Goal: Task Accomplishment & Management: Use online tool/utility

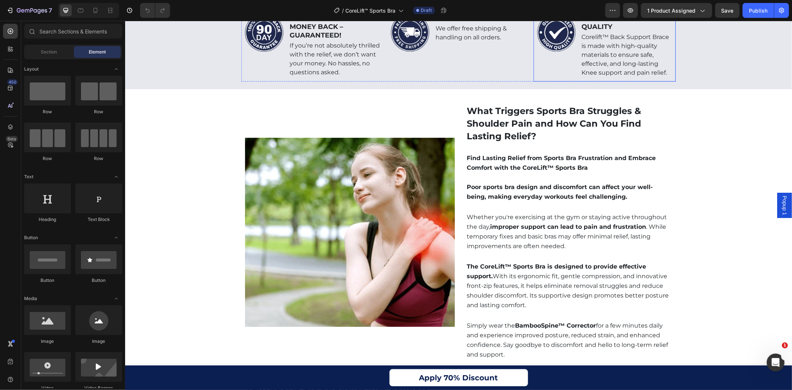
scroll to position [907, 0]
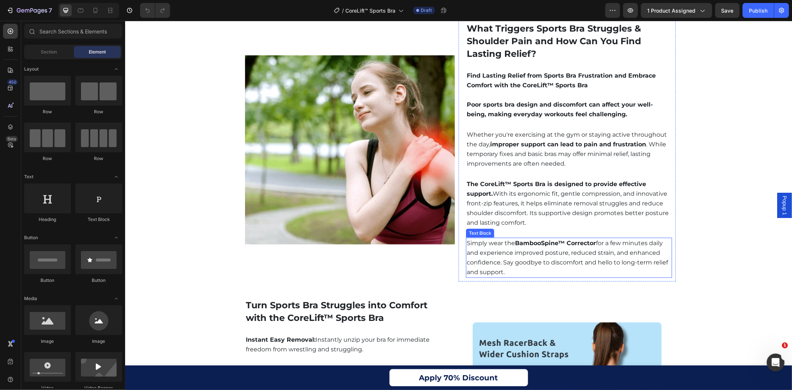
click at [542, 239] on strong "BambooSpine™ Corrector" at bounding box center [555, 242] width 81 height 7
click at [541, 239] on strong "BambooSpine™ Corrector" at bounding box center [555, 242] width 81 height 7
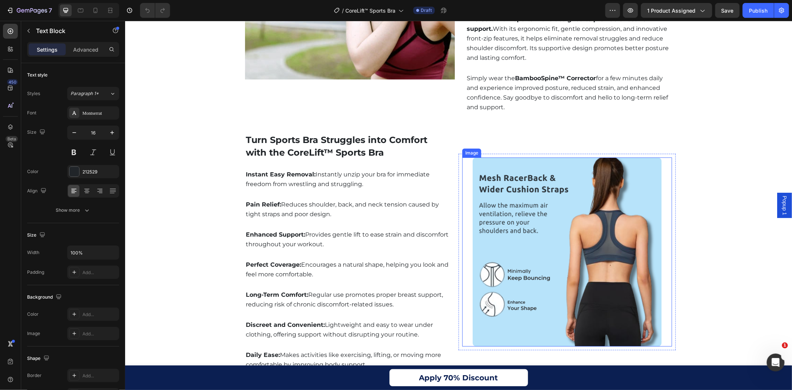
scroll to position [1114, 0]
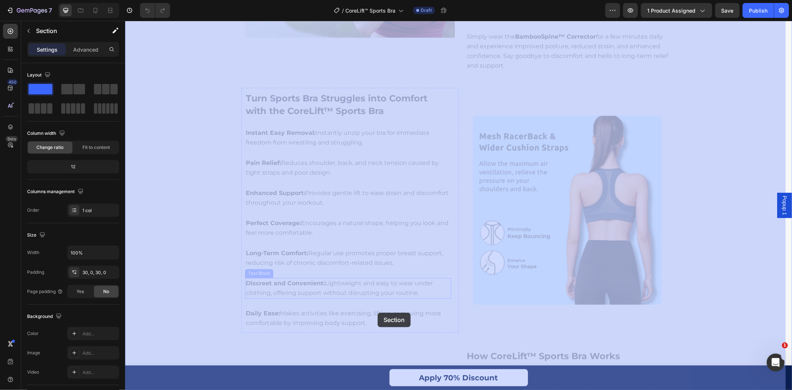
drag, startPoint x: 327, startPoint y: 241, endPoint x: 377, endPoint y: 312, distance: 87.1
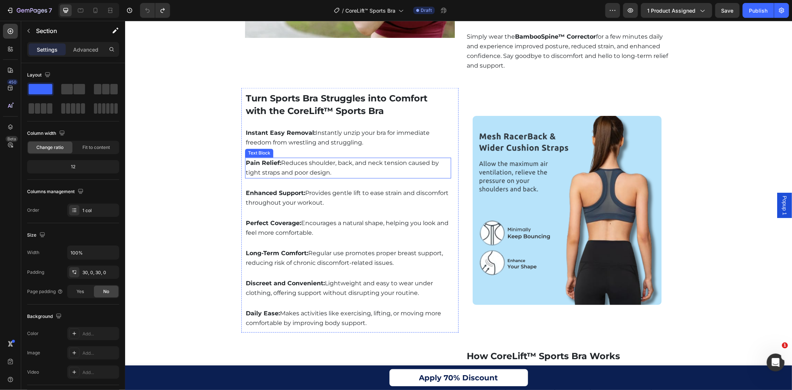
click at [277, 157] on div "Pain Relief: Reduces shoulder, back, and neck tension caused by tight straps an…" at bounding box center [348, 167] width 206 height 21
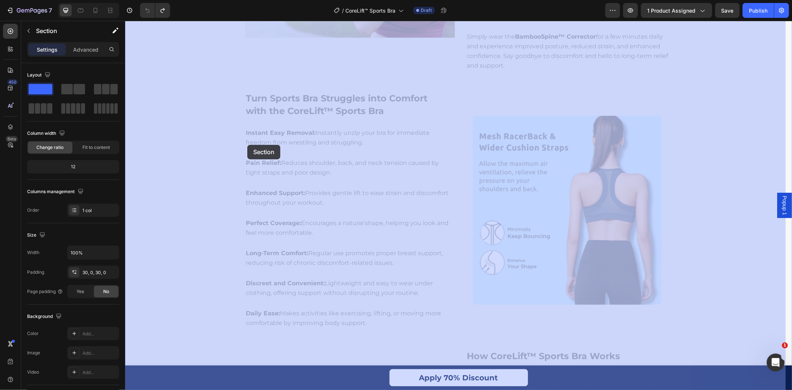
drag, startPoint x: 214, startPoint y: 123, endPoint x: 247, endPoint y: 144, distance: 39.6
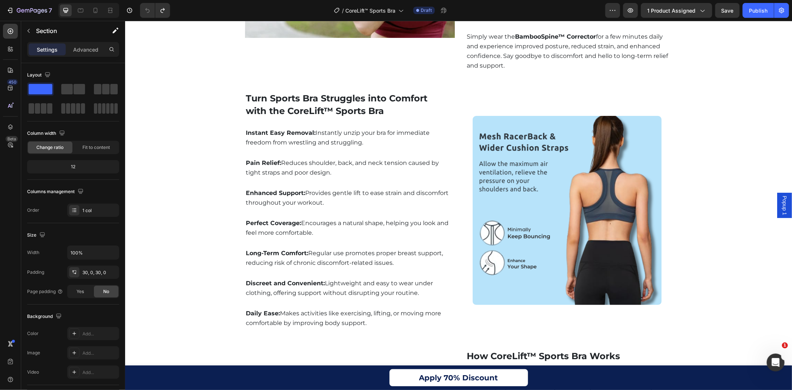
click at [299, 132] on strong "Instant Easy Removal:" at bounding box center [280, 132] width 70 height 7
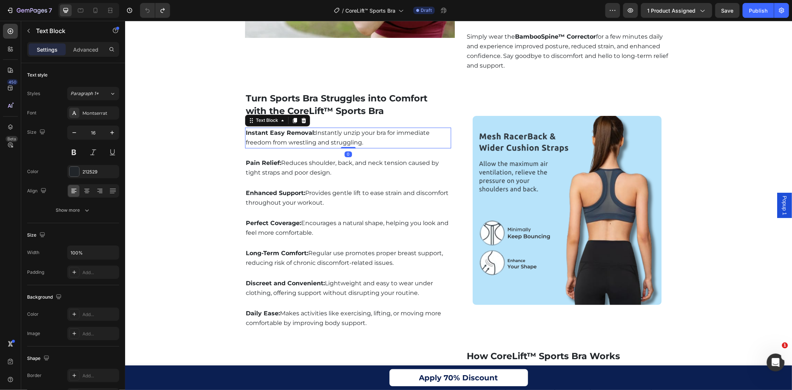
click at [299, 132] on strong "Instant Easy Removal:" at bounding box center [280, 132] width 70 height 7
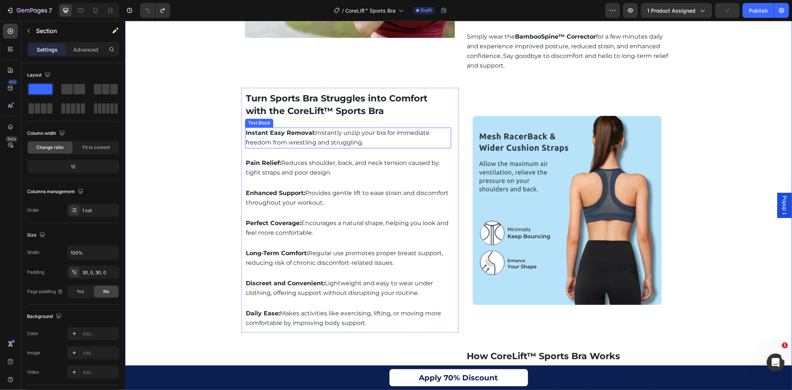
click at [299, 134] on strong "Instant Easy Removal:" at bounding box center [280, 132] width 70 height 7
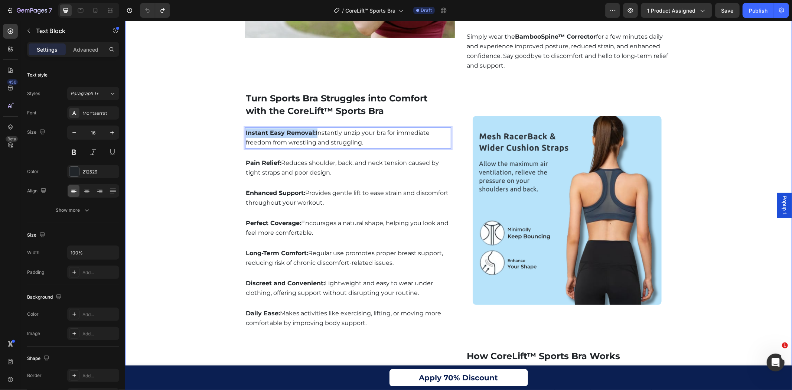
drag, startPoint x: 313, startPoint y: 132, endPoint x: 232, endPoint y: 128, distance: 80.3
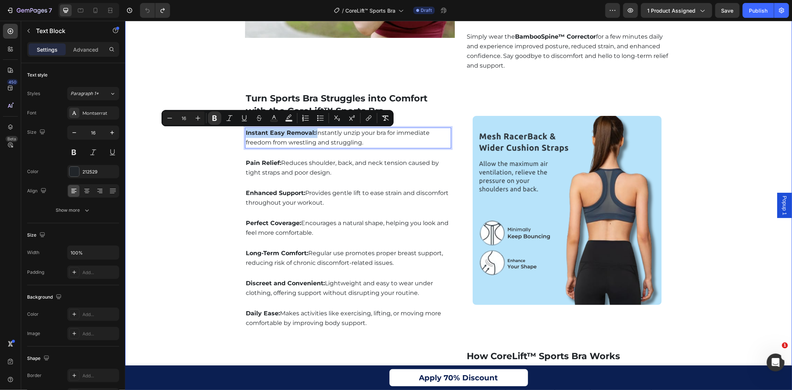
copy p "Instant Easy Removal:"
click at [261, 164] on strong "Pain Relief:" at bounding box center [262, 162] width 35 height 7
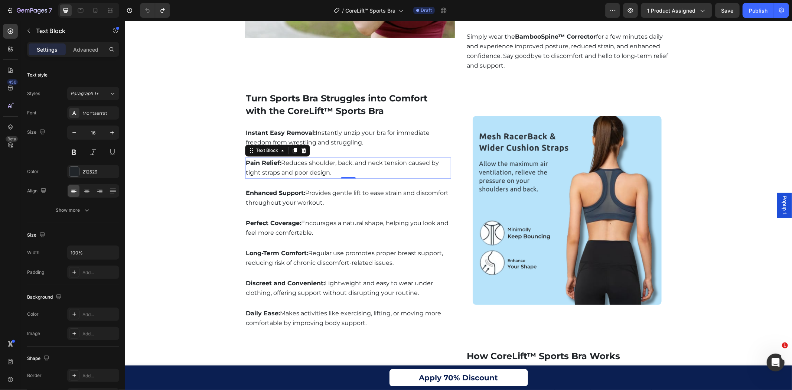
click at [261, 164] on strong "Pain Relief:" at bounding box center [262, 162] width 35 height 7
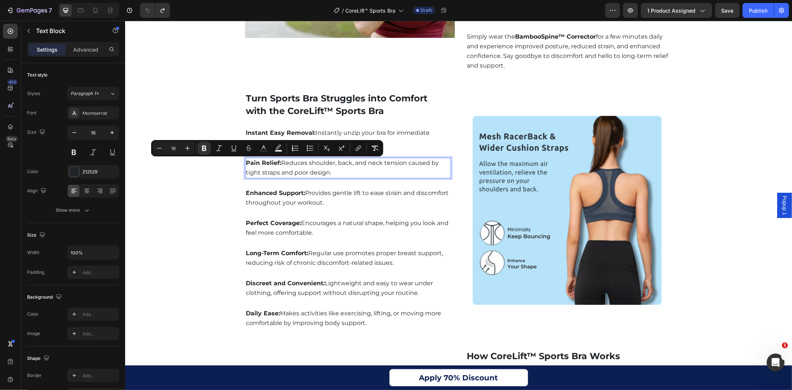
click at [277, 164] on p "Pain Relief: Reduces shoulder, back, and neck tension caused by tight straps an…" at bounding box center [347, 167] width 205 height 19
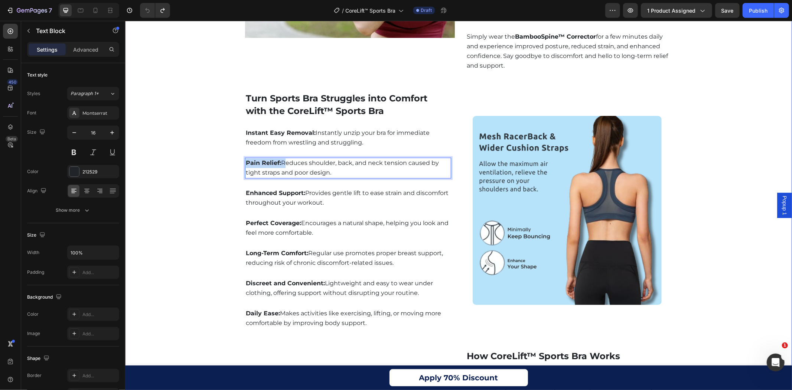
drag, startPoint x: 276, startPoint y: 164, endPoint x: 226, endPoint y: 163, distance: 50.1
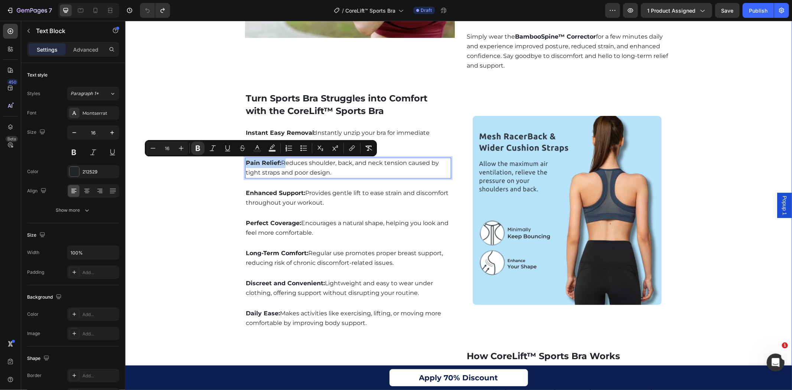
copy p "Pain Relief:"
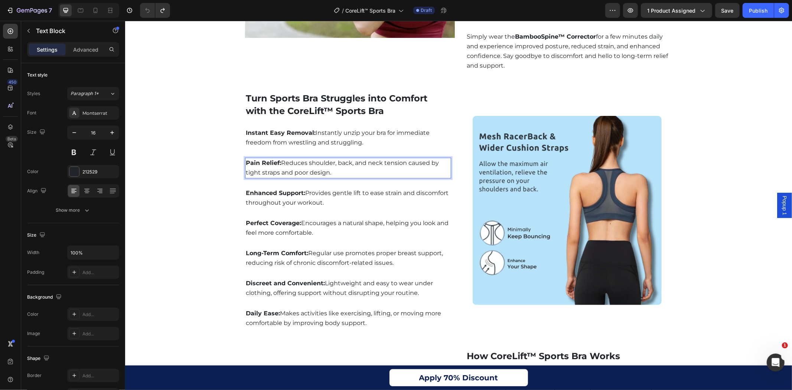
click at [303, 169] on p "Pain Relief: Reduces shoulder, back, and neck tension caused by tight straps an…" at bounding box center [347, 167] width 205 height 19
copy p "Pain Relief: Reduces shoulder, back, and neck tension caused by tight straps an…"
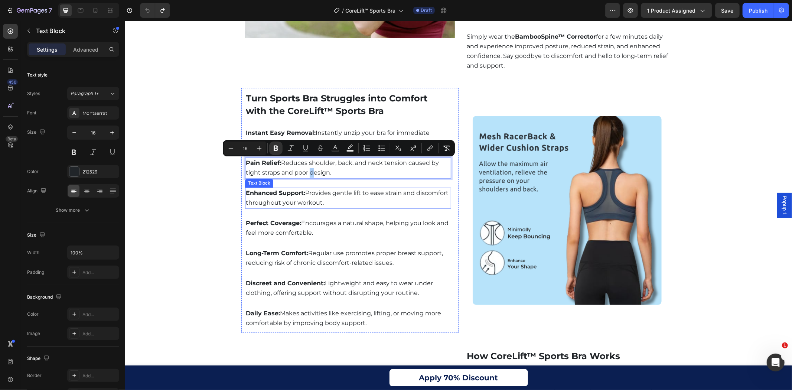
click at [287, 191] on strong "Enhanced Support:" at bounding box center [274, 192] width 59 height 7
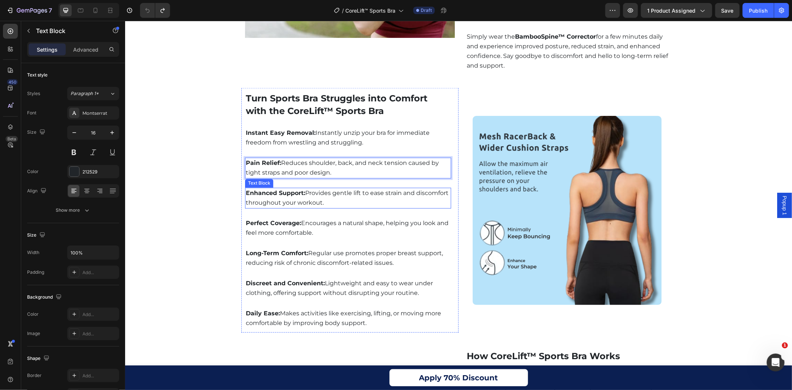
click at [287, 191] on strong "Enhanced Support:" at bounding box center [274, 192] width 59 height 7
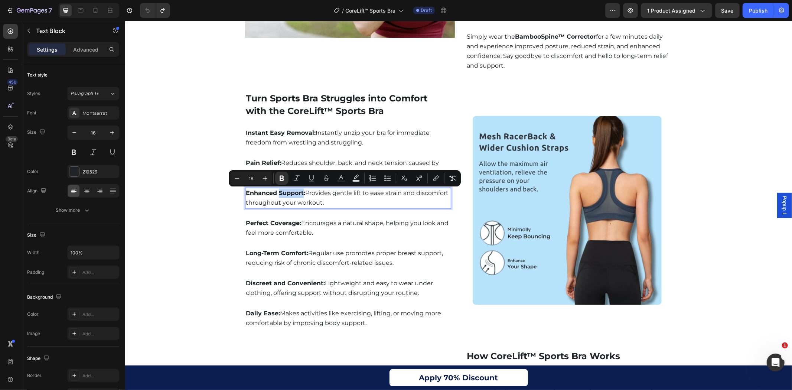
copy p "Enhanced Support: Provides gentle lift to ease strain and discomfort throughout…"
click at [286, 220] on strong "Perfect Coverage:" at bounding box center [272, 222] width 55 height 7
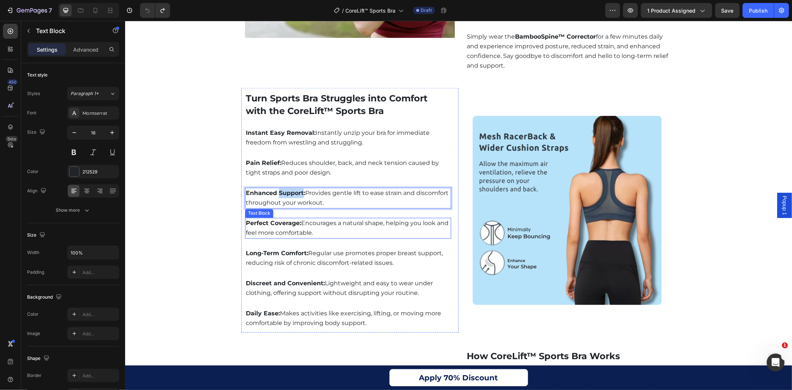
click at [288, 224] on strong "Perfect Coverage:" at bounding box center [272, 222] width 55 height 7
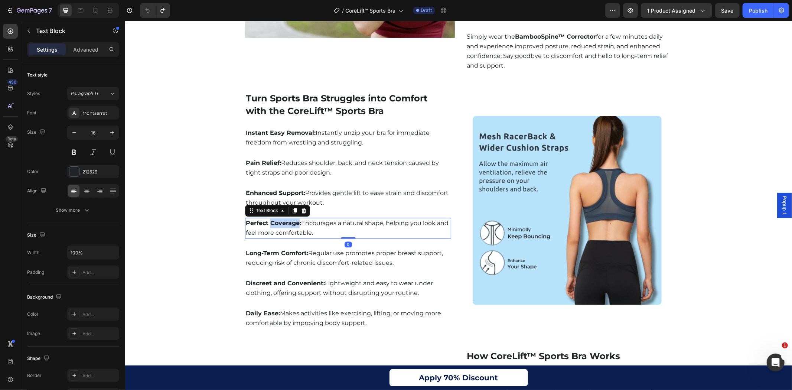
click at [288, 224] on strong "Perfect Coverage:" at bounding box center [272, 222] width 55 height 7
copy p "Perfect Coverage: Encourages a natural shape, helping you look and feel more co…"
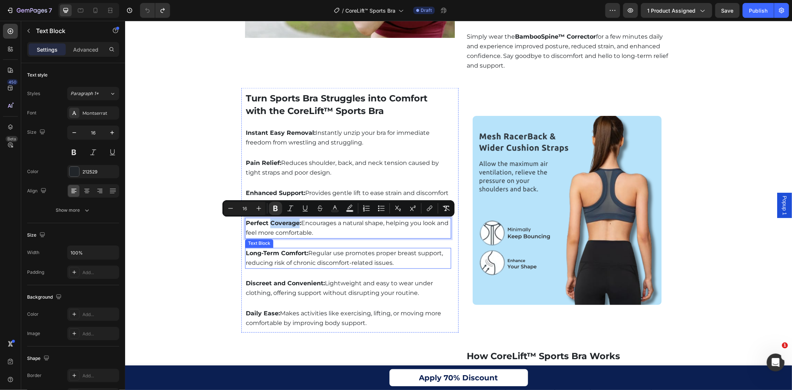
click at [306, 250] on p "Long-Term Comfort: Regular use promotes proper breast support, reducing risk of…" at bounding box center [347, 257] width 205 height 19
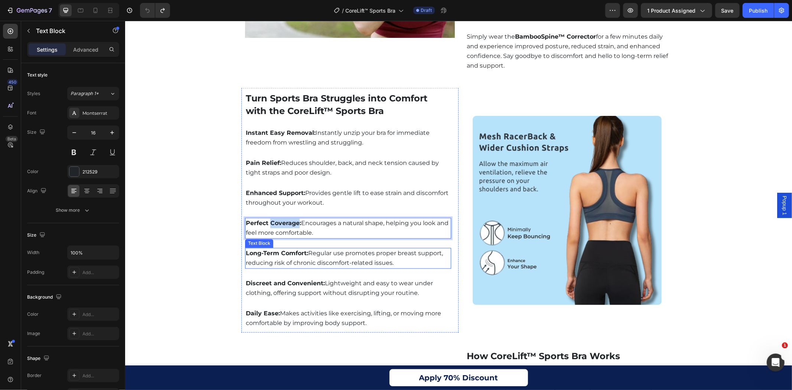
click at [306, 250] on p "Long-Term Comfort: Regular use promotes proper breast support, reducing risk of…" at bounding box center [347, 257] width 205 height 19
copy p "Long-Term Comfort: Regular use promotes proper breast support, reducing risk of…"
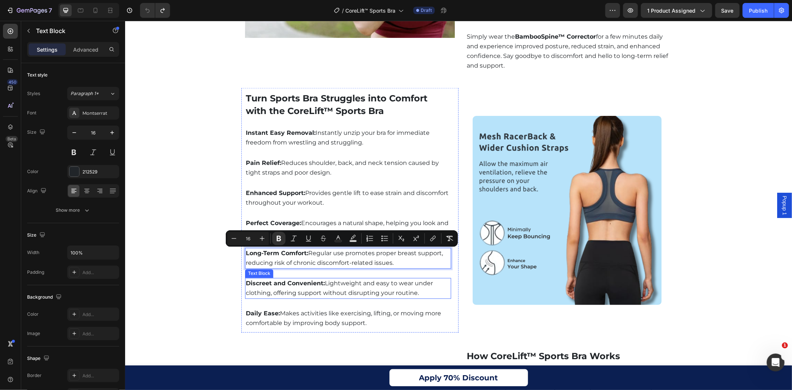
click at [323, 291] on p "Discreet and Convenient: Lightweight and easy to wear under clothing, offering …" at bounding box center [347, 287] width 205 height 19
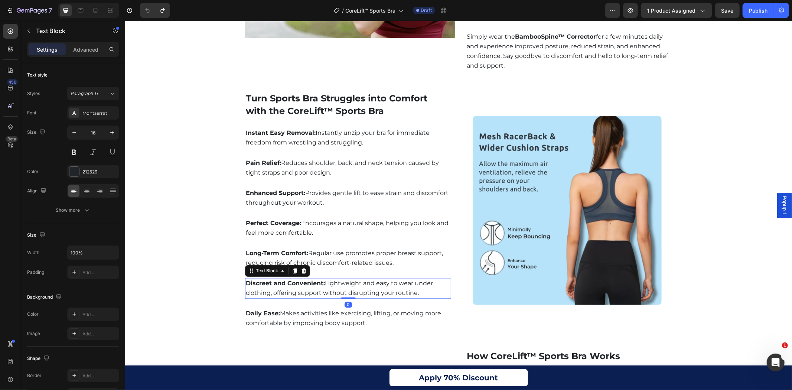
click at [323, 291] on p "Discreet and Convenient: Lightweight and easy to wear under clothing, offering …" at bounding box center [347, 287] width 205 height 19
copy p "Discreet and Convenient: Lightweight and easy to wear under clothing, offering …"
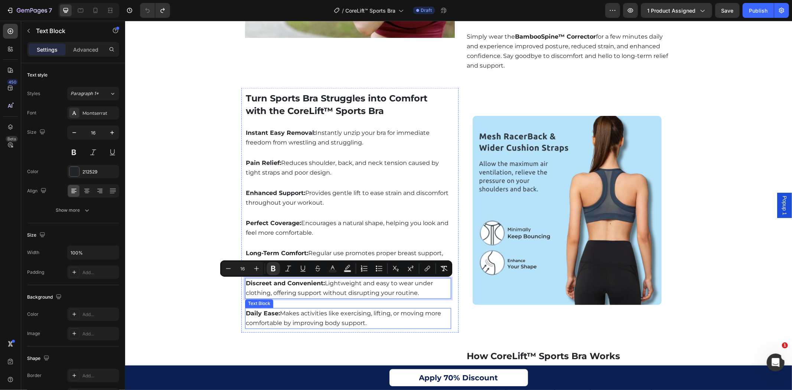
click at [333, 312] on p "Daily Ease: Makes activities like exercising, lifting, or moving more comfortab…" at bounding box center [347, 318] width 205 height 19
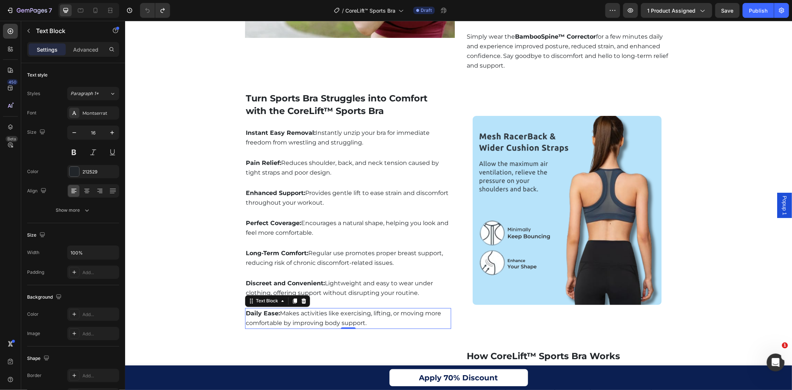
click at [334, 312] on p "Daily Ease: Makes activities like exercising, lifting, or moving more comfortab…" at bounding box center [347, 318] width 205 height 19
copy p "Daily Ease: Makes activities like exercising, lifting, or moving more comfortab…"
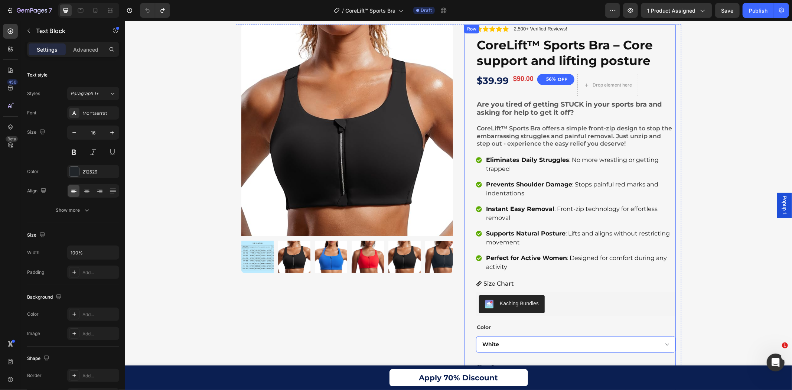
scroll to position [0, 0]
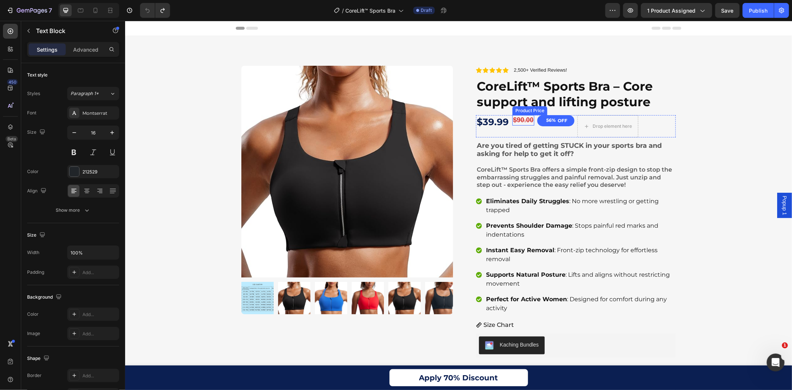
click at [536, 98] on h1 "CoreLift™ Sports Bra – Core support and lifting posture" at bounding box center [576, 93] width 200 height 33
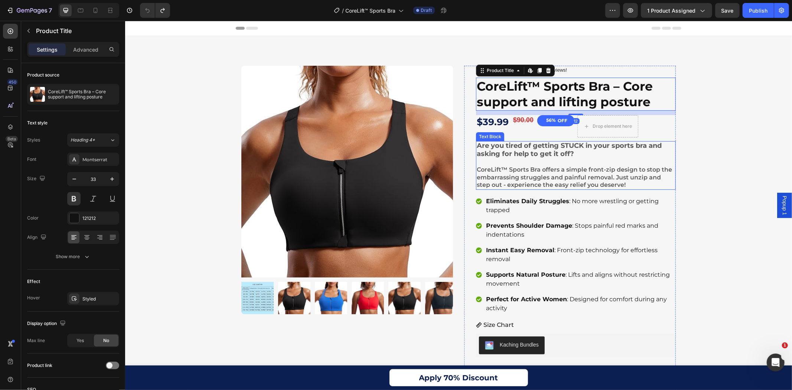
click at [554, 152] on strong "Are you tired of getting STUCK in your sports bra and asking for help to get it…" at bounding box center [568, 149] width 185 height 16
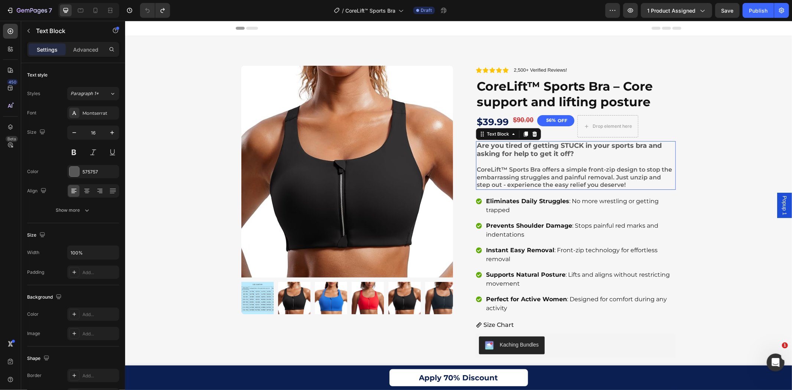
click at [554, 152] on strong "Are you tired of getting STUCK in your sports bra and asking for help to get it…" at bounding box center [568, 149] width 185 height 16
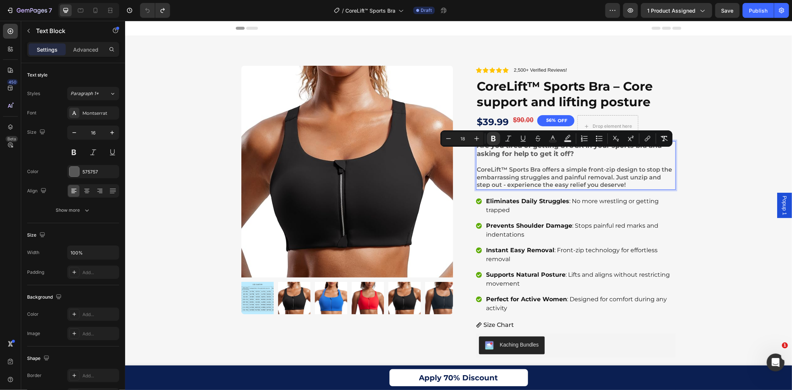
click at [575, 151] on p "Are you tired of getting STUCK in your sports bra and asking for help to get it…" at bounding box center [575, 149] width 198 height 16
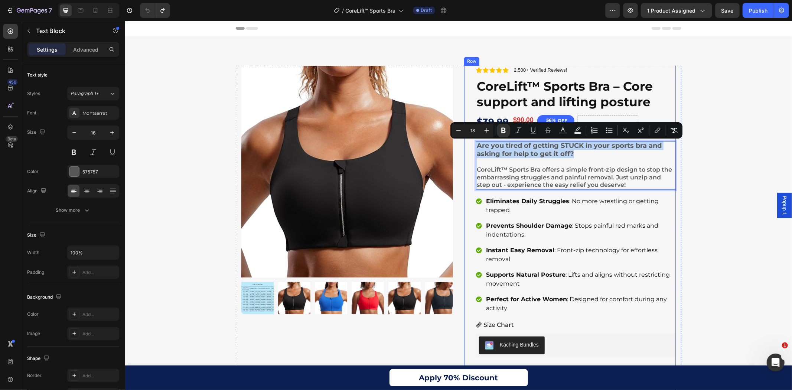
drag, startPoint x: 502, startPoint y: 149, endPoint x: 469, endPoint y: 146, distance: 32.8
click at [469, 146] on div "Icon Icon Icon Icon Icon Icon List 2,500+ Verified Reviews! Text Block Row Core…" at bounding box center [570, 355] width 212 height 580
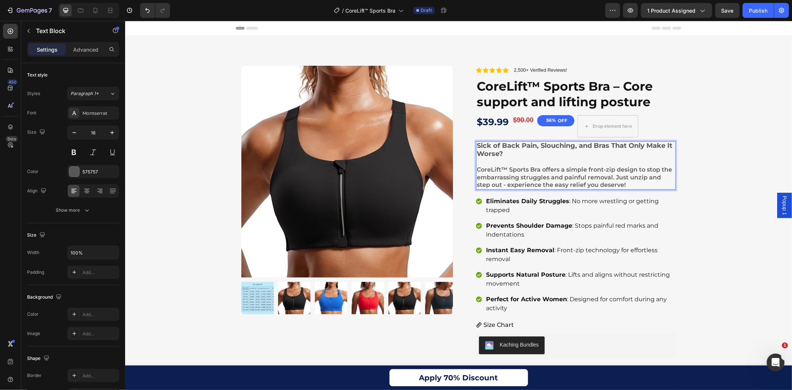
click at [625, 187] on p "CoreLift™ Sports Bra offers a simple front-zip design to stop the embarrassing …" at bounding box center [575, 177] width 198 height 23
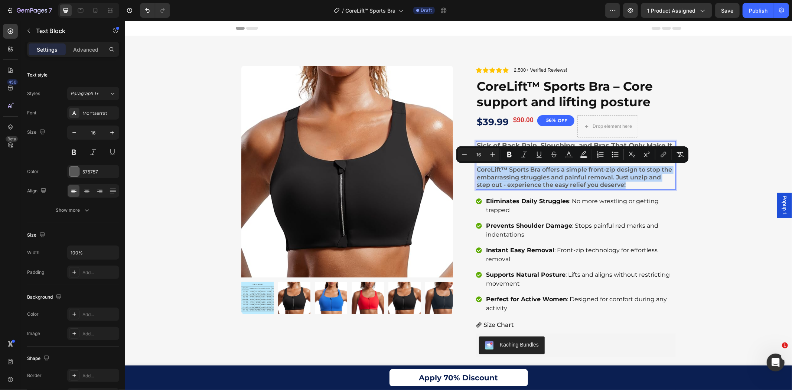
drag, startPoint x: 557, startPoint y: 183, endPoint x: 473, endPoint y: 170, distance: 84.9
click at [476, 170] on div "Sick of Back Pain, Slouching, and Bras That Only Make It Worse? CoreLift™ Sport…" at bounding box center [576, 165] width 200 height 49
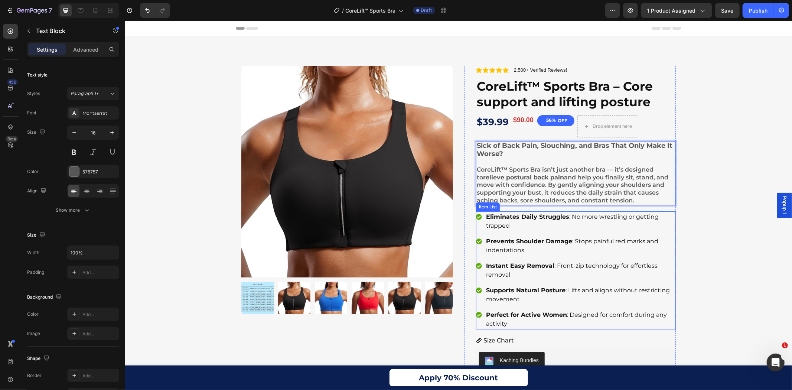
click at [491, 206] on div "Item List" at bounding box center [487, 206] width 21 height 7
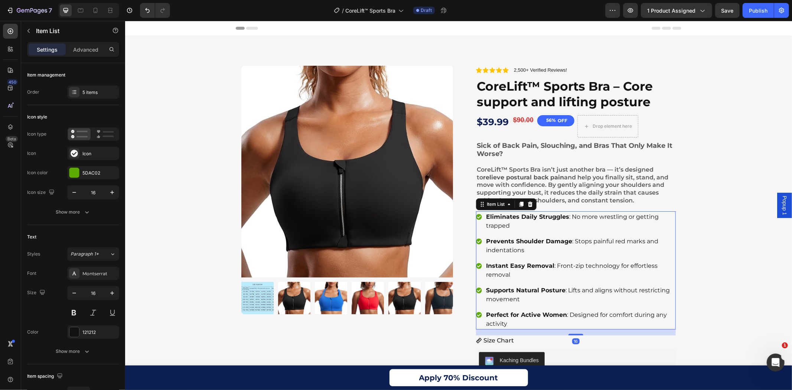
click at [496, 219] on strong "Eliminates Daily Struggles" at bounding box center [527, 216] width 83 height 7
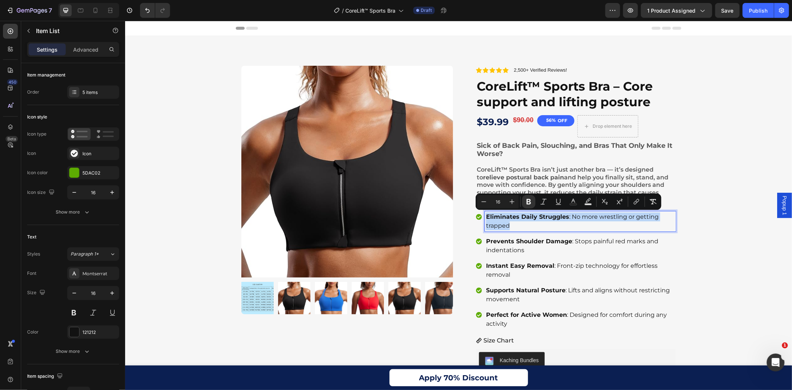
drag, startPoint x: 509, startPoint y: 223, endPoint x: 483, endPoint y: 216, distance: 26.8
click at [486, 216] on p "Eliminates Daily Struggles : No more wrestling or getting trapped" at bounding box center [580, 221] width 189 height 18
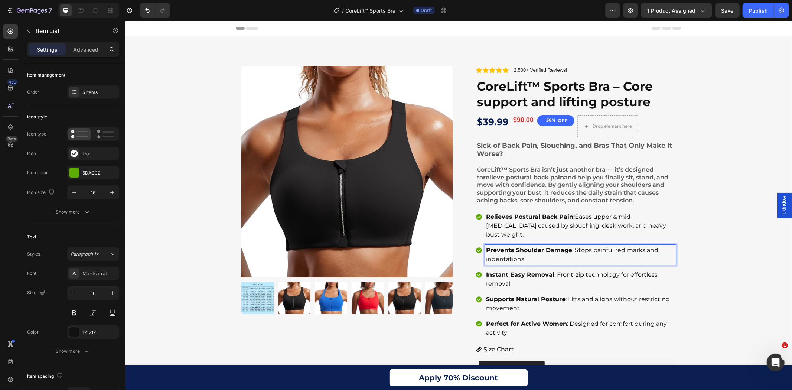
click at [540, 249] on p "Prevents Shoulder Damage : Stops painful red marks and indentations" at bounding box center [580, 254] width 189 height 18
drag, startPoint x: 534, startPoint y: 248, endPoint x: 480, endPoint y: 239, distance: 53.8
click at [480, 244] on div "Prevents Shoulder Damage : Stops painful red marks and indentations" at bounding box center [576, 254] width 200 height 20
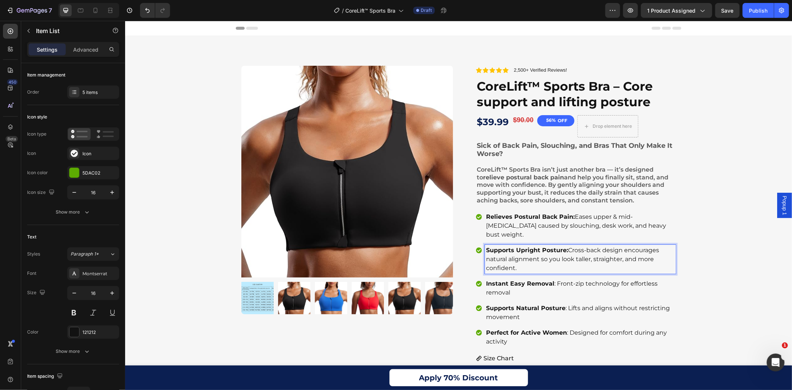
click at [554, 284] on p "Instant Easy Removal : Front-zip technology for effortless removal" at bounding box center [580, 288] width 189 height 18
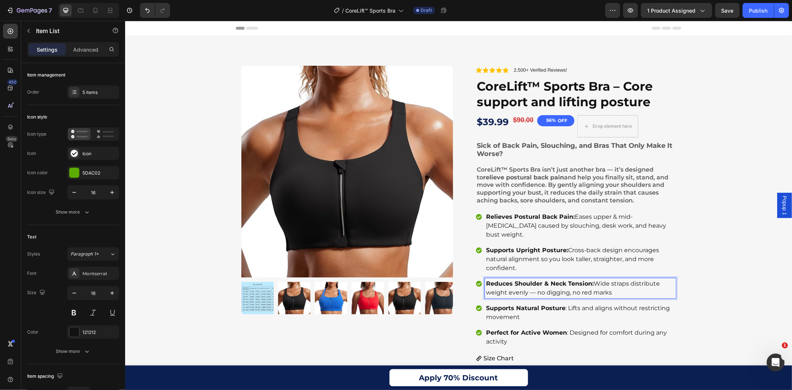
click at [522, 306] on p "Supports Natural Posture : Lifts and aligns without restricting movement" at bounding box center [580, 312] width 189 height 18
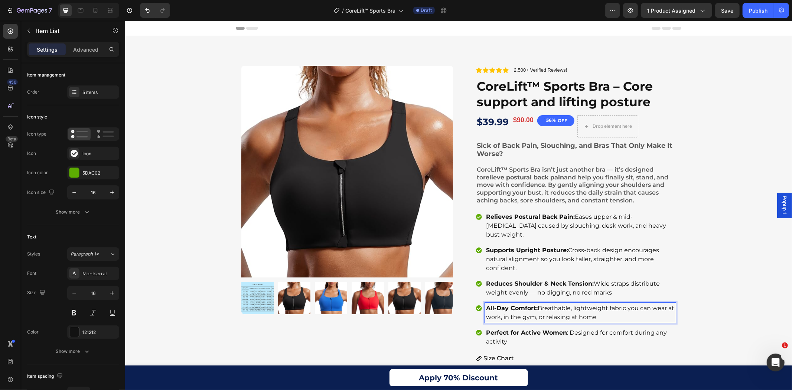
click at [521, 328] on p "Perfect for Active Women : Designed for comfort during any activity" at bounding box center [580, 337] width 189 height 18
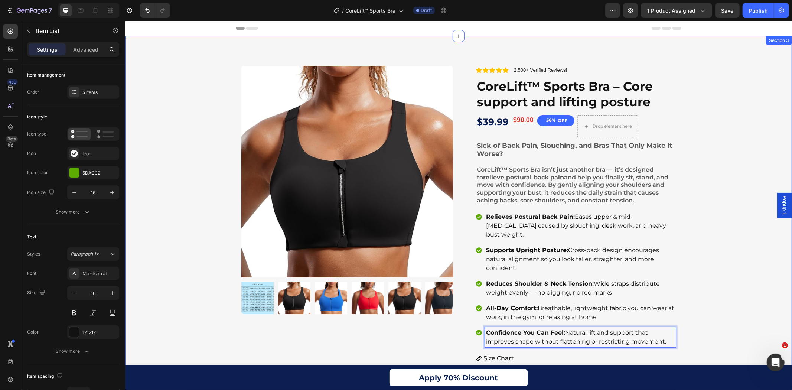
click at [745, 268] on div "Product Images Icon Icon Icon Icon Icon Icon List 2,500+ Verified Reviews! Text…" at bounding box center [458, 374] width 656 height 619
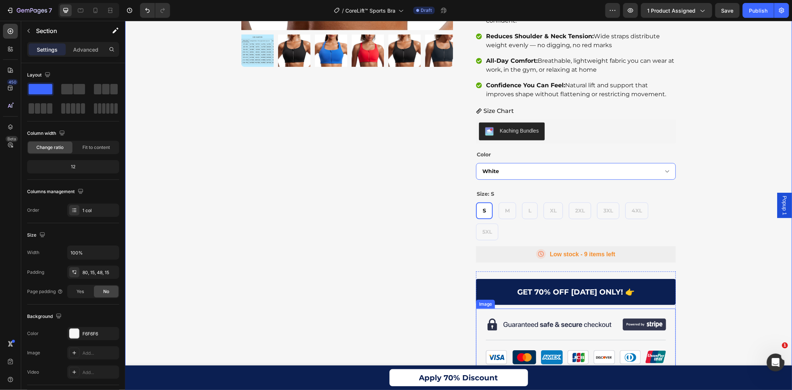
scroll to position [371, 0]
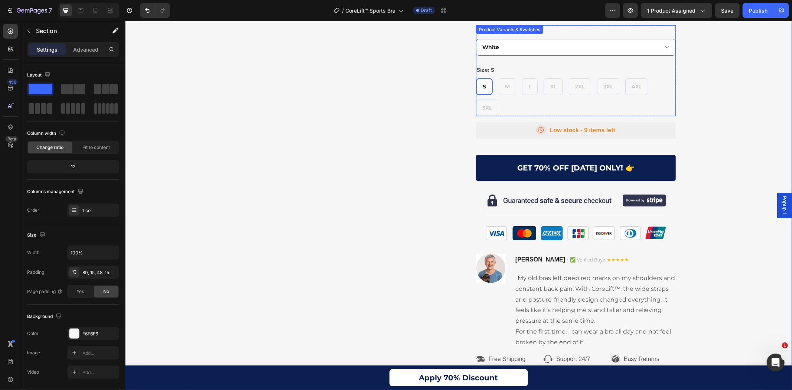
click at [500, 82] on div "S S S M M M L L L XL XL XL 2XL 2XL 2XL 3XL 3XL 3XL 4XL 4XL 4XL 5XL 5XL 5XL" at bounding box center [576, 97] width 200 height 38
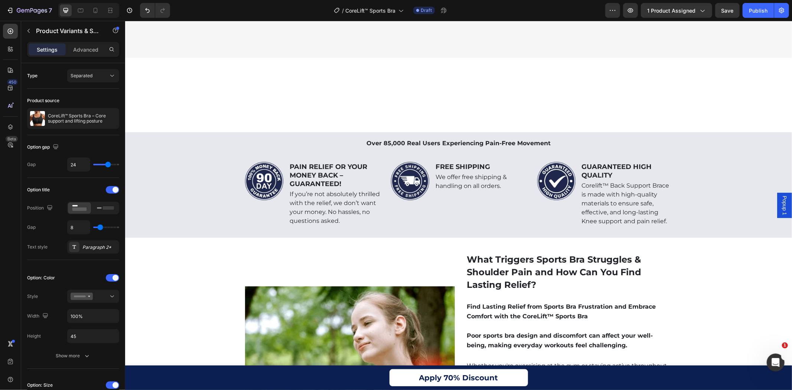
scroll to position [866, 0]
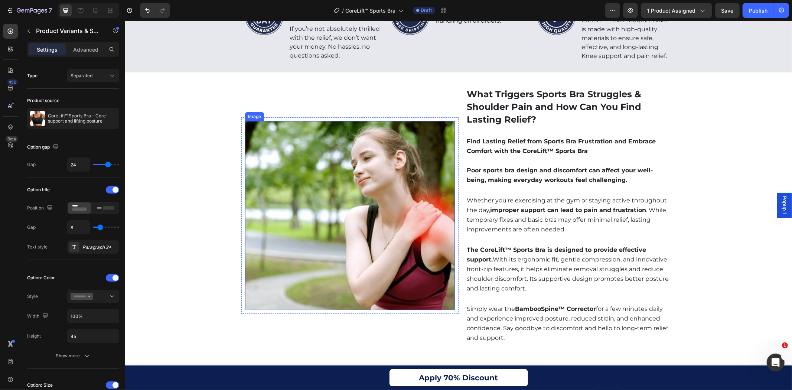
click at [341, 213] on img at bounding box center [350, 215] width 210 height 189
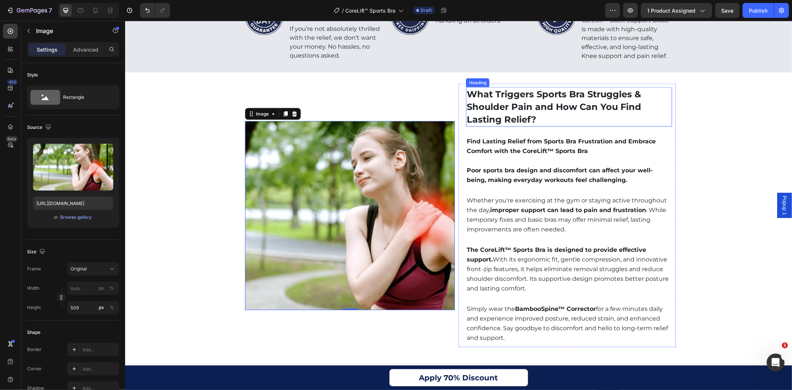
scroll to position [907, 0]
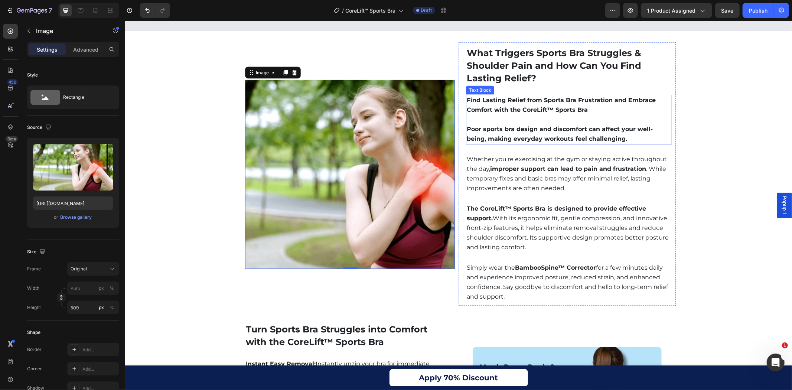
click at [552, 72] on h2 "What Triggers Sports Bra Struggles & Shoulder Pain and How Can You Find Lasting…" at bounding box center [569, 65] width 206 height 39
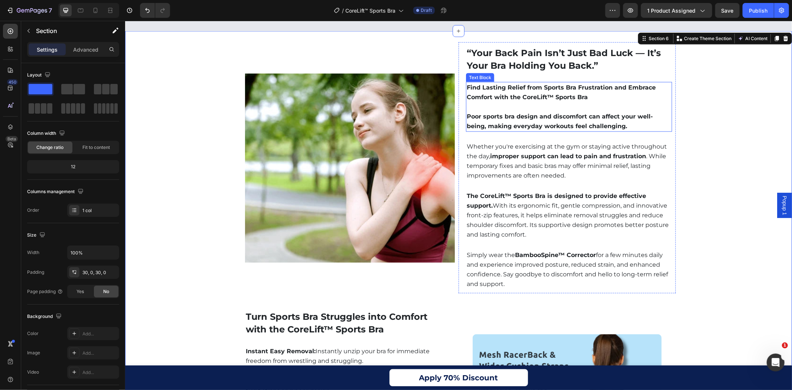
click at [503, 90] on strong "Find Lasting Relief from Sports Bra Frustration and Embrace Comfort with the Co…" at bounding box center [560, 92] width 189 height 17
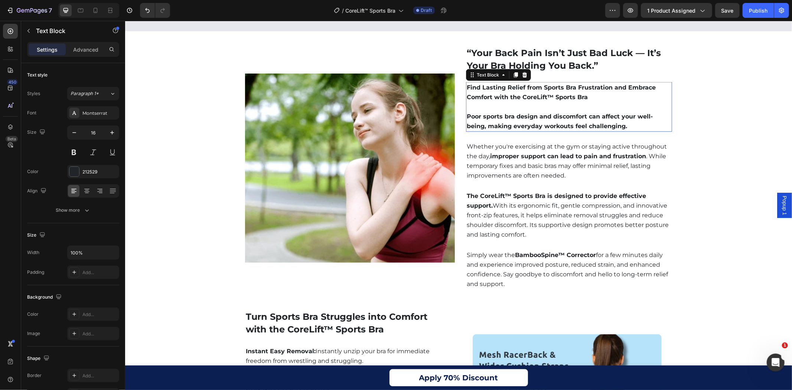
click at [503, 90] on strong "Find Lasting Relief from Sports Bra Frustration and Embrace Comfort with the Co…" at bounding box center [560, 92] width 189 height 17
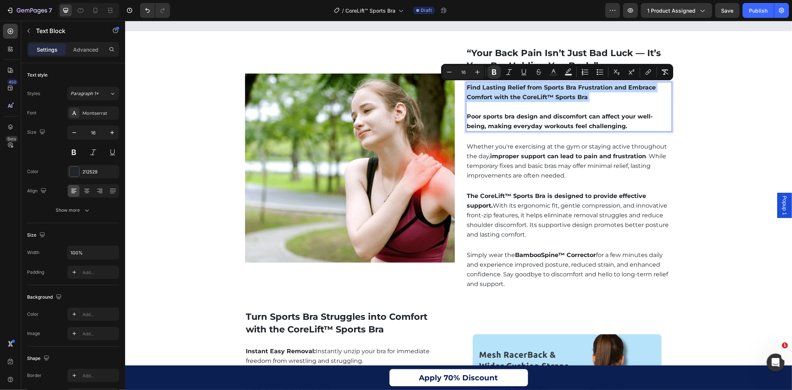
drag, startPoint x: 619, startPoint y: 108, endPoint x: 459, endPoint y: 87, distance: 160.8
click at [466, 88] on div "Find Lasting Relief from Sports Bra Frustration and Embrace Comfort with the Co…" at bounding box center [569, 107] width 206 height 50
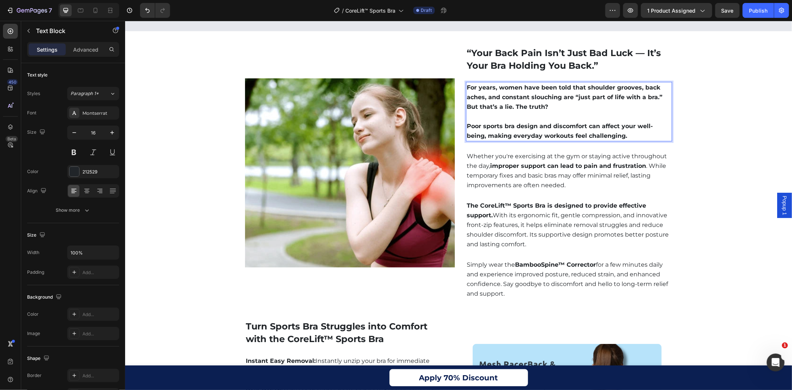
click at [615, 135] on p "⁠⁠⁠⁠⁠⁠⁠ Poor sports bra design and discomfort can affect your well-being, makin…" at bounding box center [568, 125] width 205 height 29
click at [615, 135] on p "Poor sports bra design and discomfort can affect your well-being, making everyd…" at bounding box center [568, 125] width 205 height 29
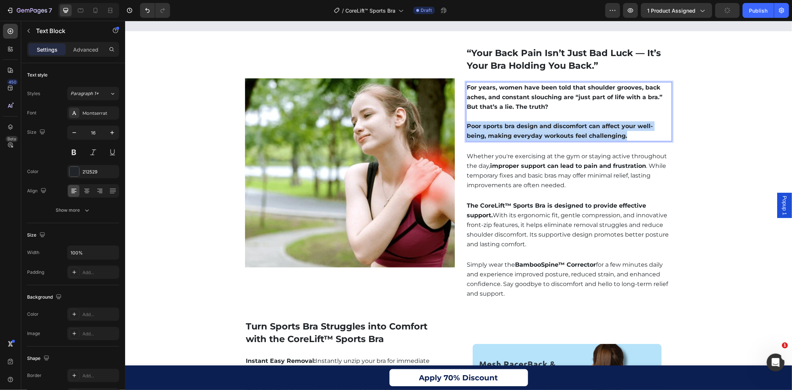
drag, startPoint x: 573, startPoint y: 134, endPoint x: 465, endPoint y: 129, distance: 108.5
click at [466, 129] on p "Poor sports bra design and discomfort can affect your well-being, making everyd…" at bounding box center [568, 125] width 205 height 29
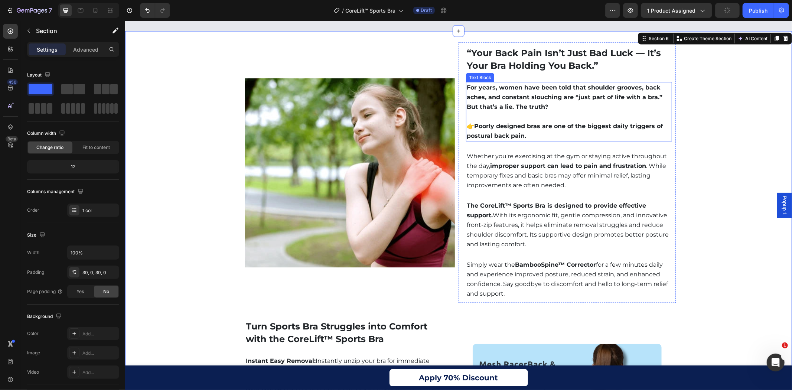
click at [558, 132] on p "👉 Poorly designed bras are one of the biggest daily triggers of postural back p…" at bounding box center [568, 125] width 205 height 29
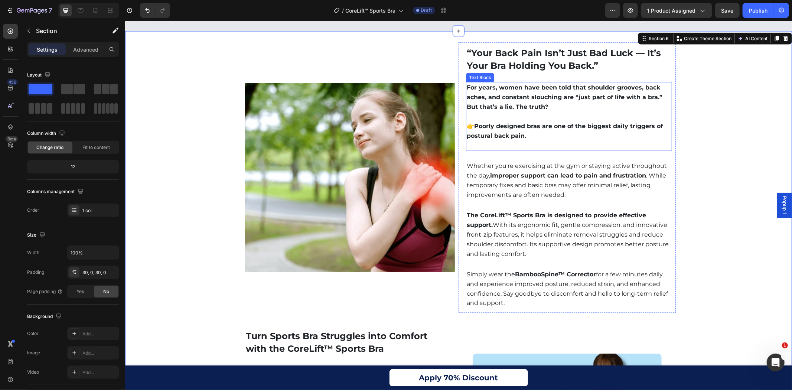
click at [585, 144] on p "Rich Text Editor. Editing area: main" at bounding box center [568, 145] width 205 height 10
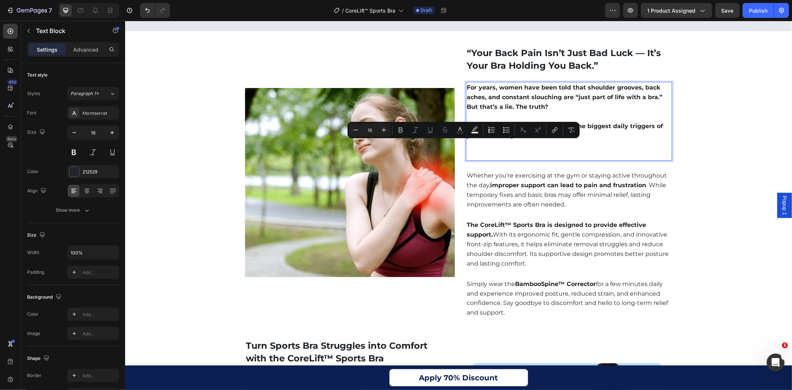
click at [583, 144] on p "Rich Text Editor. Editing area: main" at bounding box center [568, 149] width 205 height 19
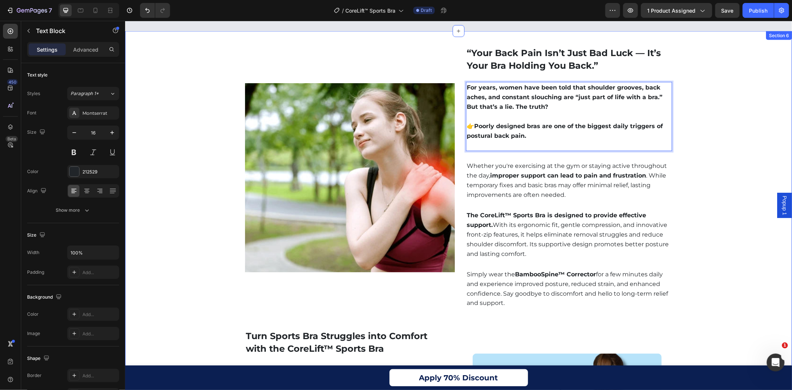
drag, startPoint x: 746, startPoint y: 159, endPoint x: 740, endPoint y: 157, distance: 5.7
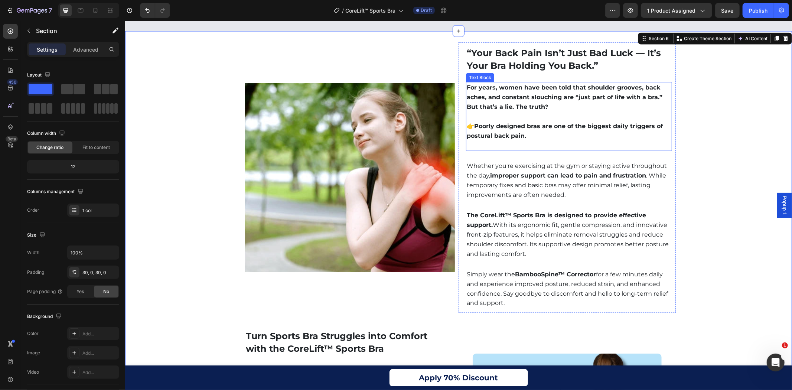
click at [530, 145] on p "👉 Poorly designed bras are one of the biggest daily triggers of postural back p…" at bounding box center [568, 130] width 205 height 39
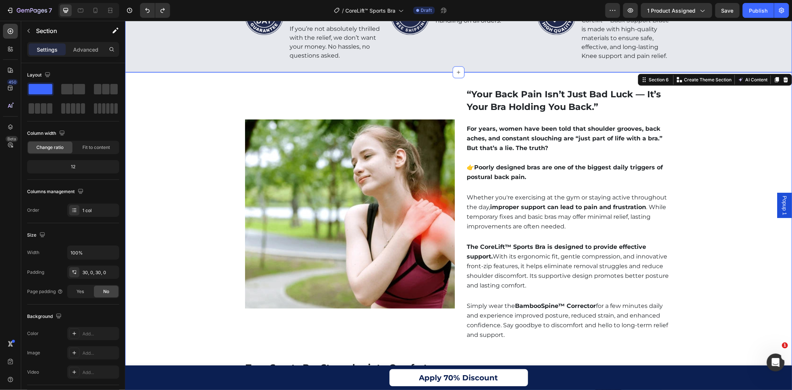
scroll to position [990, 0]
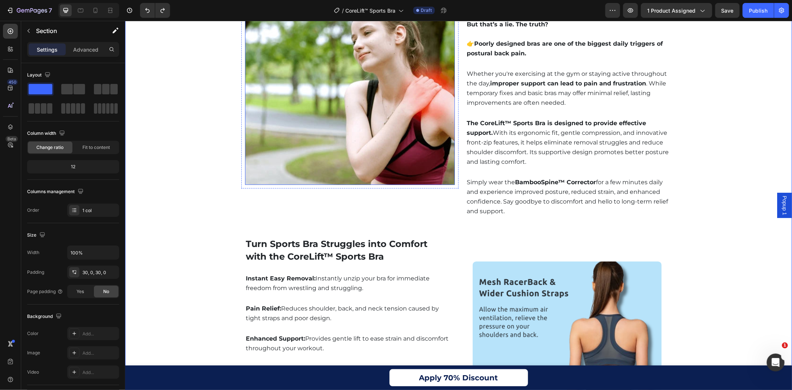
click at [362, 98] on img at bounding box center [350, 90] width 210 height 189
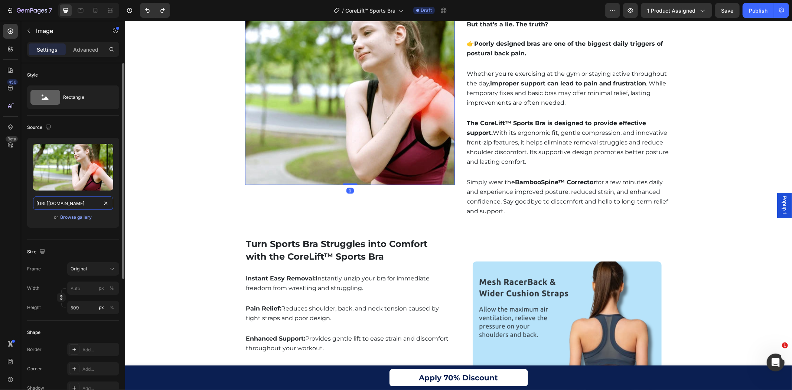
click at [79, 203] on input "[URL][DOMAIN_NAME]" at bounding box center [73, 202] width 80 height 13
paste input "videos/c/o/v/d55e9fa49d43411aaa8e9d81d4aba070.mp4"
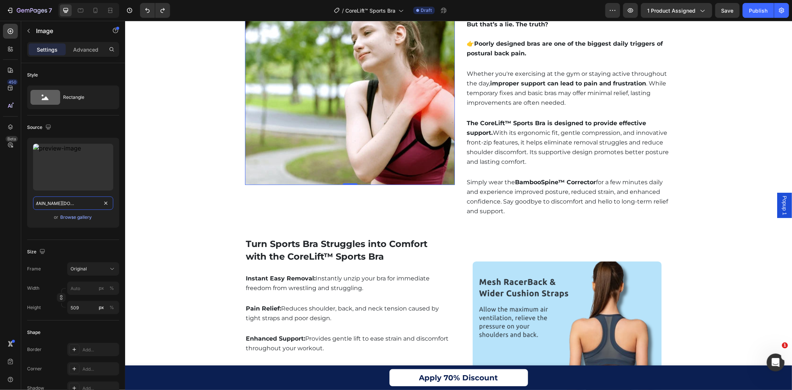
scroll to position [0, 108]
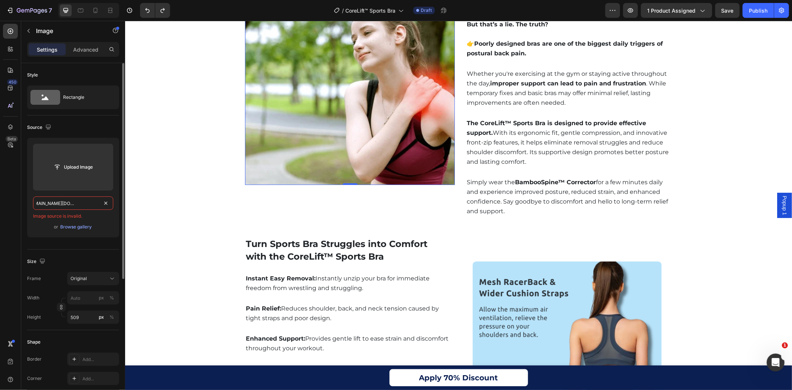
type input "https://cdn.shopify.com/videos/c/o/v/d55e9fa49d43411aaa8e9d81d4aba070.m"
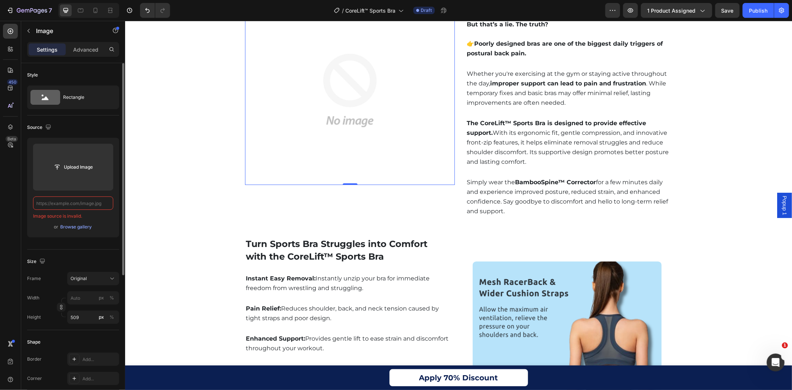
scroll to position [825, 0]
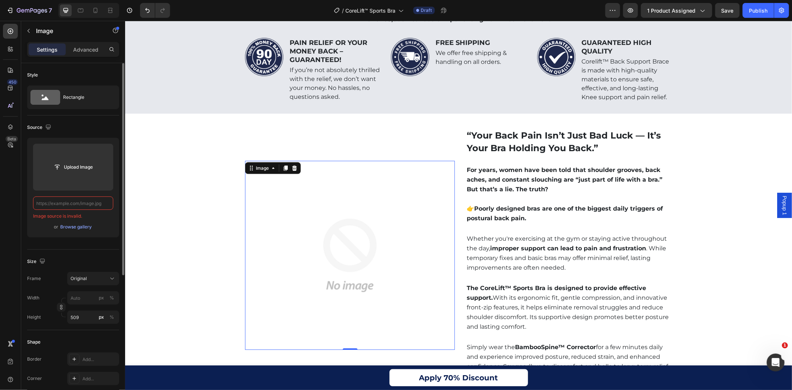
click at [325, 208] on img at bounding box center [350, 254] width 210 height 189
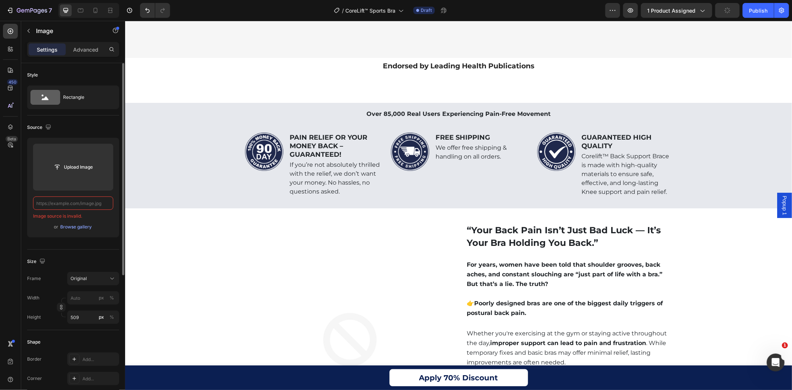
scroll to position [866, 0]
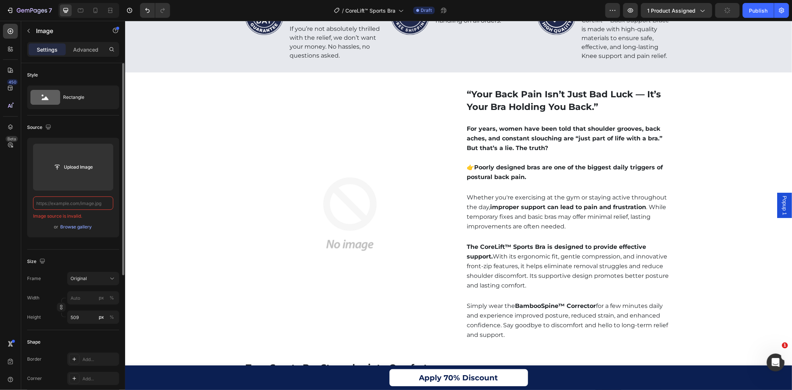
click at [348, 219] on img at bounding box center [350, 213] width 210 height 189
click at [88, 203] on input "text" at bounding box center [73, 202] width 80 height 13
paste input "https://cdn.shopify.com/videos/c/o/v/d55e9fa49d43411aaa8e9d81d4aba070.mp4"
type input "https://cdn.shopify.com/videos/c/o/v/d55e9fa49d43411aaa8e9d81d4aba070.mp4"
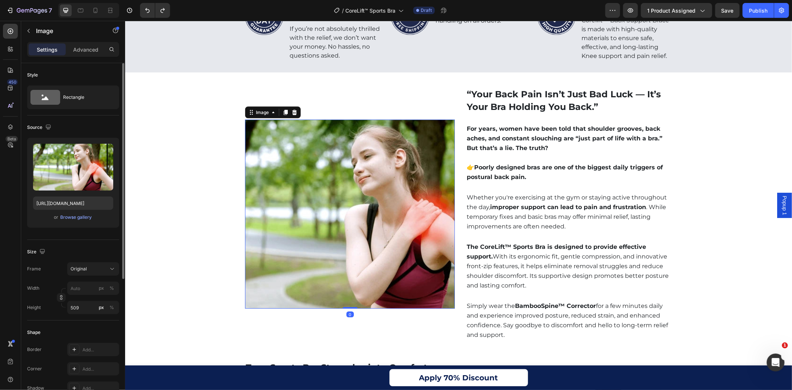
click at [326, 184] on img at bounding box center [350, 213] width 210 height 189
click at [33, 128] on div "Source" at bounding box center [40, 128] width 26 height 10
click at [47, 127] on icon "button" at bounding box center [48, 126] width 5 height 5
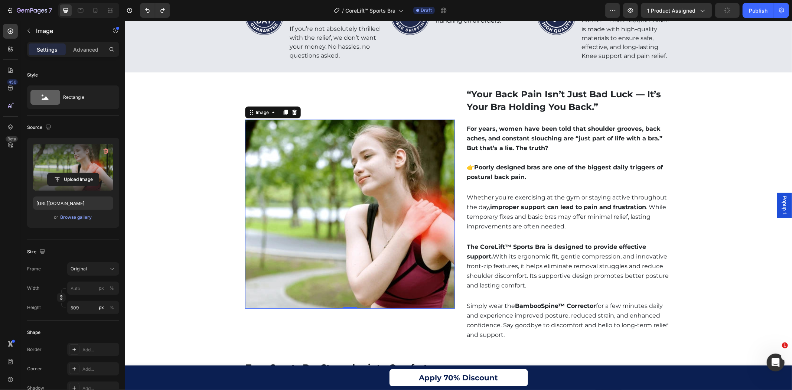
click at [90, 170] on label at bounding box center [73, 167] width 80 height 47
click at [90, 173] on input "file" at bounding box center [73, 179] width 51 height 13
type input "C:\fakepath\Punching Design with Mesh Lining Allow maxmium airflow and sweat-wi…"
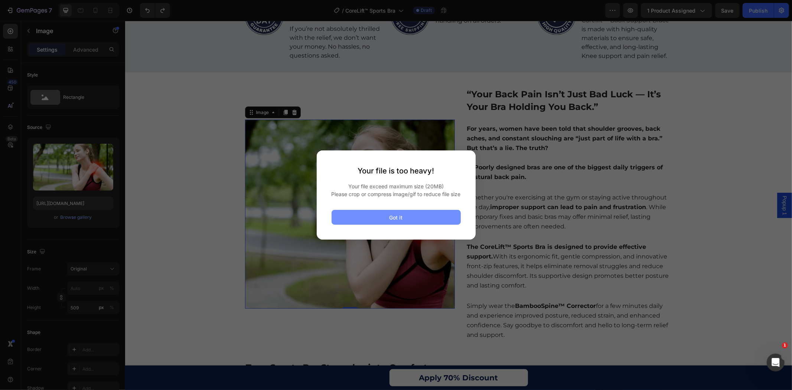
click at [420, 216] on button "Got it" at bounding box center [396, 217] width 129 height 15
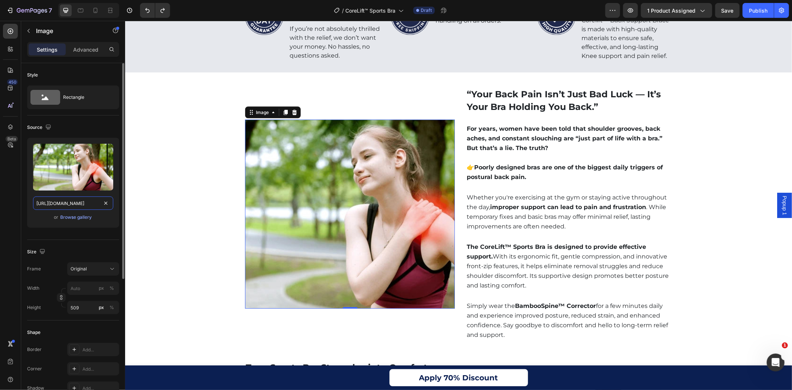
click at [99, 205] on input "[URL][DOMAIN_NAME]" at bounding box center [73, 202] width 80 height 13
paste input "videos/c/o/v/d55e9fa49d43411aaa8e9d81d4aba070.mp4"
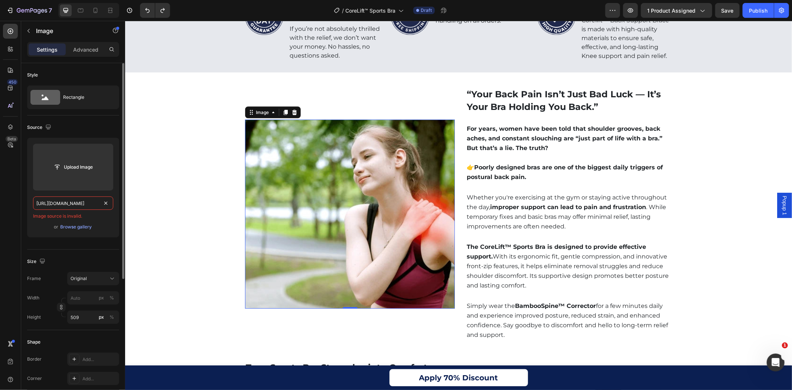
type input "[URL][DOMAIN_NAME]"
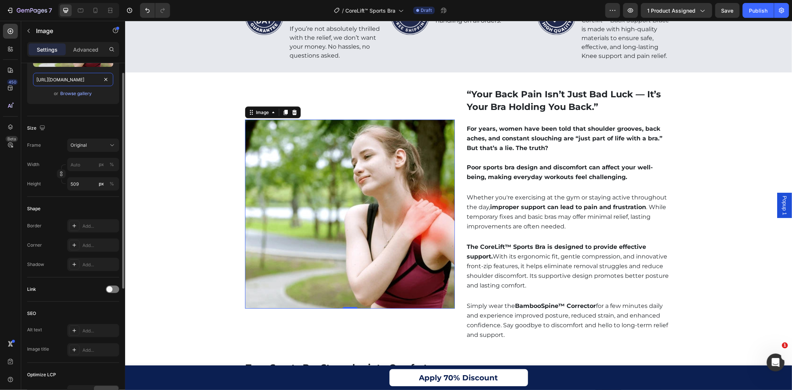
scroll to position [0, 0]
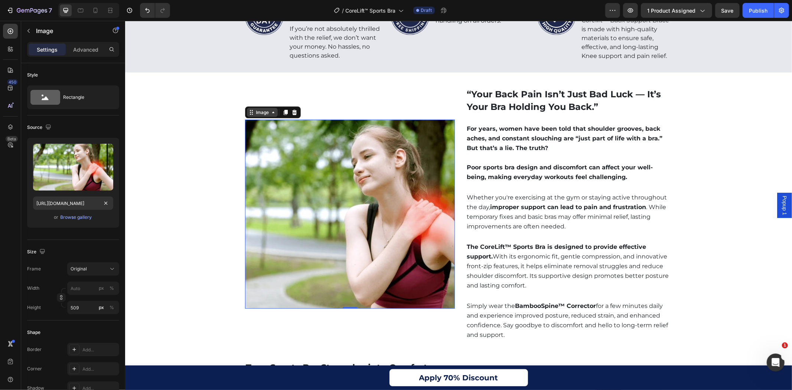
click at [265, 111] on div "Image" at bounding box center [262, 112] width 16 height 7
click at [273, 112] on div "Image" at bounding box center [262, 112] width 31 height 9
click at [248, 113] on icon at bounding box center [251, 112] width 6 height 6
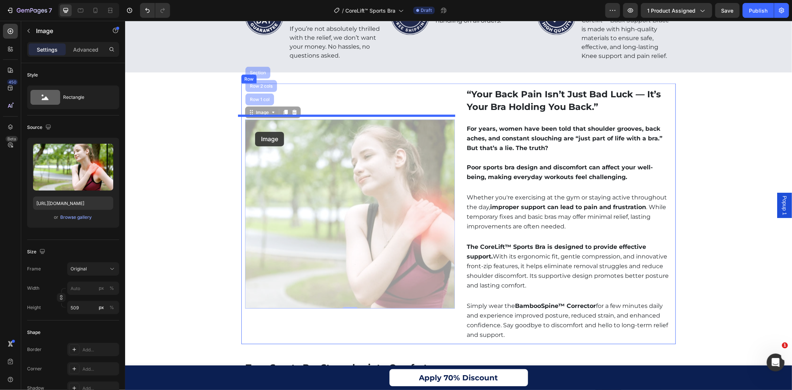
drag, startPoint x: 248, startPoint y: 113, endPoint x: 248, endPoint y: 117, distance: 4.1
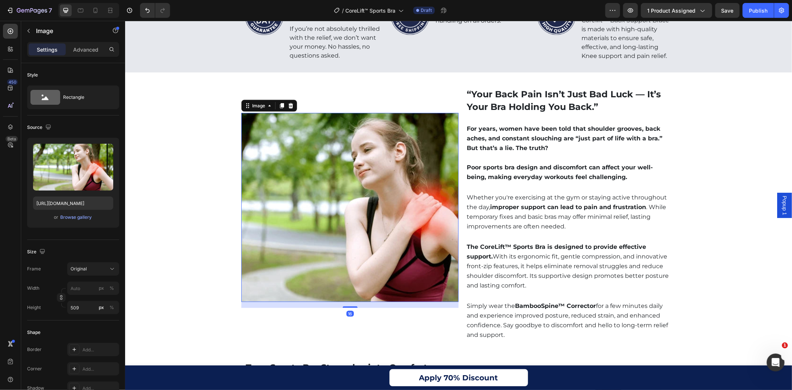
click at [288, 138] on img at bounding box center [349, 207] width 217 height 189
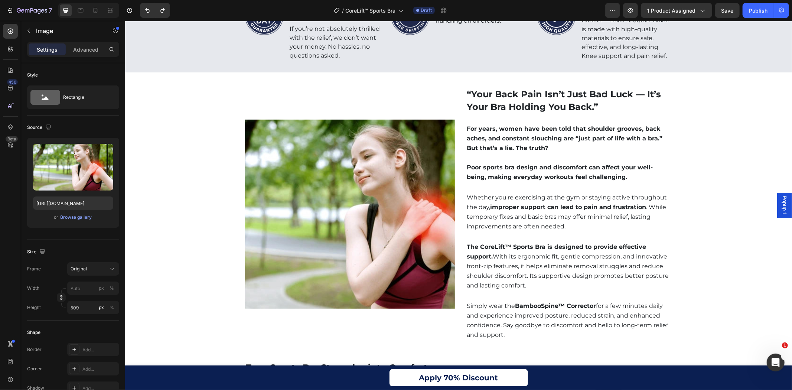
click at [378, 166] on img at bounding box center [350, 213] width 210 height 189
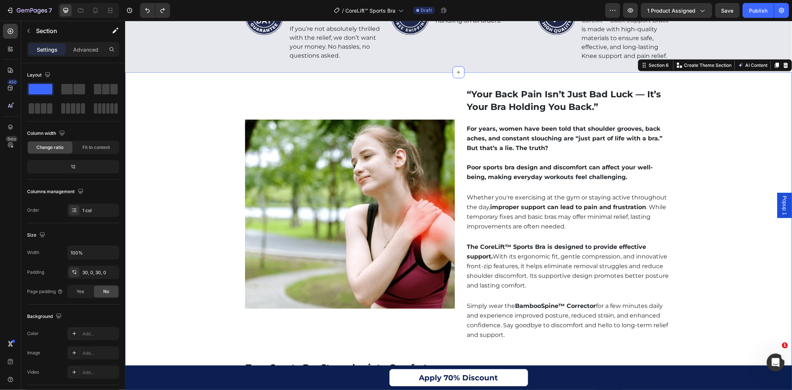
click at [384, 194] on img at bounding box center [350, 213] width 210 height 189
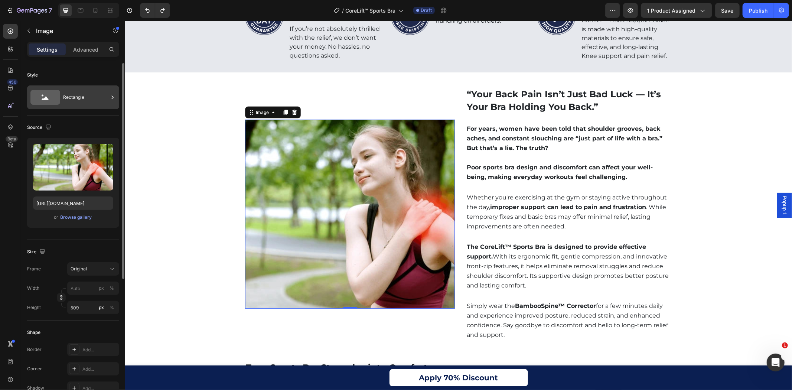
click at [86, 94] on div "Rectangle" at bounding box center [85, 97] width 45 height 17
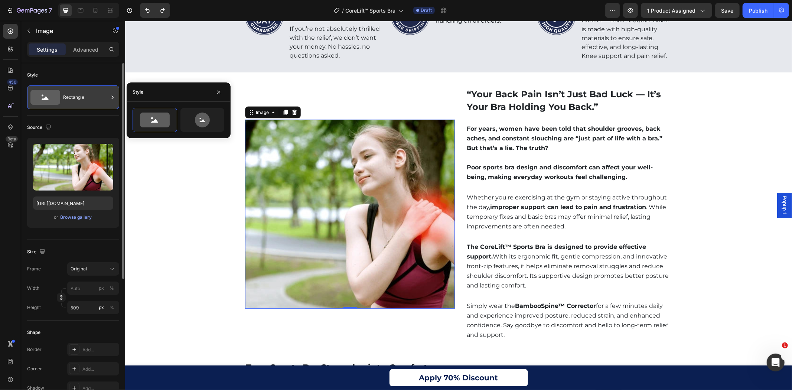
click at [86, 94] on div "Rectangle" at bounding box center [85, 97] width 45 height 17
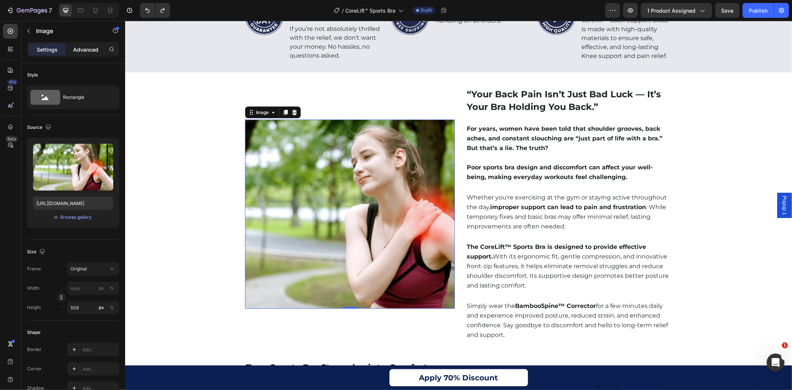
click at [87, 49] on p "Advanced" at bounding box center [85, 50] width 25 height 8
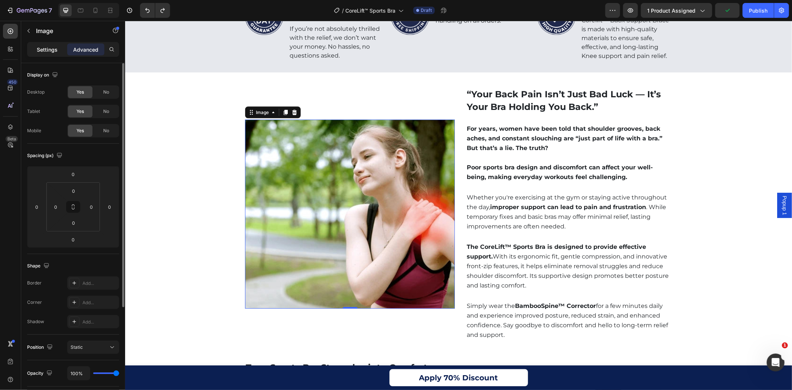
click at [41, 50] on p "Settings" at bounding box center [47, 50] width 21 height 8
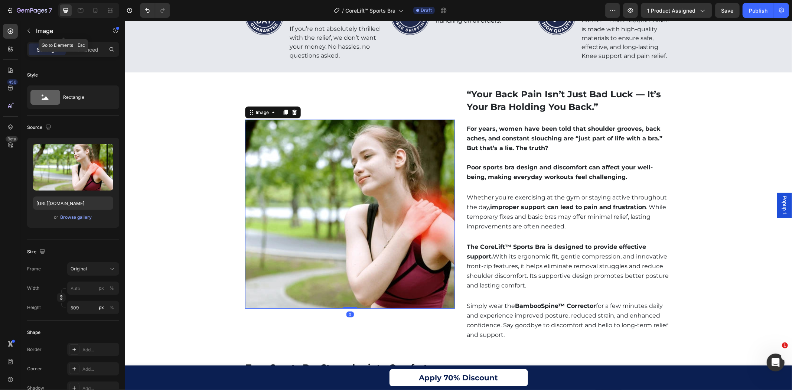
click at [28, 30] on icon "button" at bounding box center [29, 31] width 6 height 6
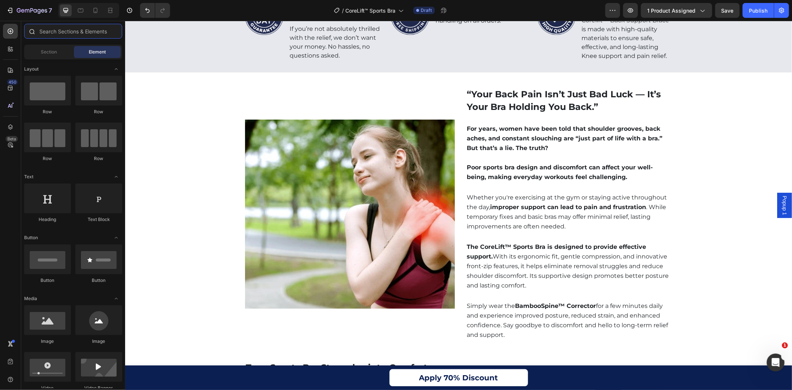
click at [84, 26] on input "text" at bounding box center [73, 31] width 98 height 15
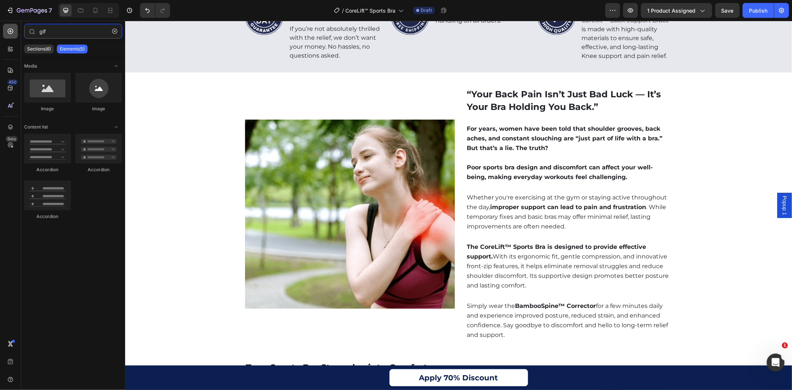
drag, startPoint x: 65, startPoint y: 38, endPoint x: 12, endPoint y: 35, distance: 54.0
click at [12, 35] on div "450 Beta gif Sections(6) Elements(5) Media Image Image Content list Accordion A…" at bounding box center [62, 205] width 125 height 369
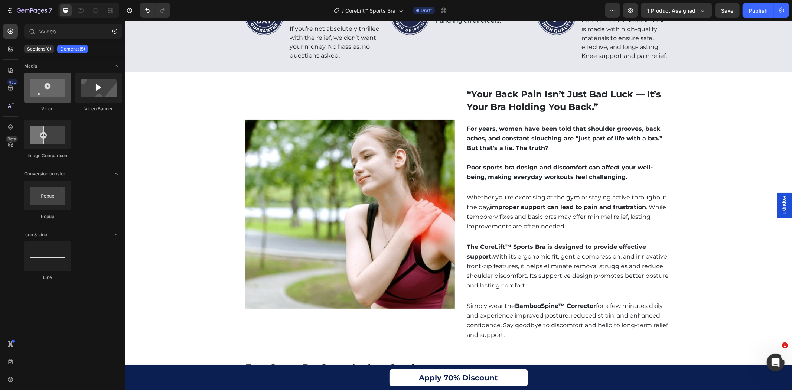
click at [61, 98] on div at bounding box center [47, 88] width 47 height 30
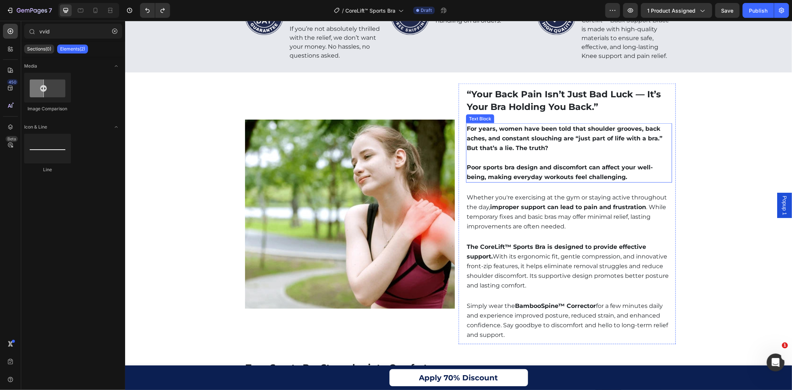
drag, startPoint x: 547, startPoint y: 176, endPoint x: 469, endPoint y: 182, distance: 77.8
click at [535, 180] on strong "Poor sports bra design and discomfort can affect your well-being, making everyd…" at bounding box center [559, 171] width 186 height 17
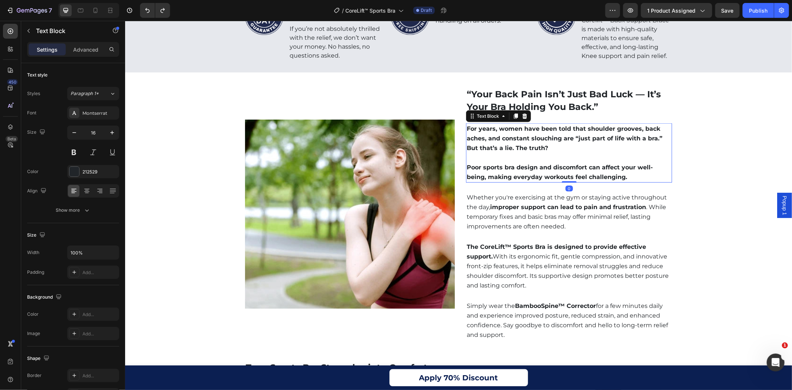
click at [374, 178] on img at bounding box center [350, 213] width 210 height 189
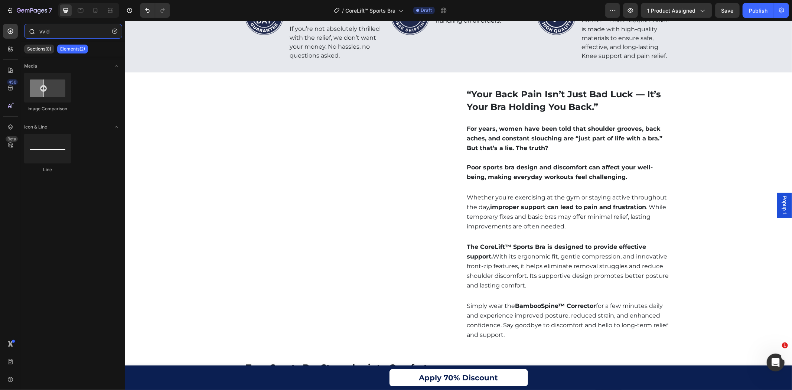
click at [65, 33] on input "vvid" at bounding box center [73, 31] width 98 height 15
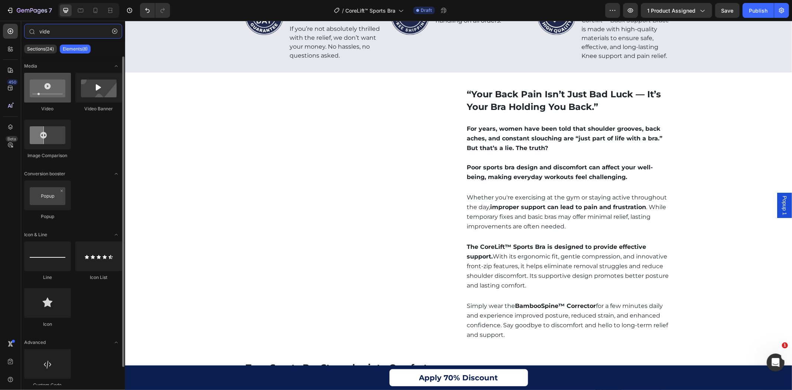
type input "vide"
click at [46, 87] on div at bounding box center [47, 88] width 47 height 30
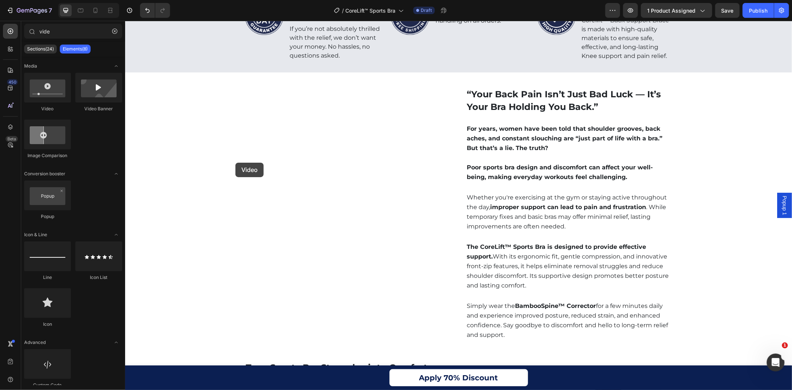
drag, startPoint x: 174, startPoint y: 114, endPoint x: 235, endPoint y: 162, distance: 77.5
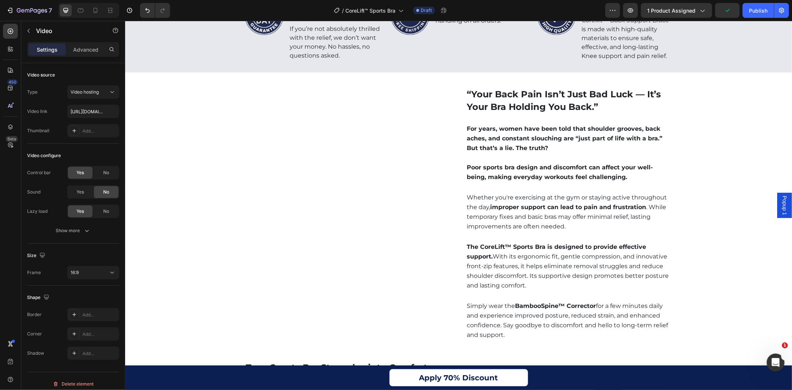
click at [268, 164] on div "What Triggers Shoulder & Back Pain and How Can You Find Lasting Relief? Heading…" at bounding box center [349, 213] width 217 height 261
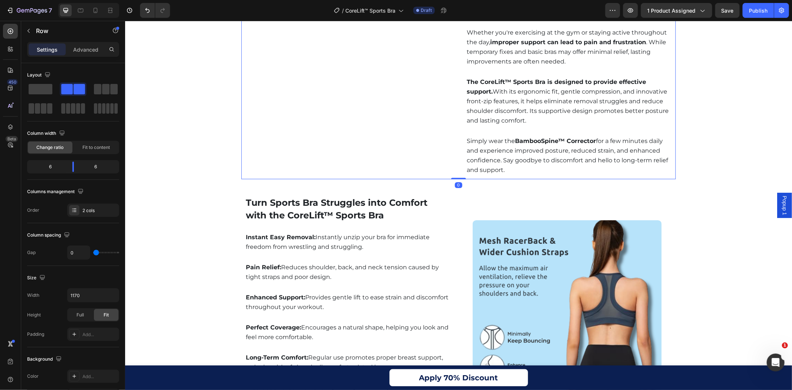
scroll to position [907, 0]
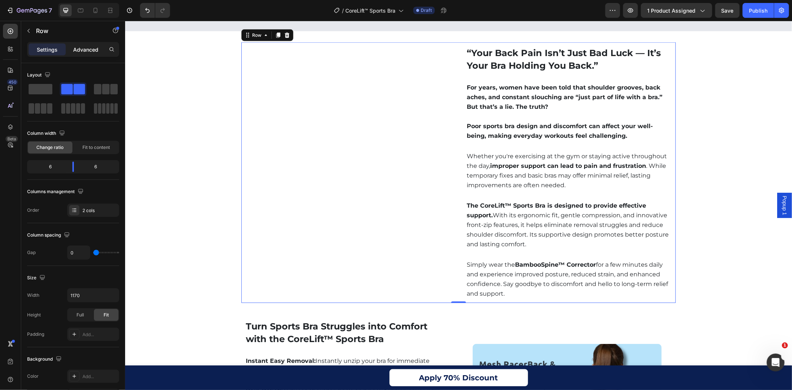
click at [80, 50] on p "Advanced" at bounding box center [85, 50] width 25 height 8
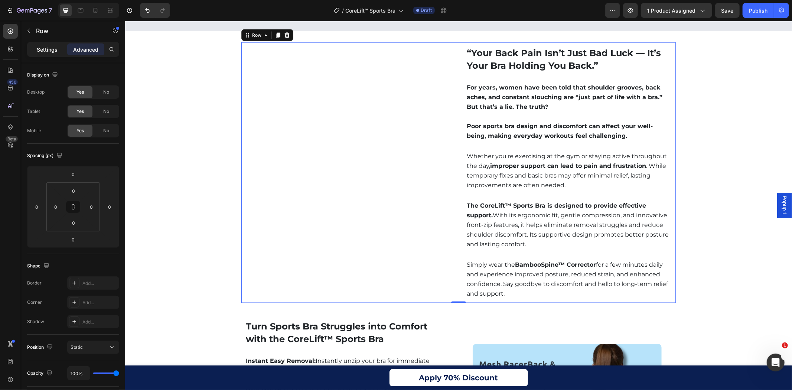
click at [45, 46] on p "Settings" at bounding box center [47, 50] width 21 height 8
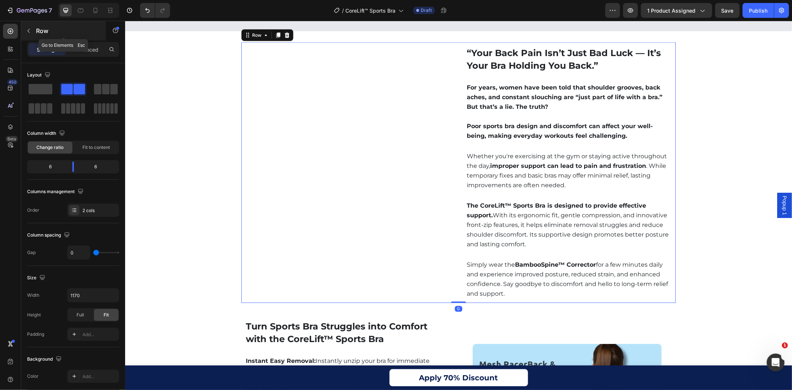
click at [32, 29] on button "button" at bounding box center [29, 31] width 12 height 12
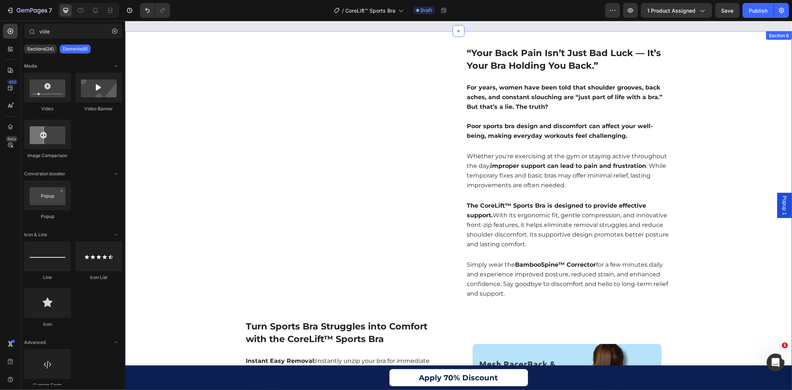
click at [251, 124] on div "What Triggers Shoulder & Back Pain and How Can You Find Lasting Relief? Heading…" at bounding box center [349, 172] width 217 height 261
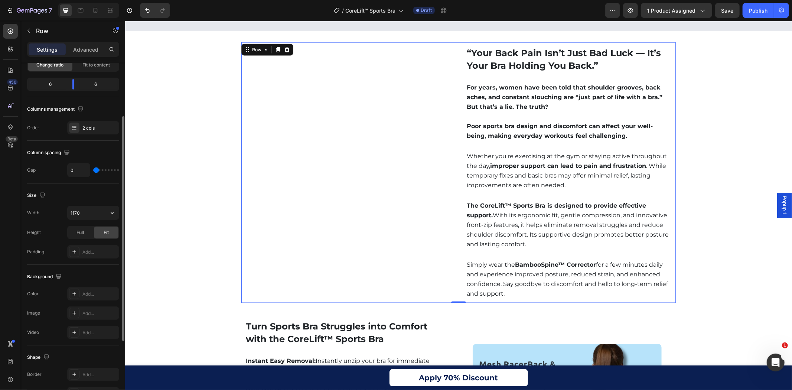
scroll to position [124, 0]
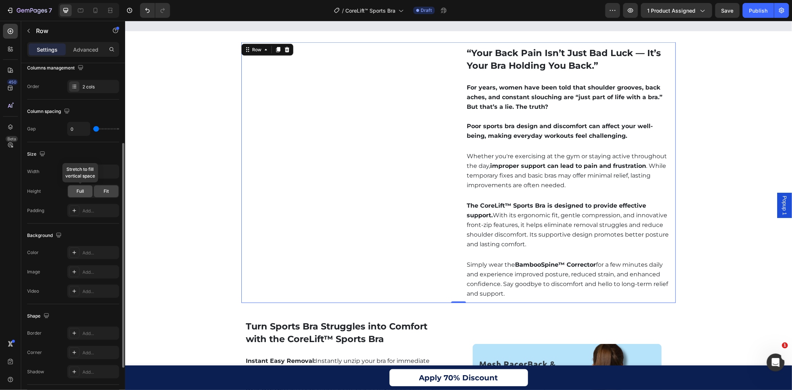
click at [87, 188] on div "Full" at bounding box center [80, 191] width 25 height 12
click at [97, 170] on input "1170" at bounding box center [93, 171] width 51 height 13
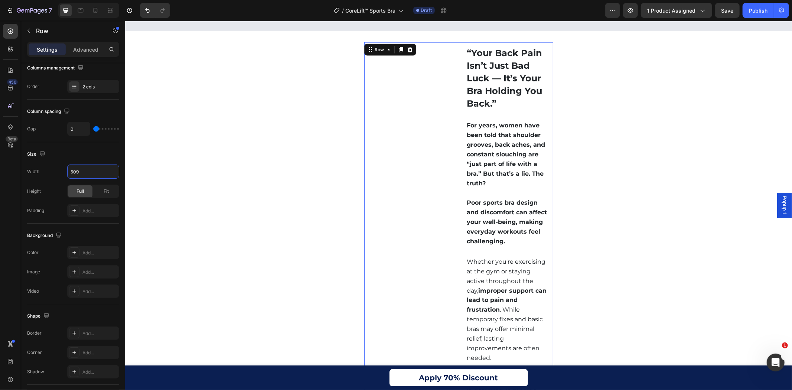
type input "1170"
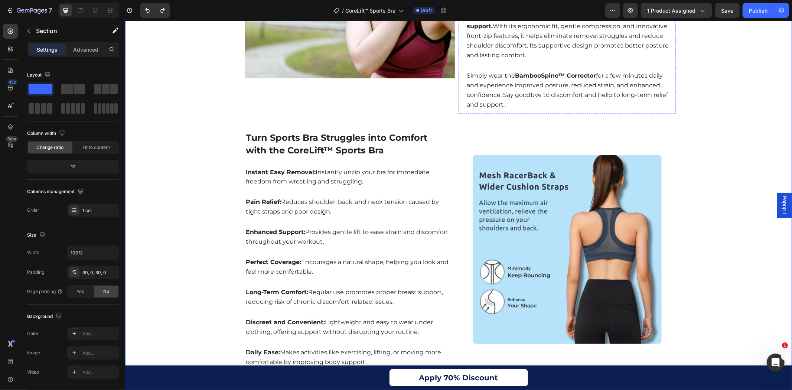
scroll to position [825, 0]
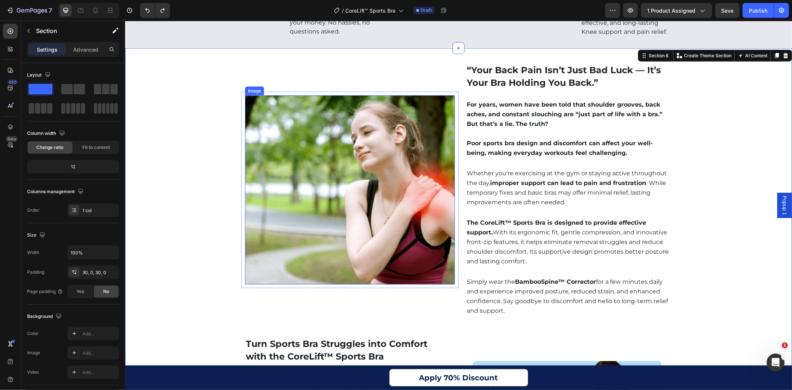
click at [420, 182] on img at bounding box center [350, 189] width 210 height 189
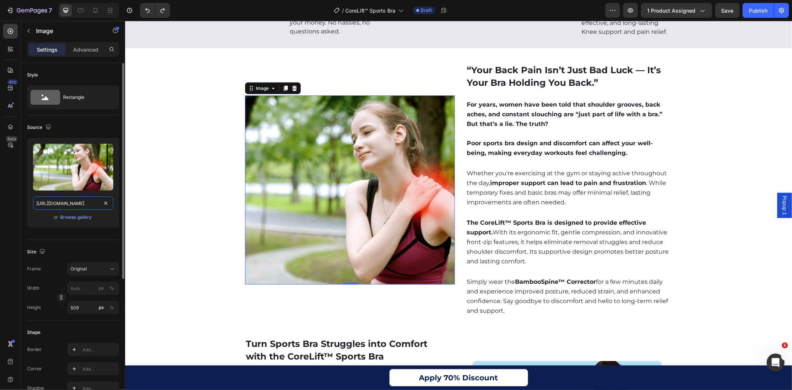
click at [67, 199] on input "[URL][DOMAIN_NAME]" at bounding box center [73, 202] width 80 height 13
paste input "videos/c/o/v/d55e9fa49d43411aaa8e9d81d4aba070.mp4"
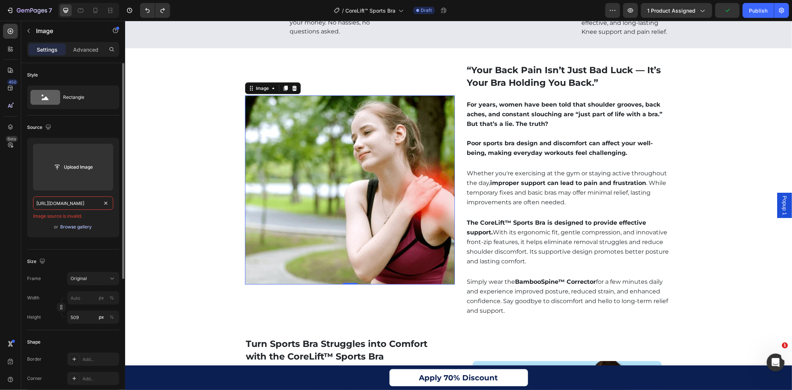
type input "https://cdn.shopify.com/videos/c/o/v/d55e9fa49d43411aaa8e9d81d4aba070.mp4"
click at [63, 229] on div "Browse gallery" at bounding box center [77, 227] width 32 height 7
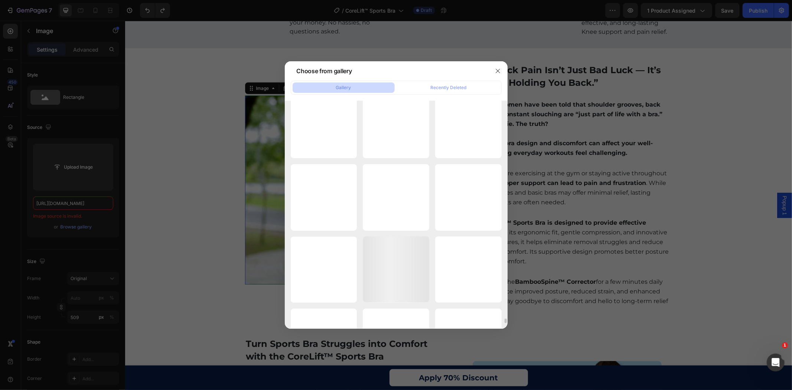
scroll to position [10877, 0]
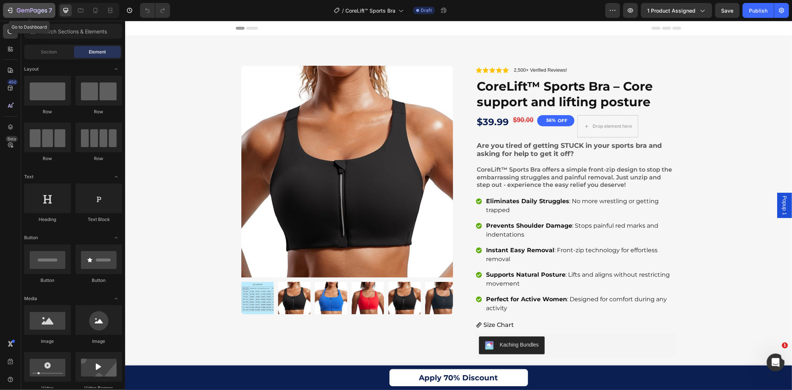
click at [14, 11] on div "7" at bounding box center [29, 10] width 46 height 9
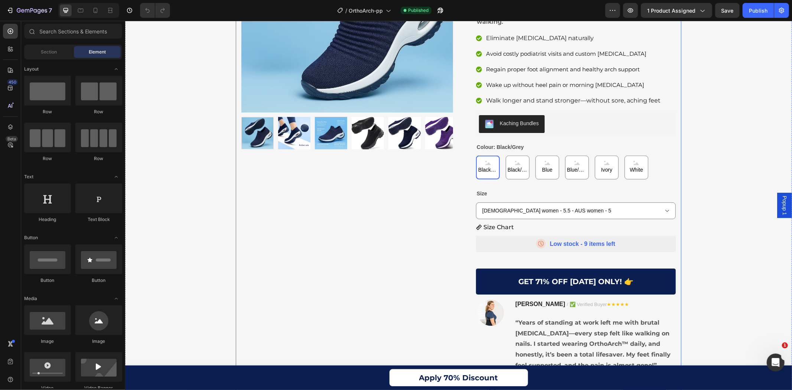
scroll to position [41, 0]
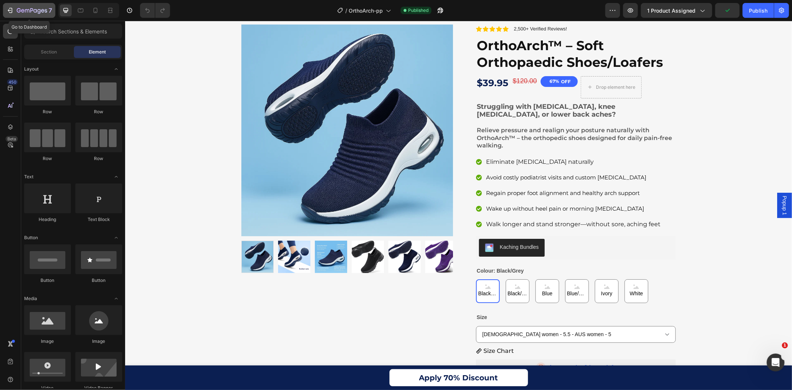
click at [10, 8] on icon "button" at bounding box center [10, 10] width 3 height 5
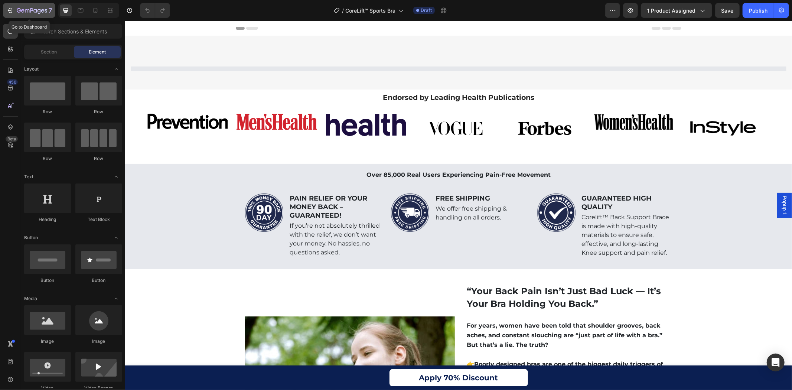
click at [12, 12] on icon "button" at bounding box center [9, 10] width 7 height 7
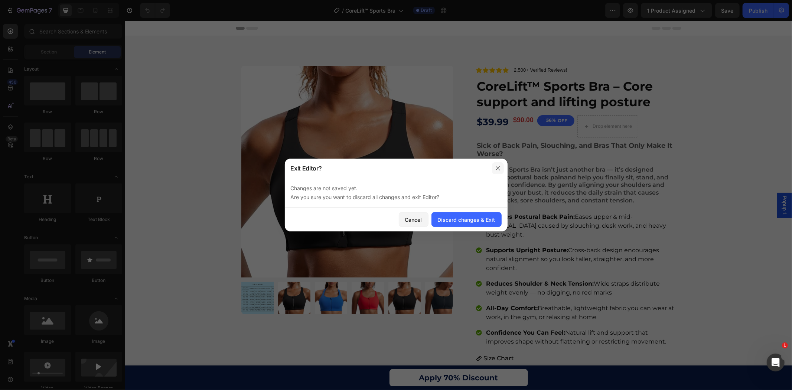
click at [500, 168] on icon "button" at bounding box center [498, 168] width 6 height 6
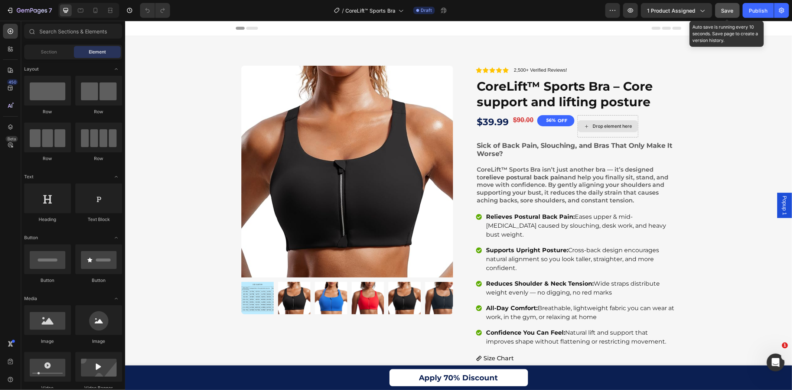
click at [725, 7] on span "Save" at bounding box center [727, 10] width 12 height 6
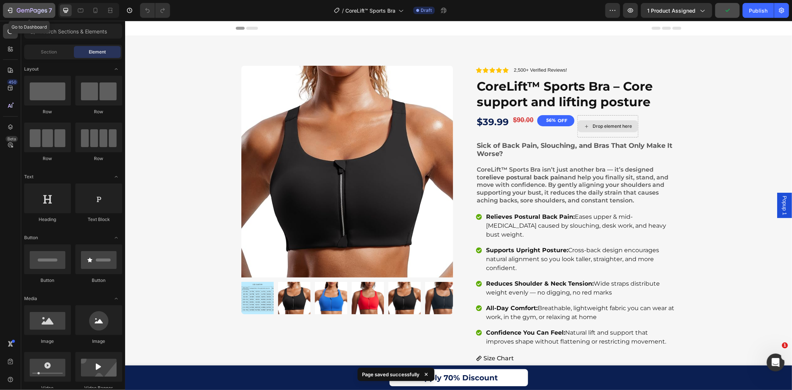
click at [17, 12] on icon "button" at bounding box center [32, 11] width 30 height 6
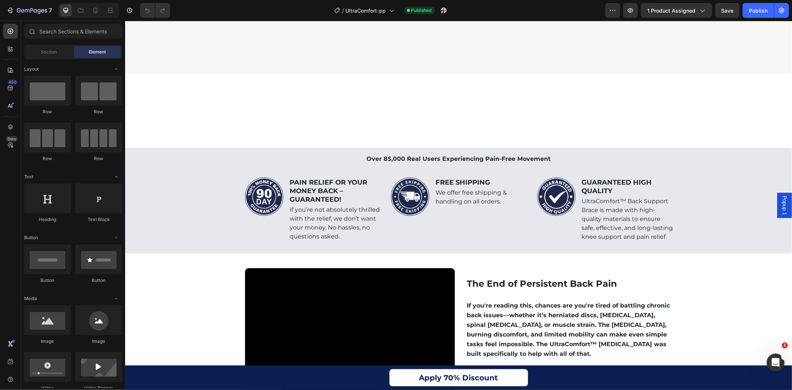
scroll to position [743, 0]
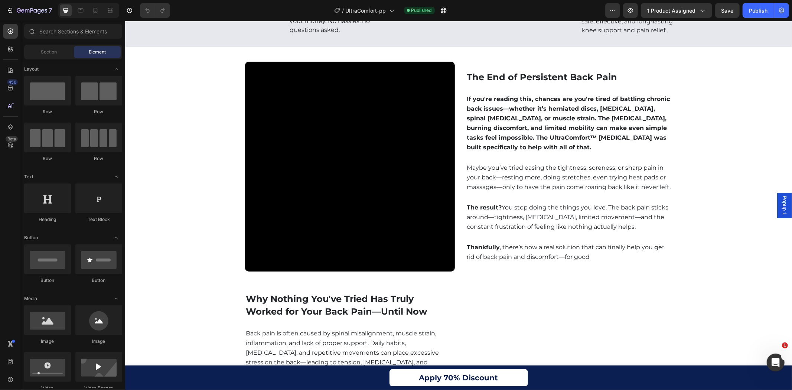
click at [374, 151] on video at bounding box center [350, 166] width 210 height 210
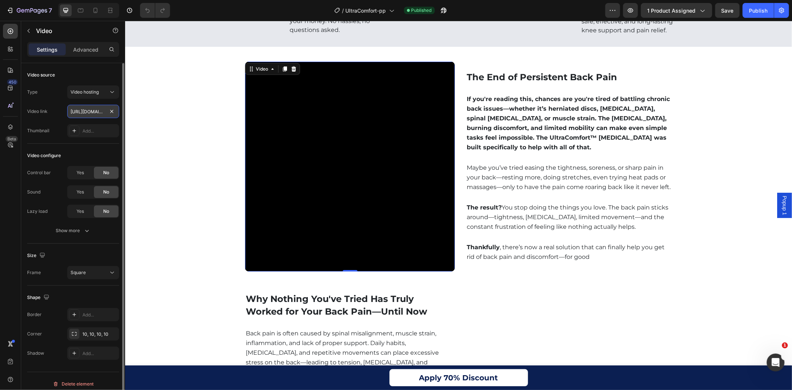
click at [94, 113] on input "[URL][DOMAIN_NAME]" at bounding box center [93, 111] width 52 height 13
click at [89, 110] on input "[URL][DOMAIN_NAME]" at bounding box center [93, 111] width 52 height 13
drag, startPoint x: 81, startPoint y: 110, endPoint x: 113, endPoint y: 113, distance: 32.5
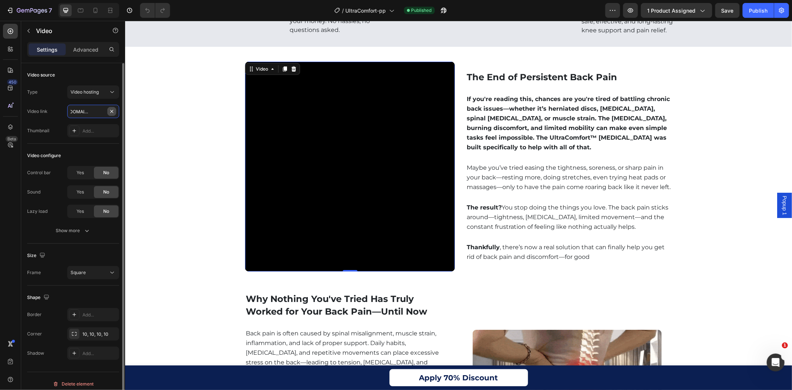
click at [113, 113] on div "[URL][DOMAIN_NAME]" at bounding box center [93, 111] width 52 height 13
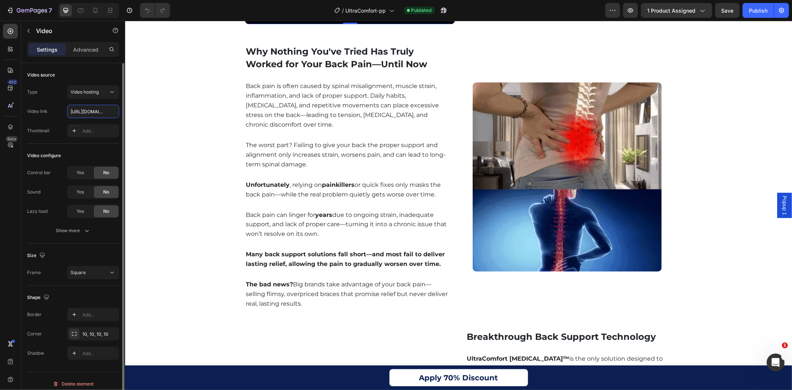
scroll to position [743, 0]
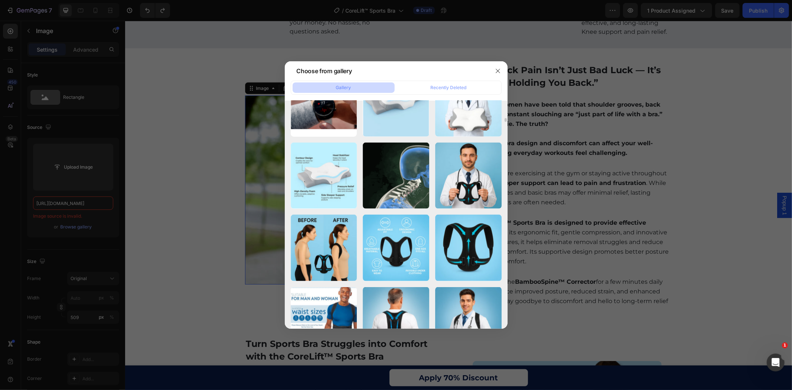
scroll to position [3320, 0]
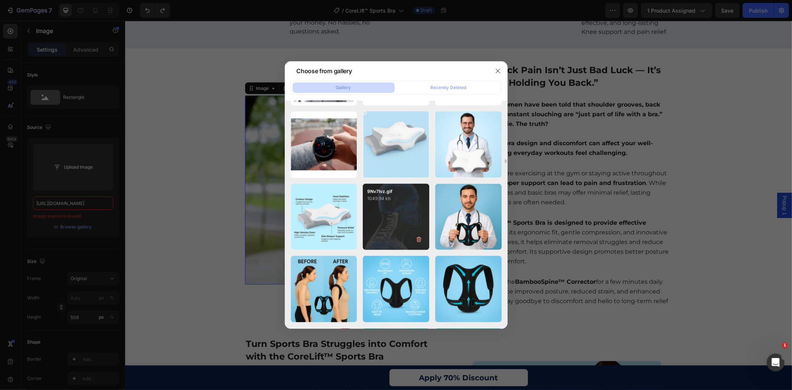
click at [402, 213] on div "9Nv7Ivz.gif 1049.94 kb" at bounding box center [396, 217] width 66 height 66
type input "https://cdn.shopify.com/s/files/1/0746/9921/1048/files/gempages_555058206901011…"
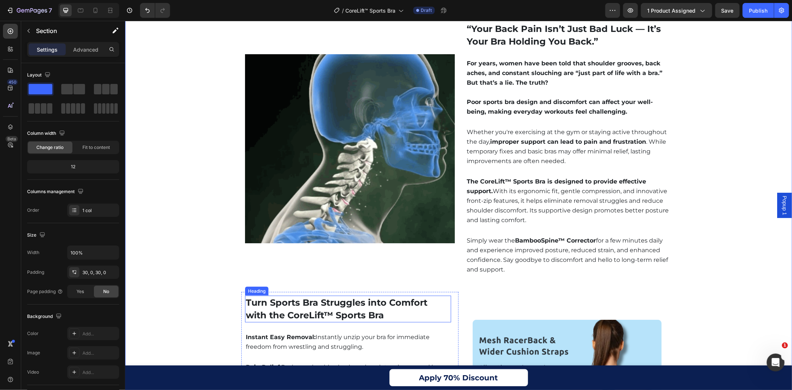
scroll to position [825, 0]
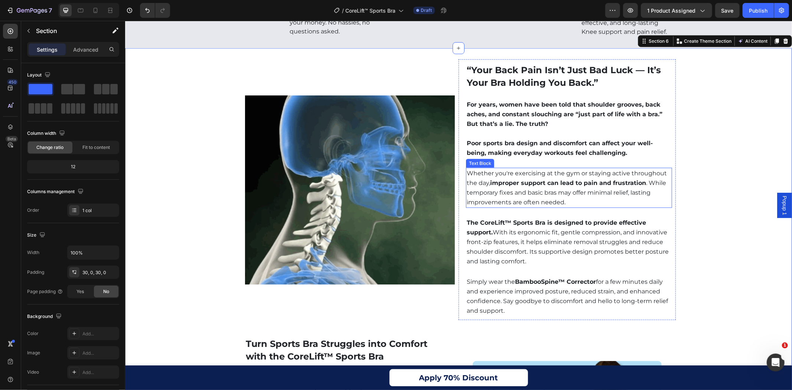
click at [527, 185] on strong "improper support can lead to pain and frustration" at bounding box center [568, 182] width 156 height 7
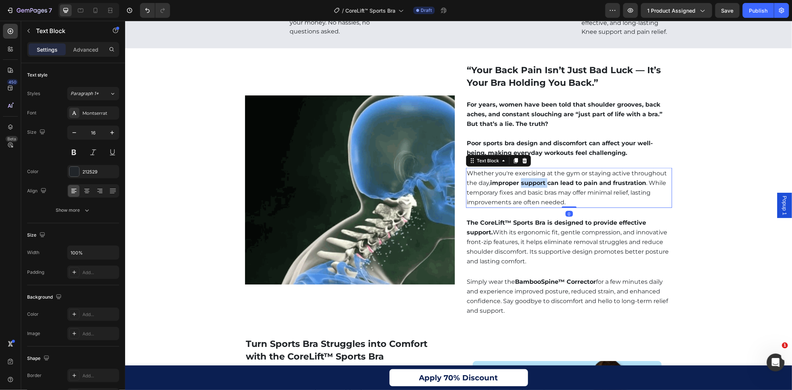
click at [527, 185] on strong "improper support can lead to pain and frustration" at bounding box center [568, 182] width 156 height 7
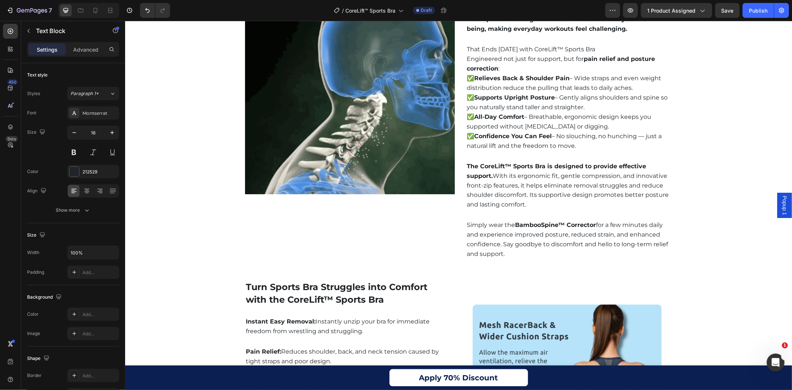
scroll to position [932, 0]
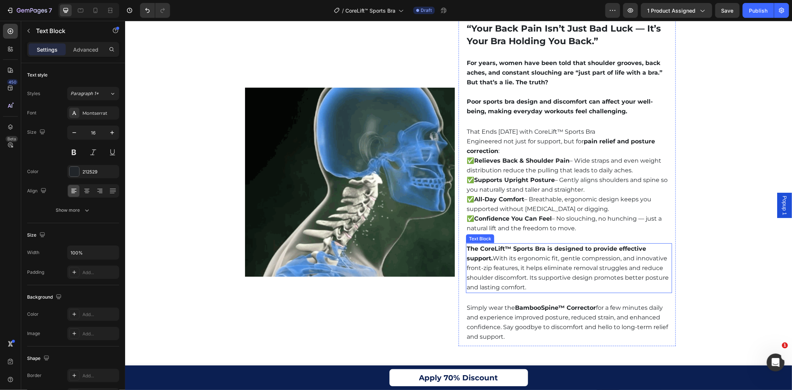
click at [567, 256] on p "The CoreLift™ Sports Bra is designed to provide effective support. With its erg…" at bounding box center [568, 268] width 205 height 48
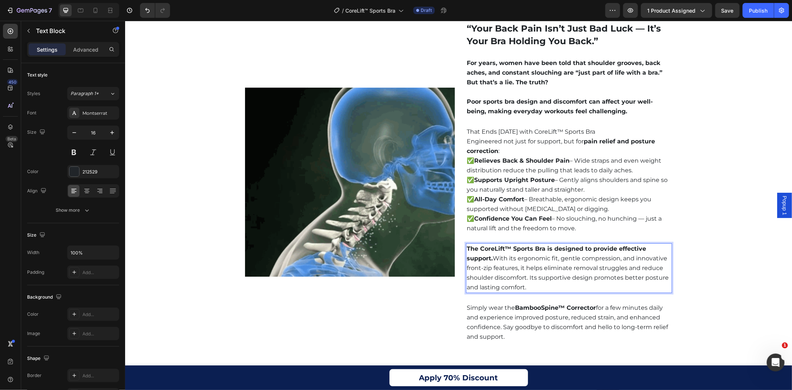
click at [554, 257] on div "“Your Back Pain Isn’t Just Bad Luck — It’s Your Bra Holding You Back.” Heading …" at bounding box center [569, 181] width 206 height 321
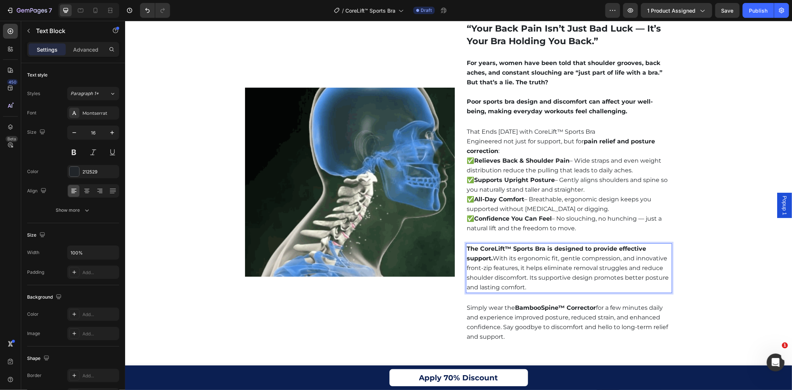
click at [554, 233] on p "✅ Relieves Back & Shoulder Pain – Wide straps and even weight distribution redu…" at bounding box center [568, 194] width 205 height 77
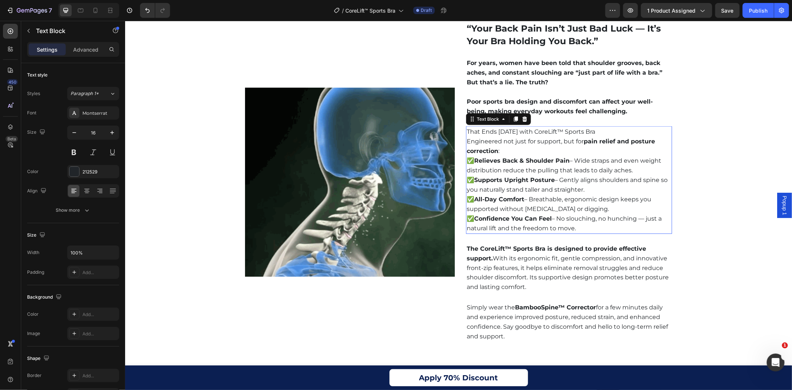
scroll to position [903, 0]
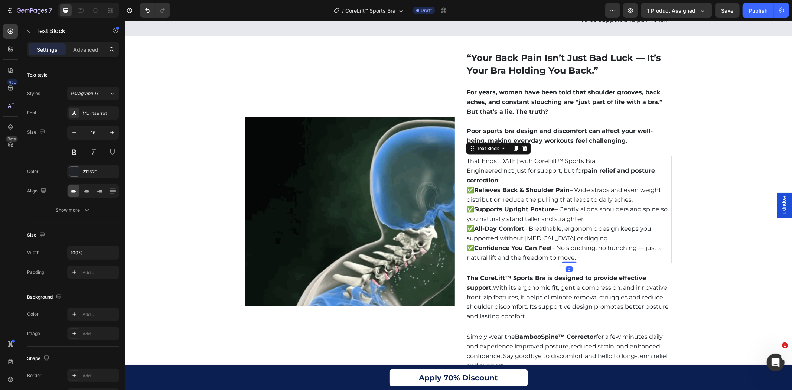
click at [552, 279] on strong "The CoreLift™ Sports Bra is designed to provide effective support." at bounding box center [555, 282] width 179 height 17
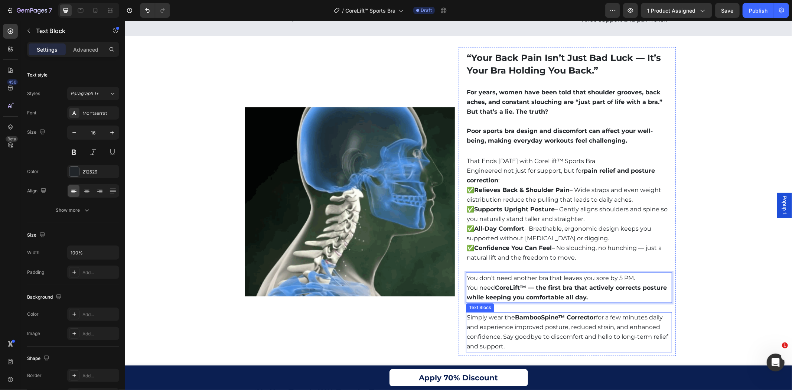
click at [545, 317] on strong "BambooSpine™ Corrector" at bounding box center [555, 317] width 81 height 7
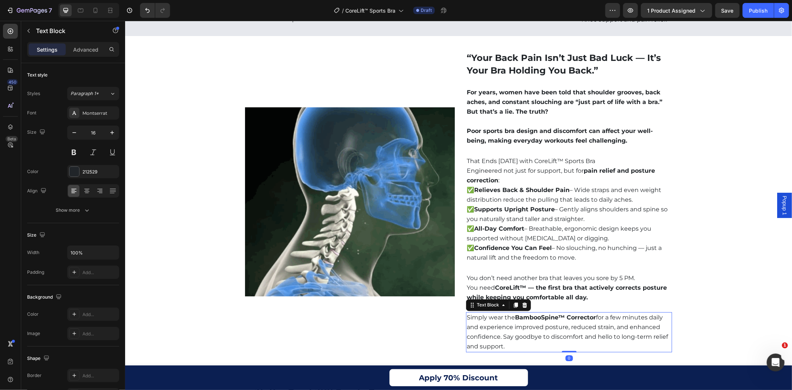
click at [545, 317] on strong "BambooSpine™ Corrector" at bounding box center [555, 317] width 81 height 7
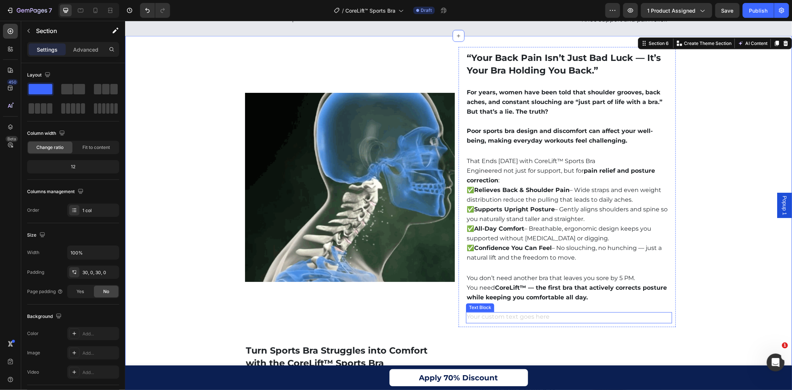
click at [622, 316] on div "Rich Text Editor. Editing area: main" at bounding box center [569, 317] width 206 height 11
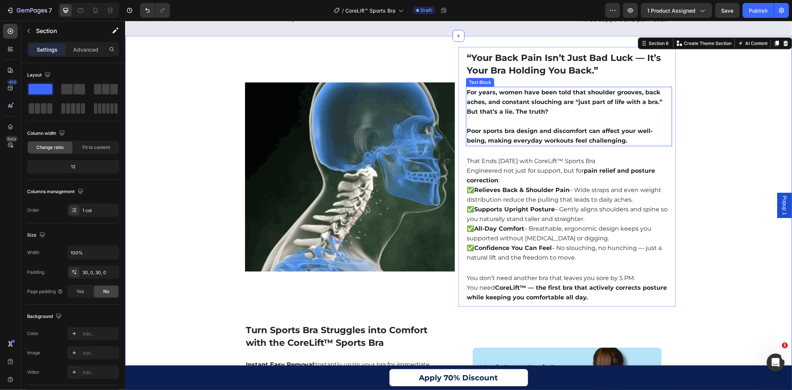
click at [529, 116] on p "Poor sports bra design and discomfort can affect your well-being, making everyd…" at bounding box center [568, 130] width 205 height 29
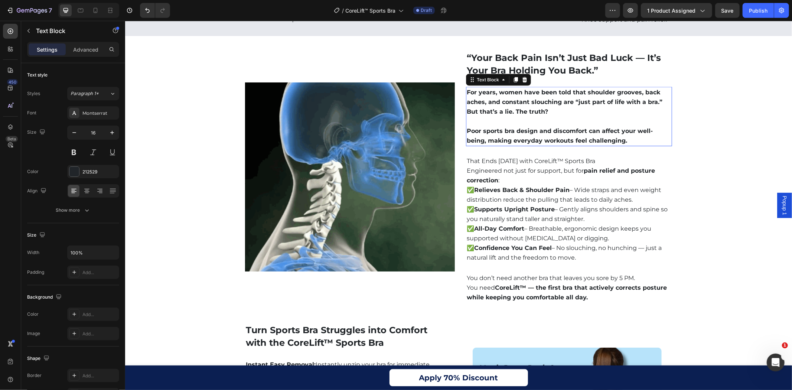
click at [529, 116] on p "Poor sports bra design and discomfort can affect your well-being, making everyd…" at bounding box center [568, 130] width 205 height 29
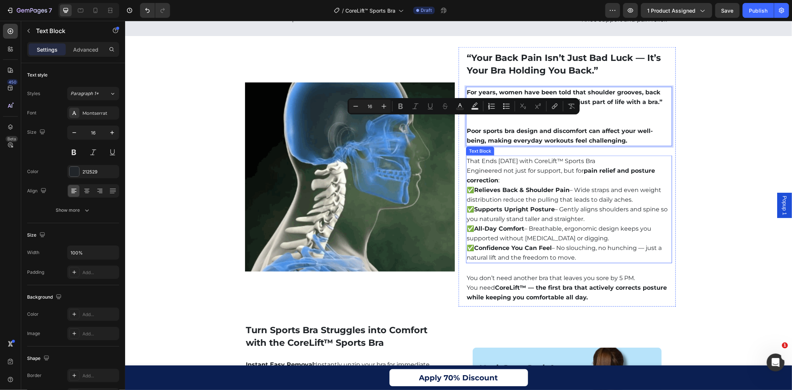
click at [659, 158] on p "That Ends [DATE] with CoreLift™ Sports Bra" at bounding box center [568, 161] width 205 height 10
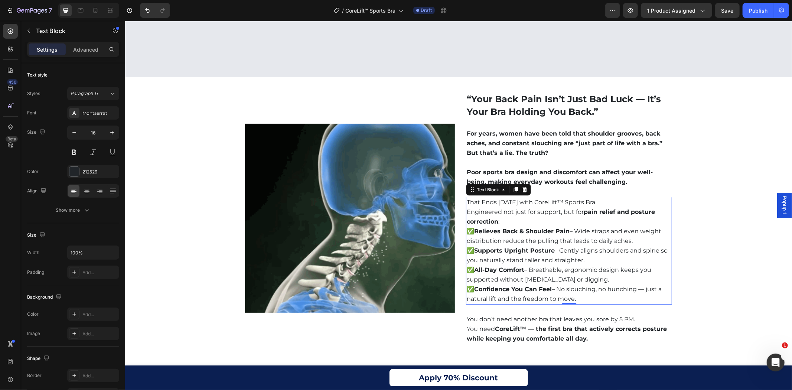
scroll to position [1026, 0]
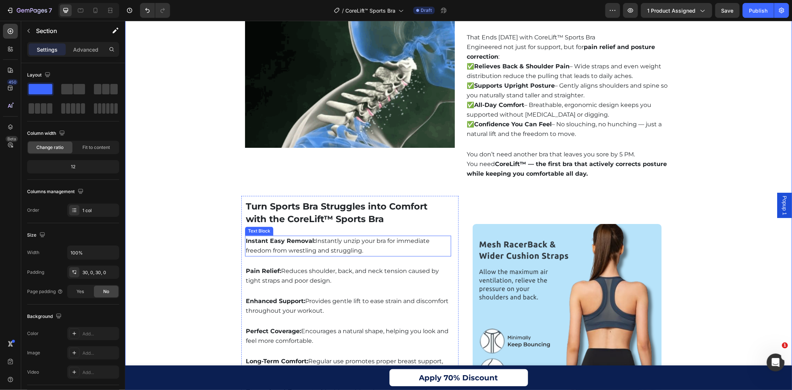
scroll to position [1067, 0]
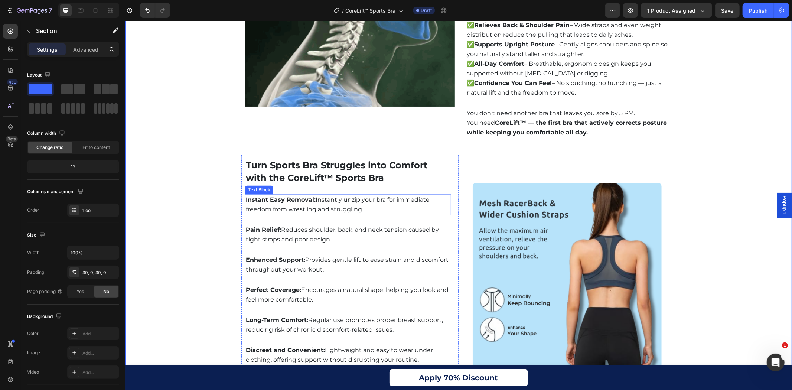
click at [348, 184] on div "Turn Sports Bra Struggles into Comfort with the CoreLift™ Sports Bra Heading" at bounding box center [348, 171] width 206 height 27
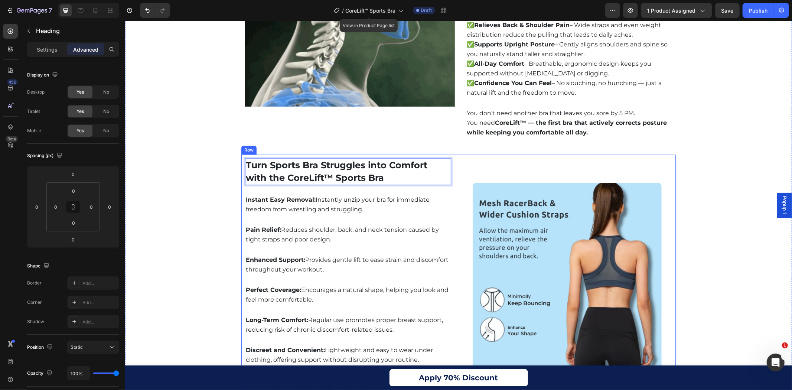
scroll to position [1150, 0]
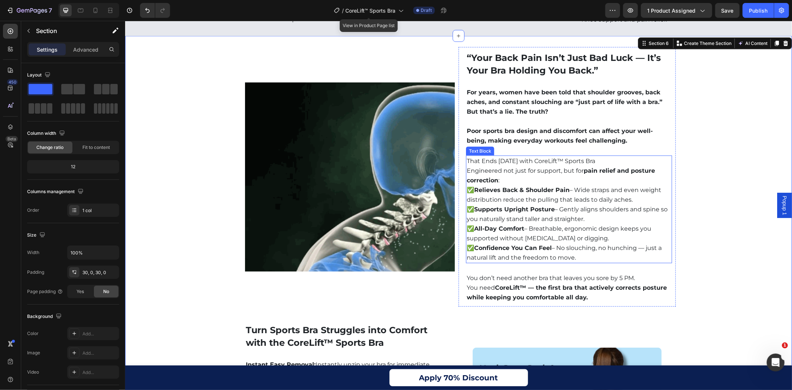
scroll to position [861, 0]
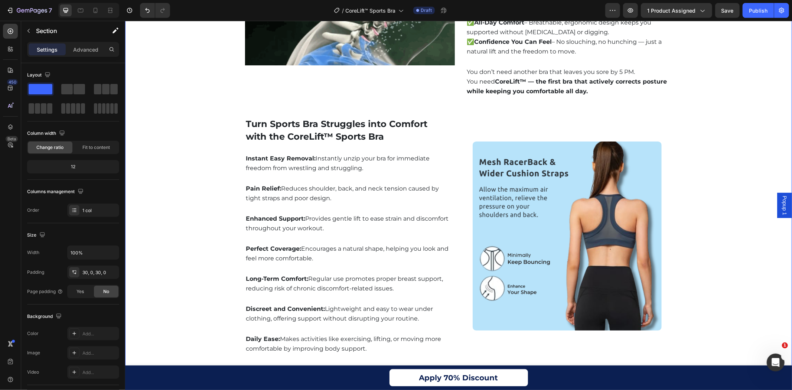
scroll to position [1150, 0]
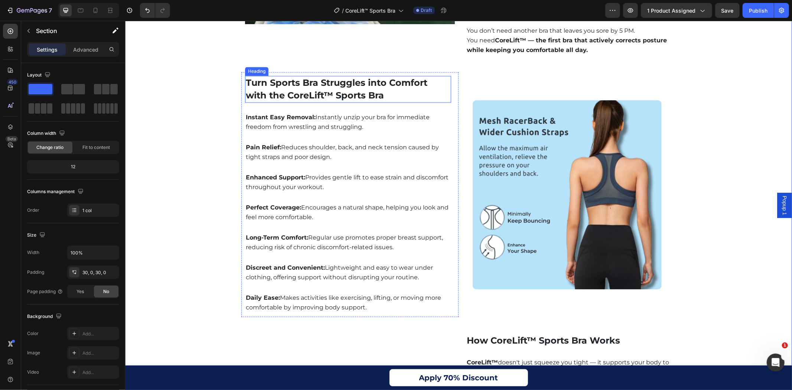
click at [312, 89] on strong "Turn Sports Bra Struggles into Comfort with the CoreLift™ Sports Bra" at bounding box center [336, 88] width 182 height 23
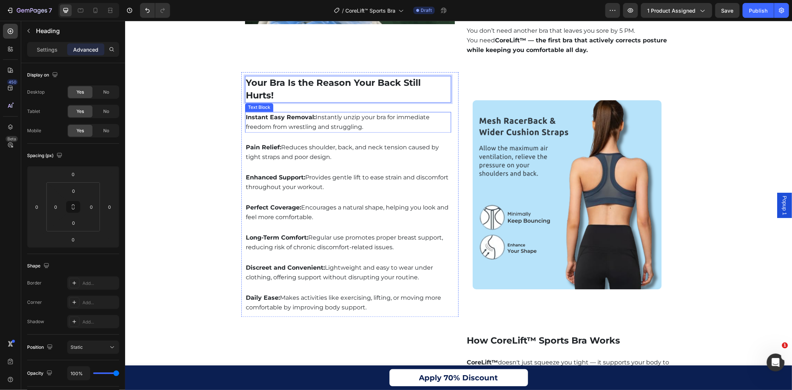
click at [296, 123] on p "Instant Easy Removal: Instantly unzip your bra for immediate freedom from wrest…" at bounding box center [347, 122] width 205 height 19
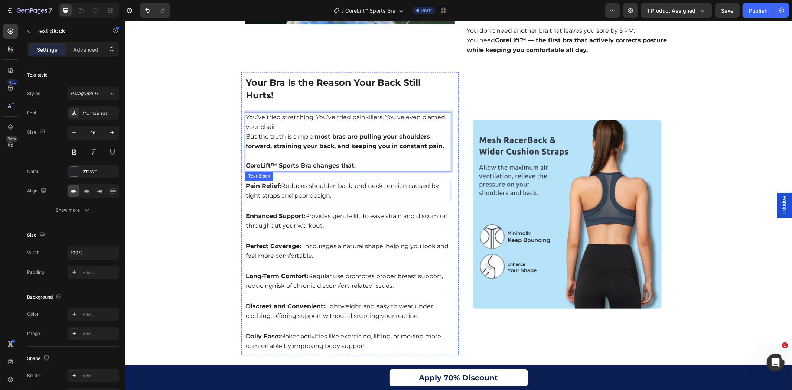
click at [370, 188] on p "Pain Relief: Reduces shoulder, back, and neck tension caused by tight straps an…" at bounding box center [347, 190] width 205 height 19
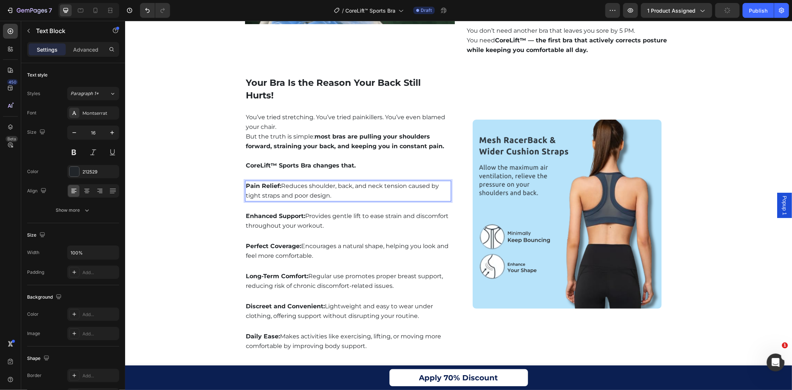
click at [309, 189] on p "Pain Relief: Reduces shoulder, back, and neck tension caused by tight straps an…" at bounding box center [347, 190] width 205 height 19
click at [281, 223] on p "Enhanced Support: Provides gentle lift to ease strain and discomfort throughout…" at bounding box center [347, 220] width 205 height 19
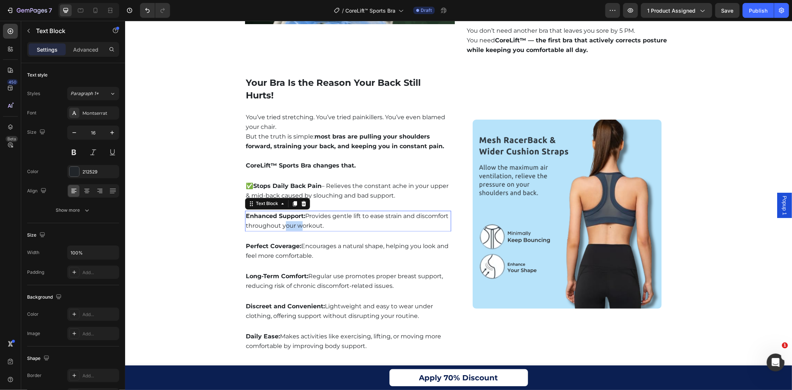
click at [281, 223] on p "Enhanced Support: Provides gentle lift to ease strain and discomfort throughout…" at bounding box center [347, 220] width 205 height 19
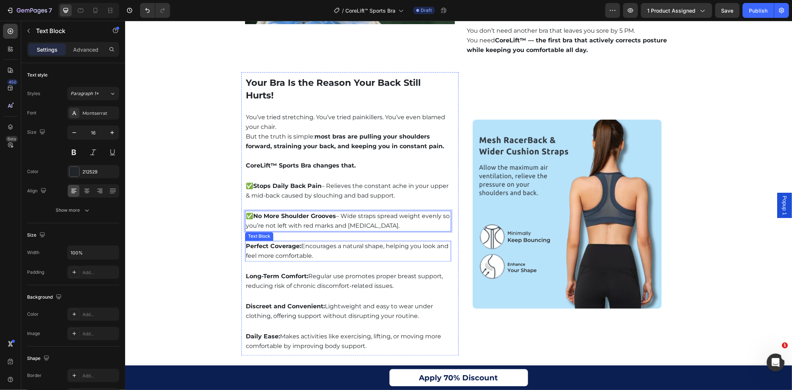
click at [305, 256] on p "Perfect Coverage: Encourages a natural shape, helping you look and feel more co…" at bounding box center [347, 250] width 205 height 19
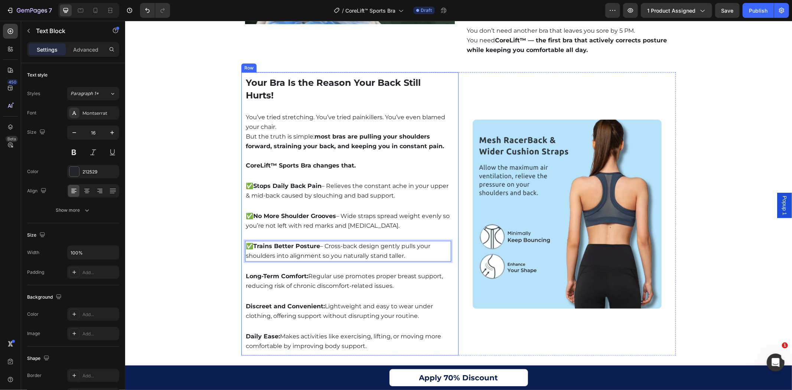
click at [302, 283] on p "Long-Term Comfort: Regular use promotes proper breast support, reducing risk of…" at bounding box center [347, 280] width 205 height 19
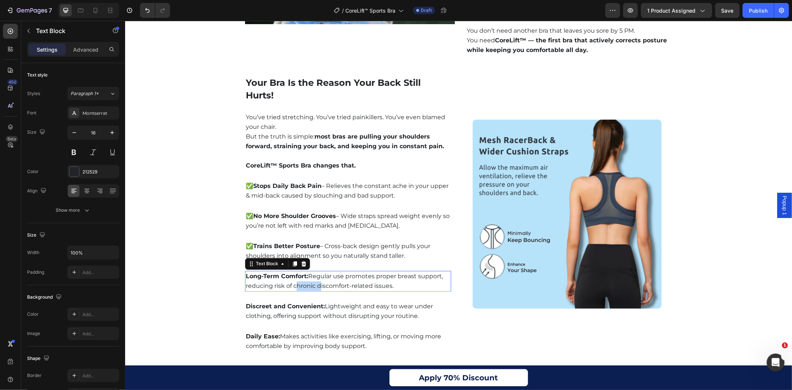
click at [302, 283] on p "Long-Term Comfort: Regular use promotes proper breast support, reducing risk of…" at bounding box center [347, 280] width 205 height 19
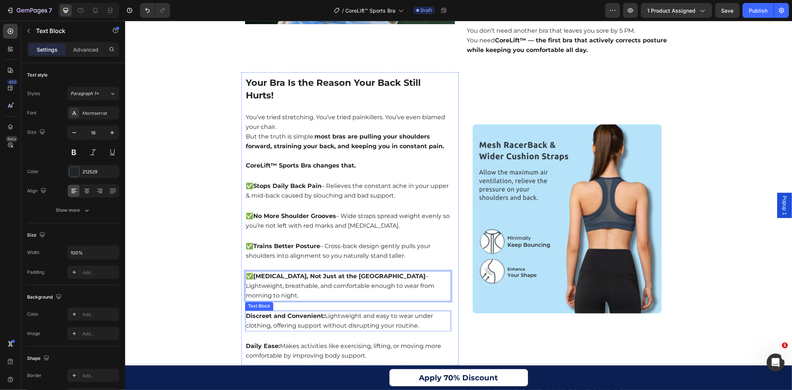
click at [292, 312] on p "Discreet and Convenient: Lightweight and easy to wear under clothing, offering …" at bounding box center [347, 320] width 205 height 19
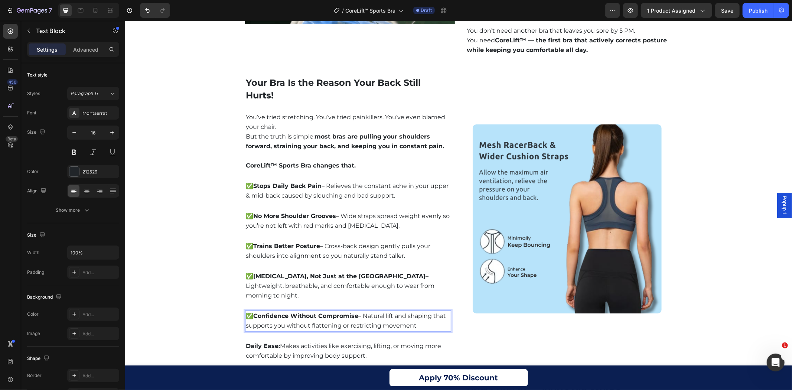
scroll to position [1191, 0]
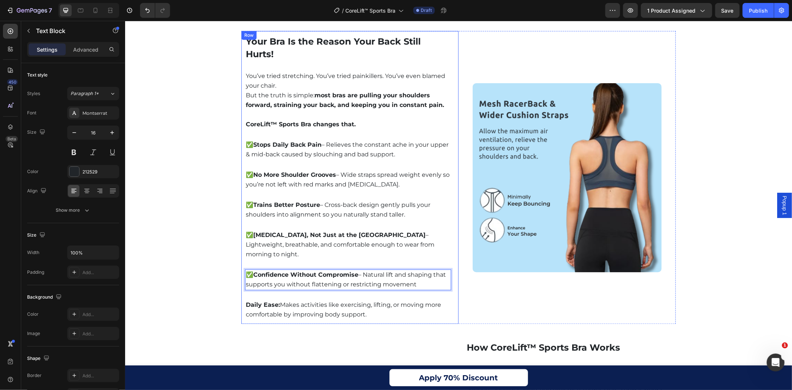
click at [359, 301] on p "Daily Ease: Makes activities like exercising, lifting, or moving more comfortab…" at bounding box center [347, 309] width 205 height 19
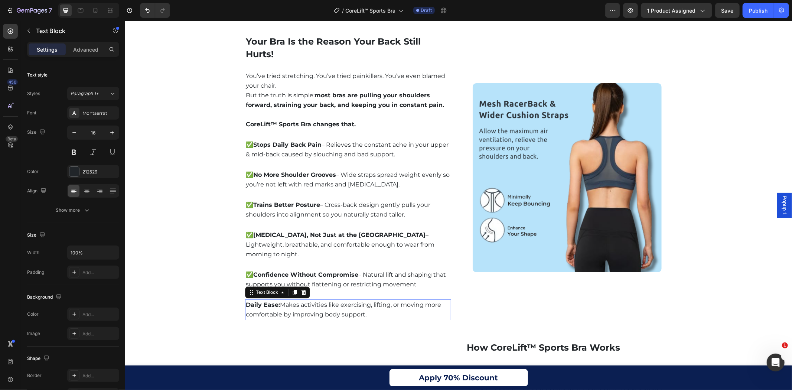
click at [359, 301] on p "Daily Ease: Makes activities like exercising, lifting, or moving more comfortab…" at bounding box center [347, 309] width 205 height 19
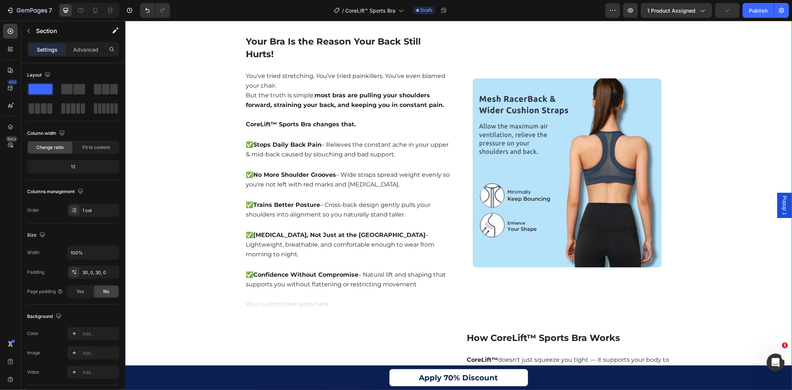
click at [337, 300] on div "Rich Text Editor. Editing area: main" at bounding box center [348, 304] width 206 height 11
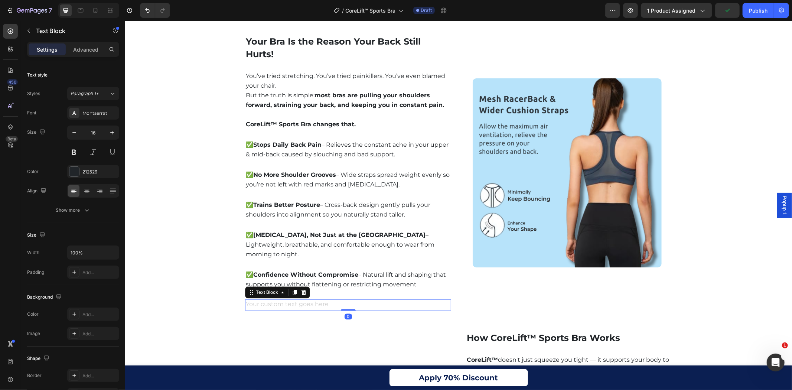
click at [339, 299] on div "Rich Text Editor. Editing area: main" at bounding box center [348, 304] width 206 height 11
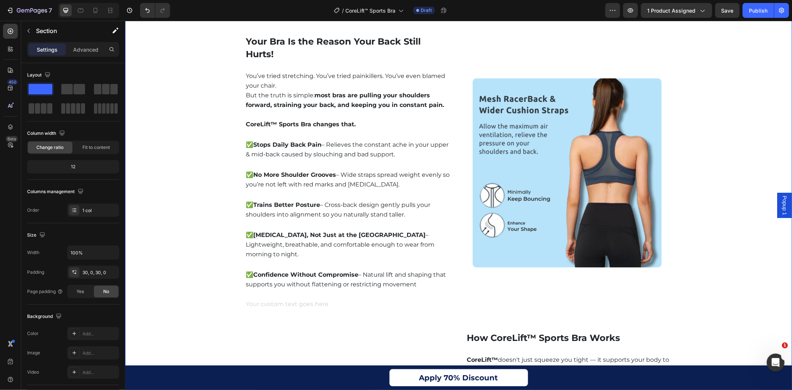
click at [252, 299] on div "Rich Text Editor. Editing area: main" at bounding box center [348, 304] width 206 height 11
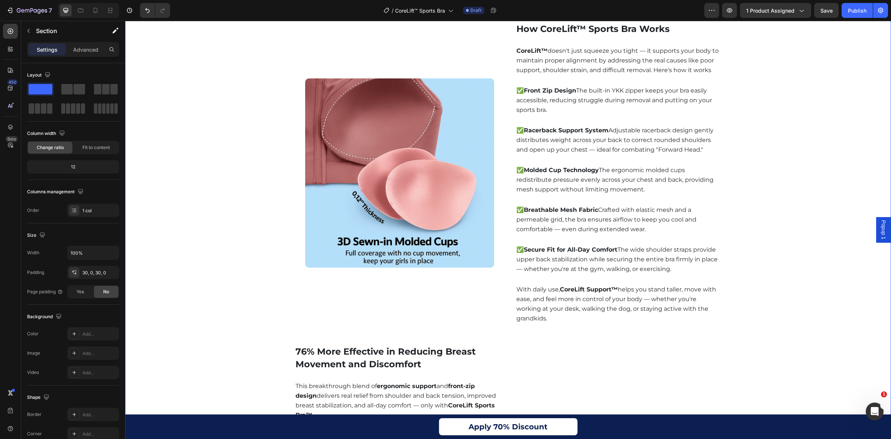
scroll to position [1434, 0]
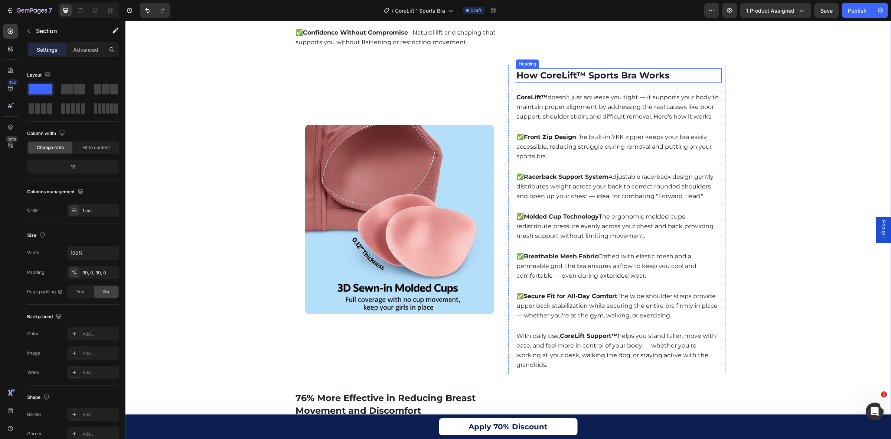
click at [591, 68] on h2 "How CoreLift™ Sports Bra Works" at bounding box center [619, 75] width 206 height 14
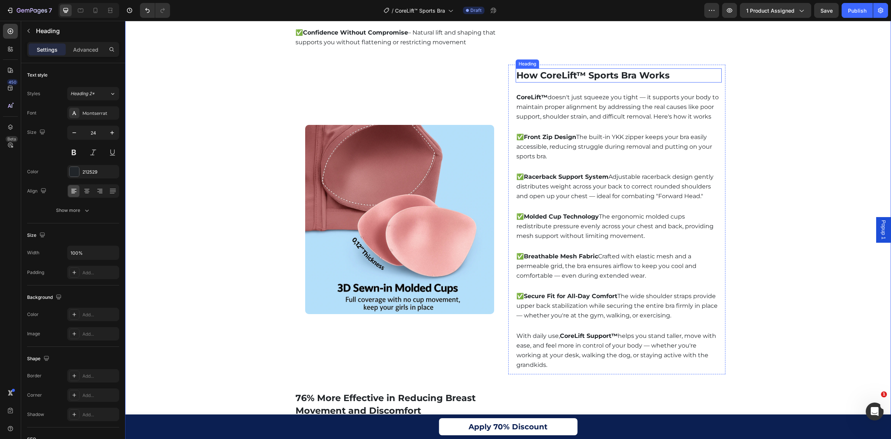
click at [591, 68] on h2 "How CoreLift™ Sports Bra Works" at bounding box center [619, 75] width 206 height 14
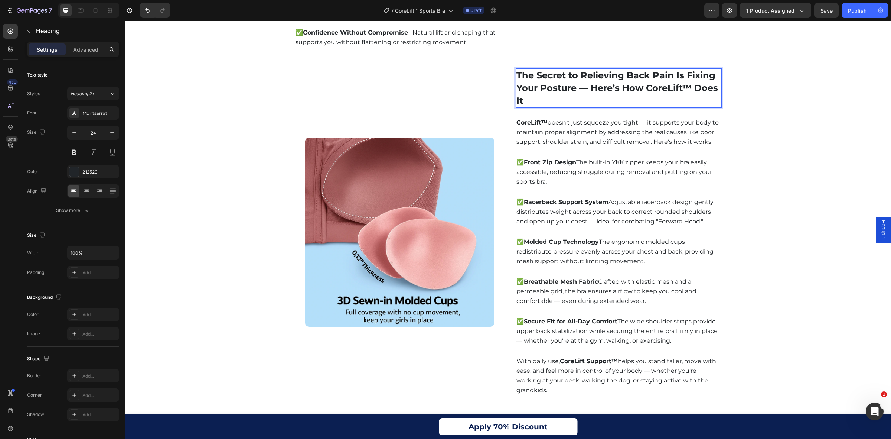
click at [741, 73] on div "What Triggers Shoulder & Back Pain and How Can You Find Lasting Relief? Heading…" at bounding box center [508, 329] width 766 height 1626
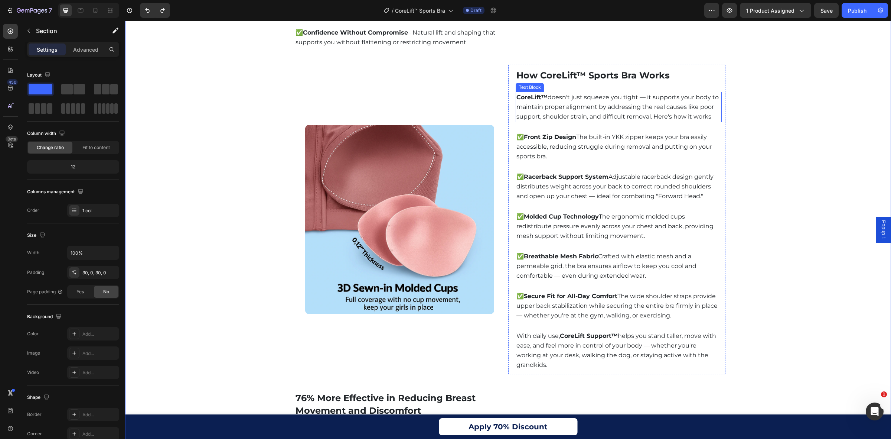
click at [641, 68] on h2 "How CoreLift™ Sports Bra Works" at bounding box center [619, 75] width 206 height 14
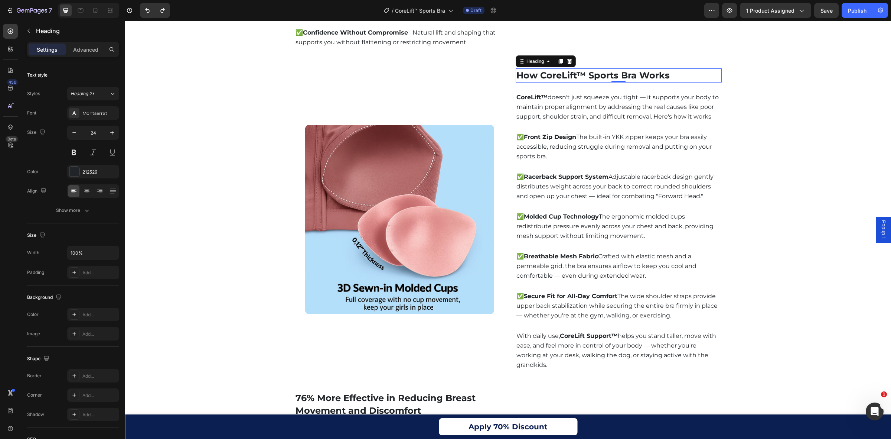
click at [641, 68] on h2 "How CoreLift™ Sports Bra Works" at bounding box center [619, 75] width 206 height 14
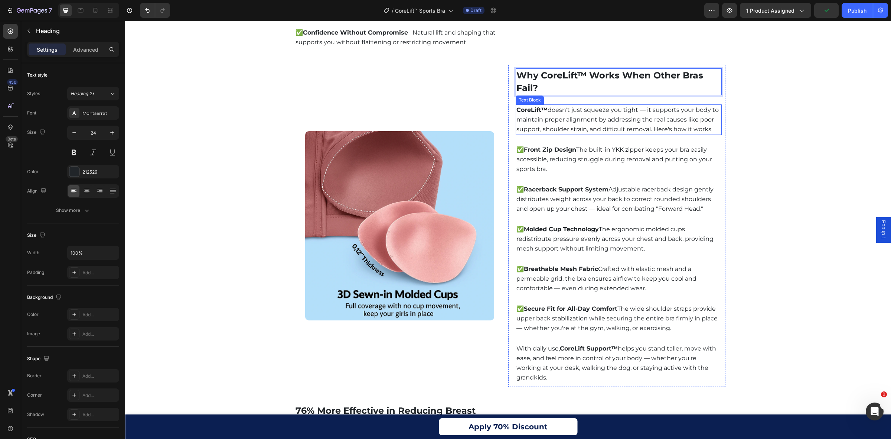
click at [593, 105] on p "CoreLift™ doesn't just squeeze you tight — it supports your body to maintain pr…" at bounding box center [618, 119] width 205 height 29
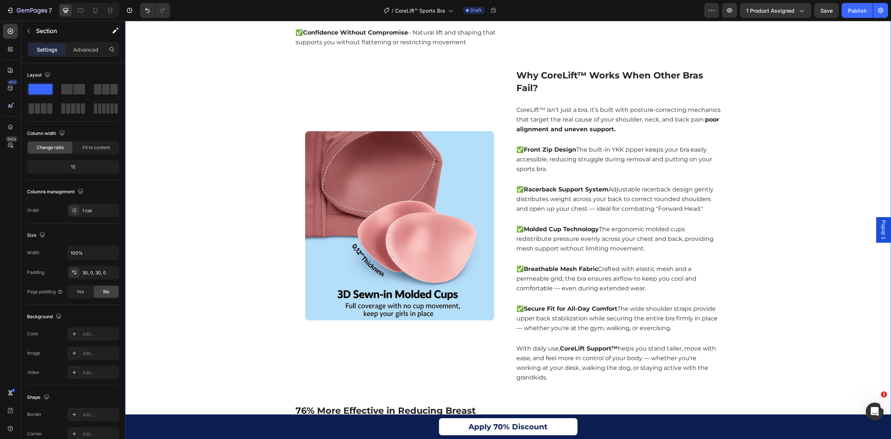
click at [766, 136] on div "What Triggers Shoulder & Back Pain and How Can You Find Lasting Relief? Heading…" at bounding box center [508, 322] width 766 height 1613
click at [574, 145] on p "✅ Front Zip Design The built-in YKK zipper keeps your bra easily accessible, re…" at bounding box center [618, 159] width 205 height 29
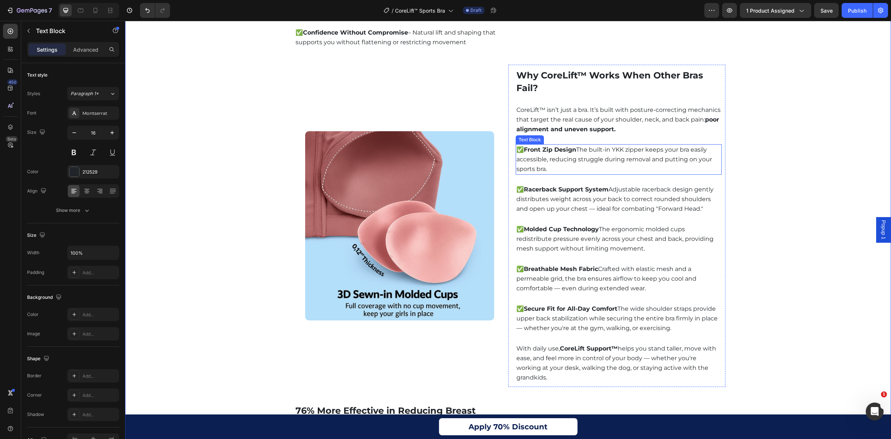
click at [574, 145] on p "✅ Front Zip Design The built-in YKK zipper keeps your bra easily accessible, re…" at bounding box center [618, 159] width 205 height 29
click at [589, 195] on p "✅ Racerback Support System Adjustable racerback design gently distributes weigh…" at bounding box center [618, 199] width 205 height 29
click at [603, 188] on p "✅ Racerback Support System Adjustable racerback design gently distributes weigh…" at bounding box center [618, 199] width 205 height 29
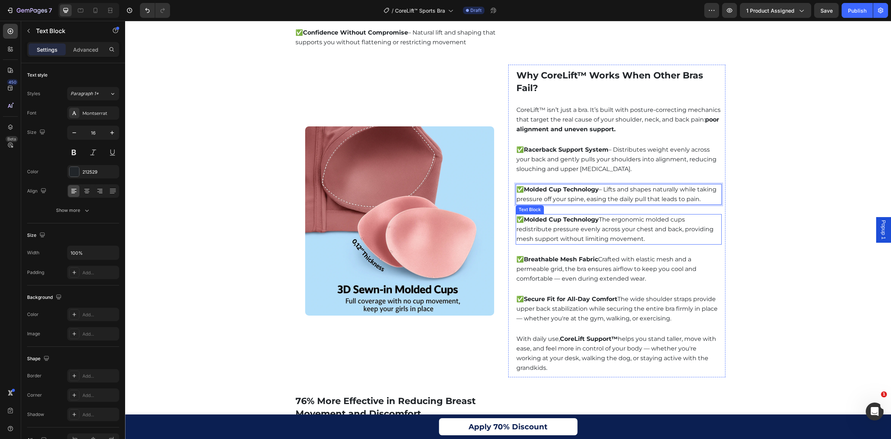
click at [580, 225] on p "✅ Molded Cup Technology The ergonomic molded cups redistribute pressure evenly …" at bounding box center [618, 229] width 205 height 29
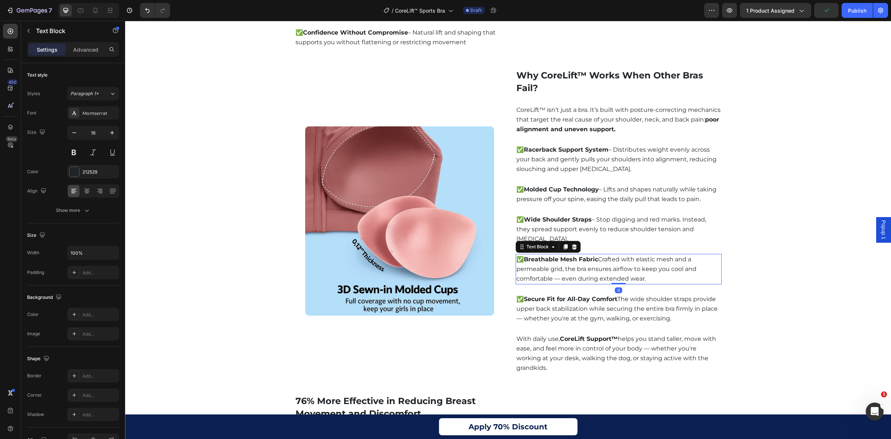
click at [579, 269] on p "✅ Breathable Mesh Fabric Crafted with elastic mesh and a permeable grid, the br…" at bounding box center [618, 268] width 205 height 29
click at [593, 314] on p "✅ Secure Fit for All-Day Comfort The wide shoulder straps provide upper back st…" at bounding box center [618, 308] width 205 height 29
click at [592, 314] on p "✅ Secure Fit for All-Day Comfort The wide shoulder straps provide upper back st…" at bounding box center [618, 308] width 205 height 29
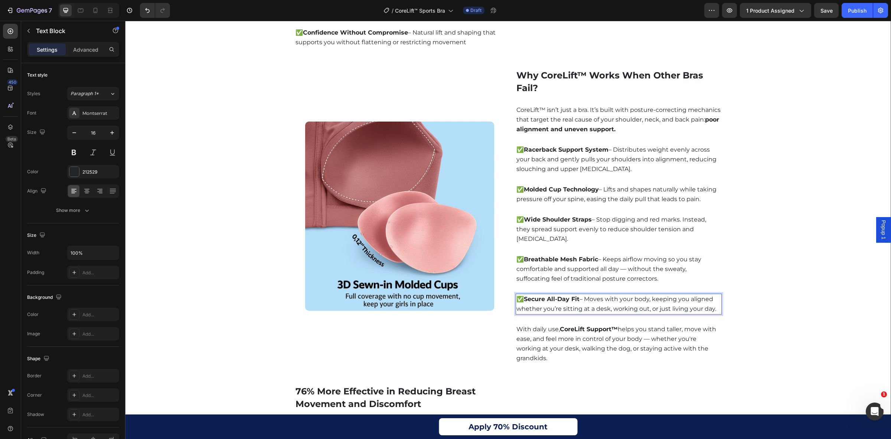
click at [792, 261] on div "What Triggers Shoulder & Back Pain and How Can You Find Lasting Relief? Heading…" at bounding box center [508, 313] width 766 height 1594
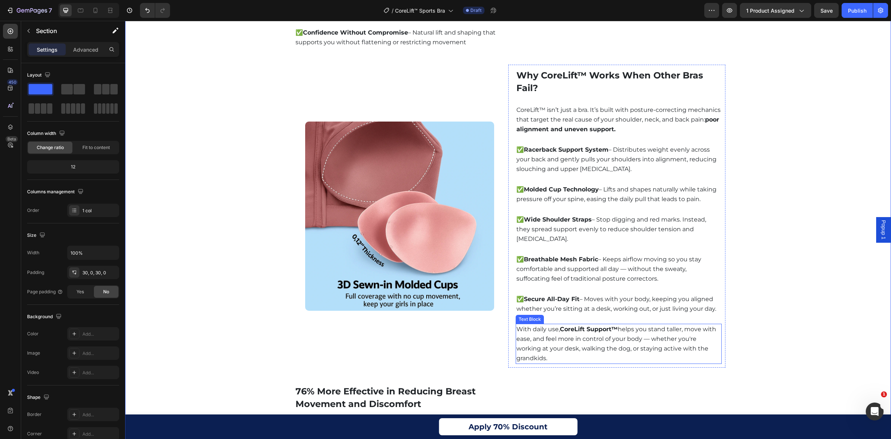
click at [615, 346] on p "With daily use, CoreLift Support™ helps you stand taller, move with ease, and f…" at bounding box center [618, 343] width 205 height 39
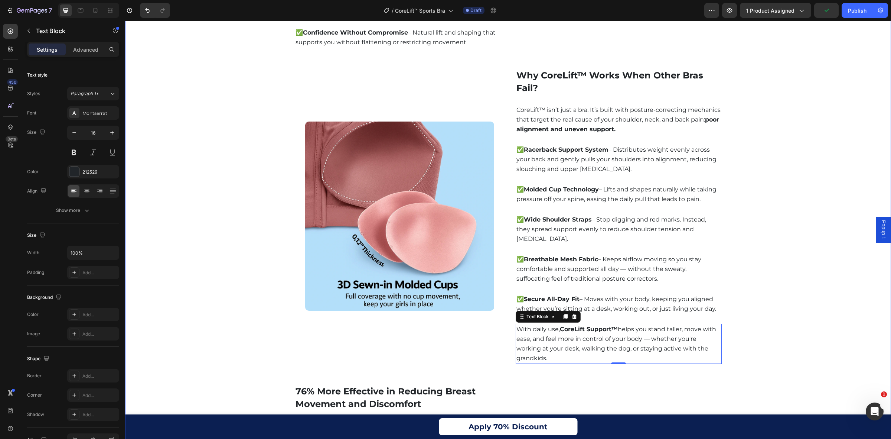
click at [783, 365] on div "What Triggers Shoulder & Back Pain and How Can You Find Lasting Relief? Heading…" at bounding box center [508, 313] width 766 height 1594
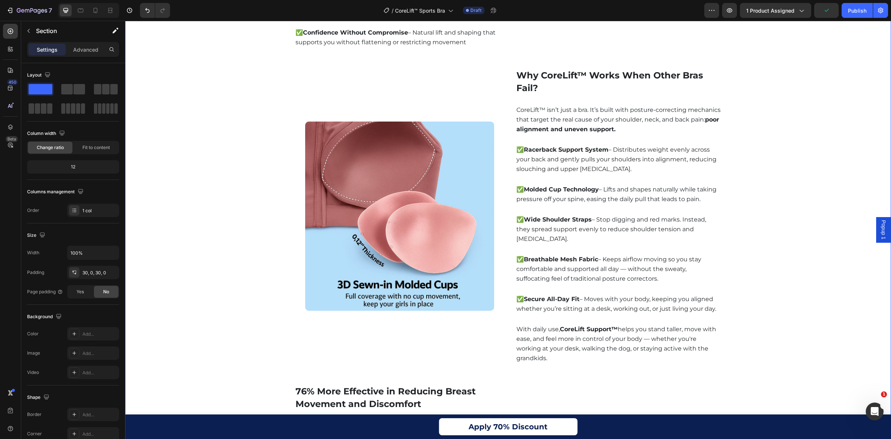
click at [700, 338] on p "With daily use, CoreLift Support™ helps you stand taller, move with ease, and f…" at bounding box center [618, 343] width 205 height 39
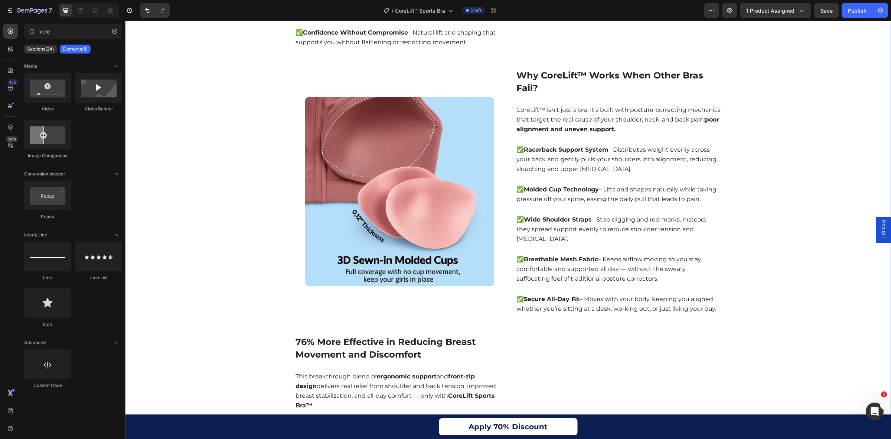
click at [792, 305] on div "What Triggers Shoulder & Back Pain and How Can You Find Lasting Relief? Heading…" at bounding box center [508, 288] width 766 height 1545
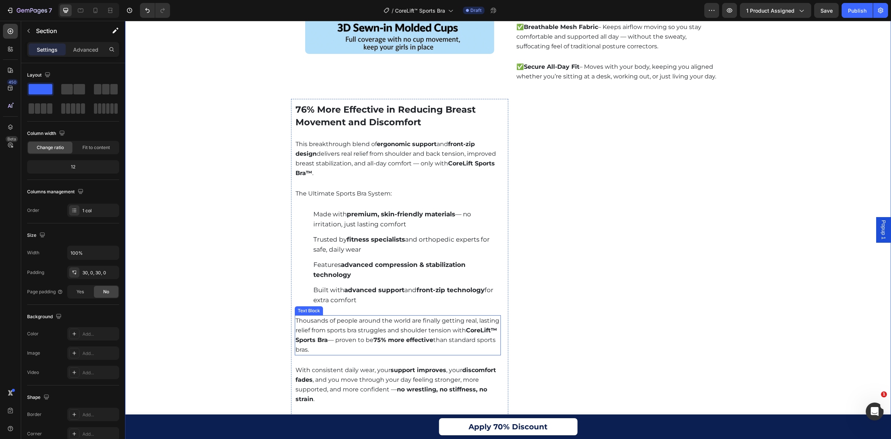
scroll to position [1619, 0]
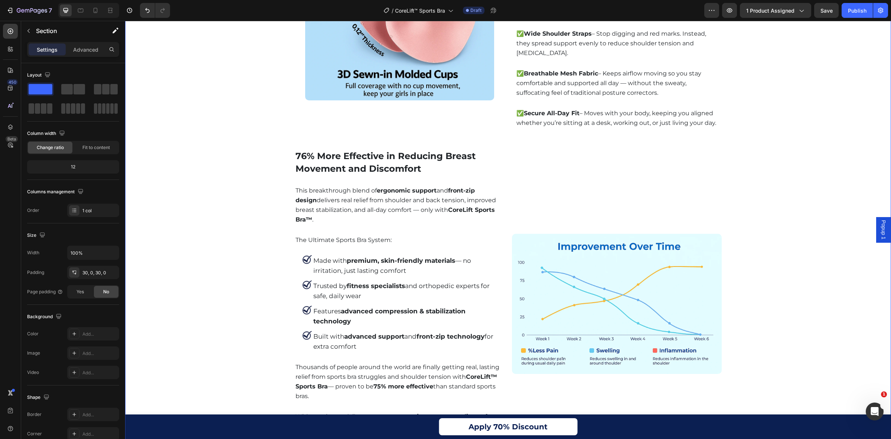
click at [589, 133] on div "What Triggers Shoulder & Back Pain and How Can You Find Lasting Relief? Heading…" at bounding box center [508, 103] width 766 height 1545
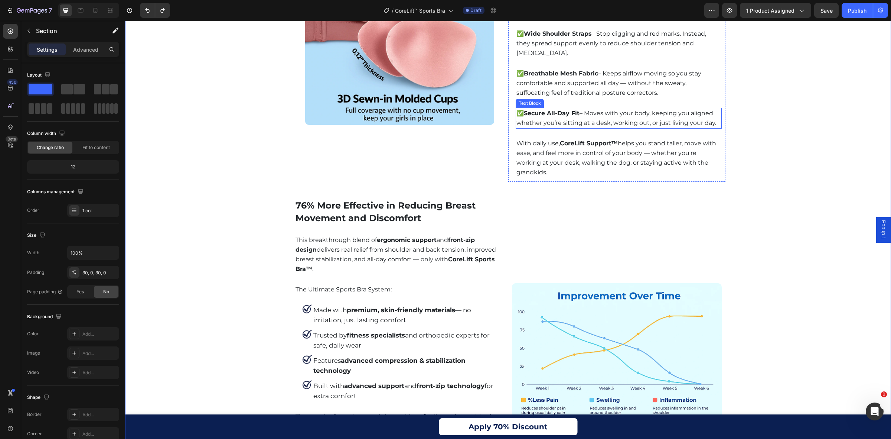
scroll to position [1644, 0]
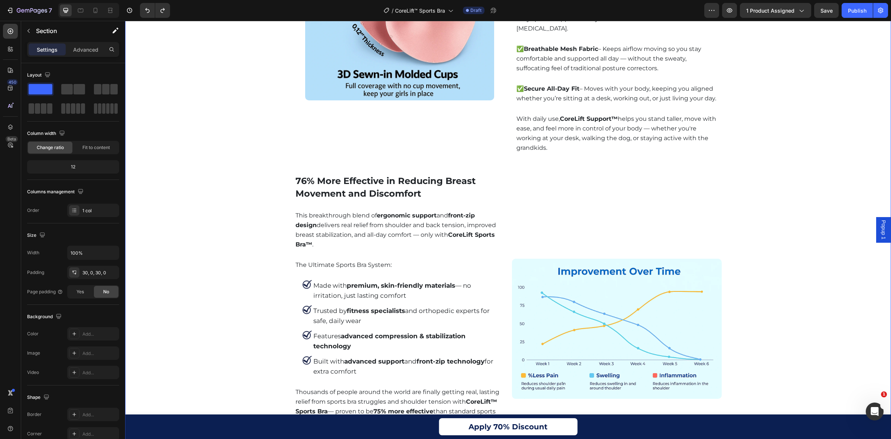
click at [649, 161] on div "What Triggers Shoulder & Back Pain and How Can You Find Lasting Relief? Heading…" at bounding box center [508, 103] width 766 height 1594
click at [607, 140] on p "With daily use, CoreLift Support™ helps you stand taller, move with ease, and f…" at bounding box center [618, 133] width 205 height 39
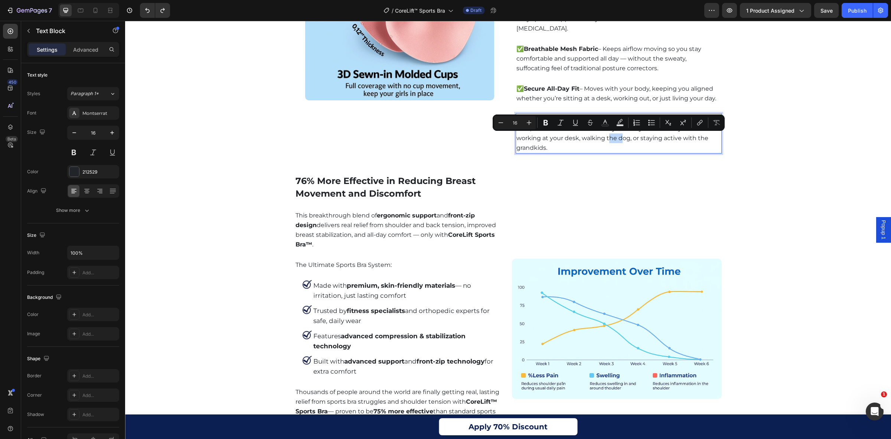
click at [775, 146] on div "What Triggers Shoulder & Back Pain and How Can You Find Lasting Relief? Heading…" at bounding box center [508, 103] width 766 height 1594
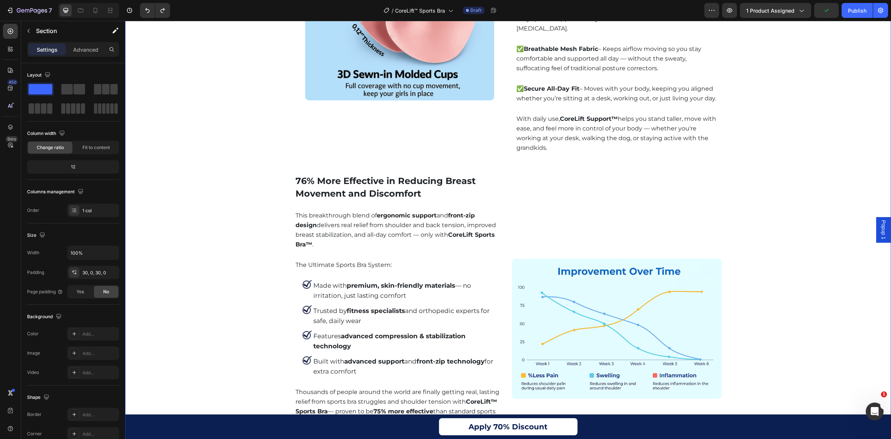
click at [481, 167] on div "What Triggers Shoulder & Back Pain and How Can You Find Lasting Relief? Heading…" at bounding box center [508, 103] width 766 height 1594
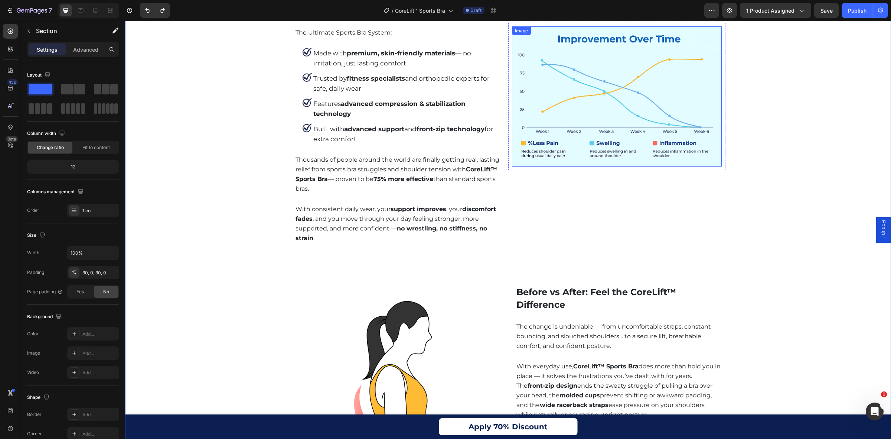
click at [395, 97] on div "Image Features advanced compression & stabilization technology Text Block Row" at bounding box center [398, 106] width 206 height 25
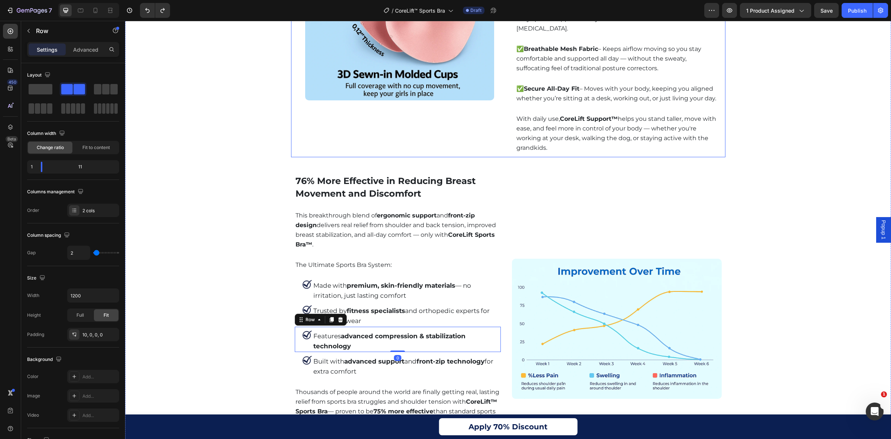
click at [457, 212] on strong "front-zip design" at bounding box center [385, 220] width 179 height 17
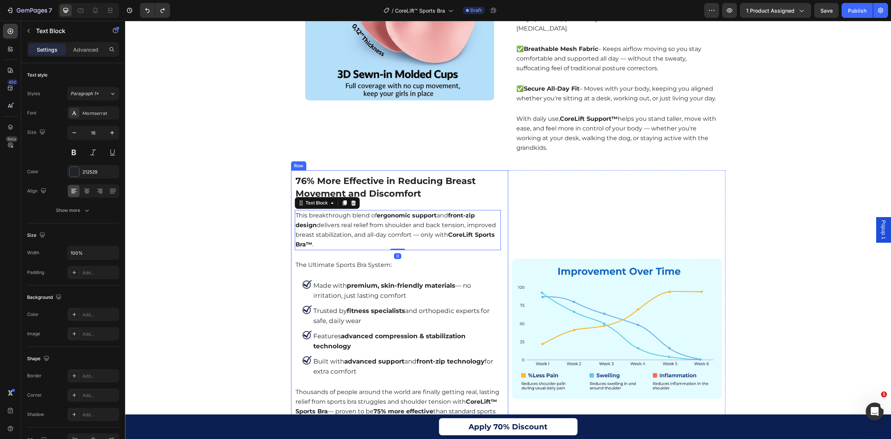
click at [514, 186] on div "Image Row" at bounding box center [616, 328] width 217 height 317
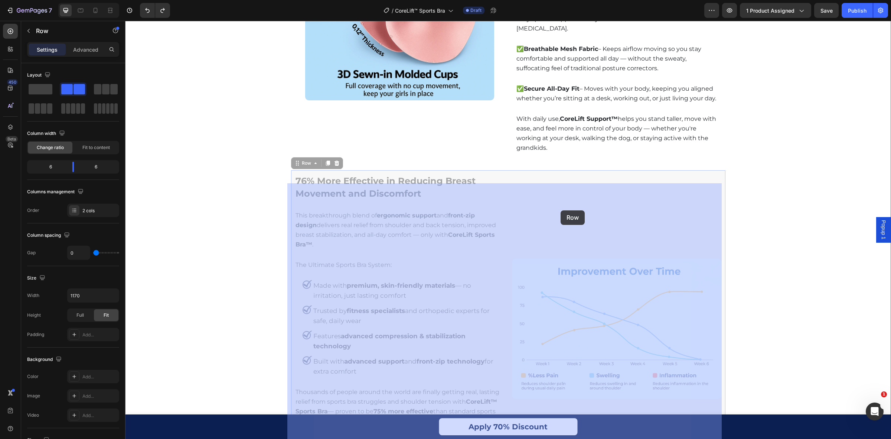
drag, startPoint x: 559, startPoint y: 180, endPoint x: 561, endPoint y: 196, distance: 15.8
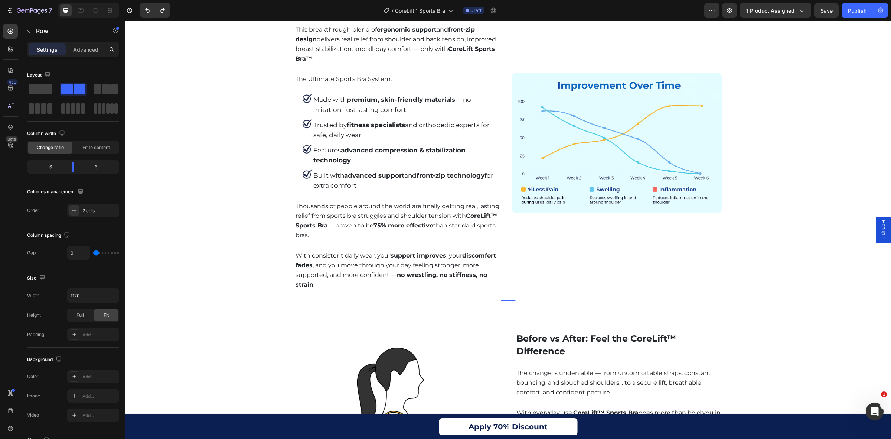
scroll to position [2061, 0]
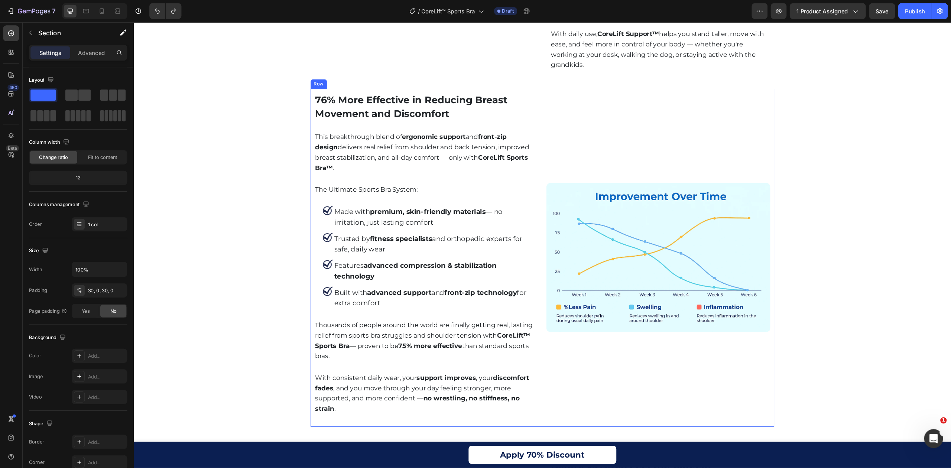
scroll to position [1737, 0]
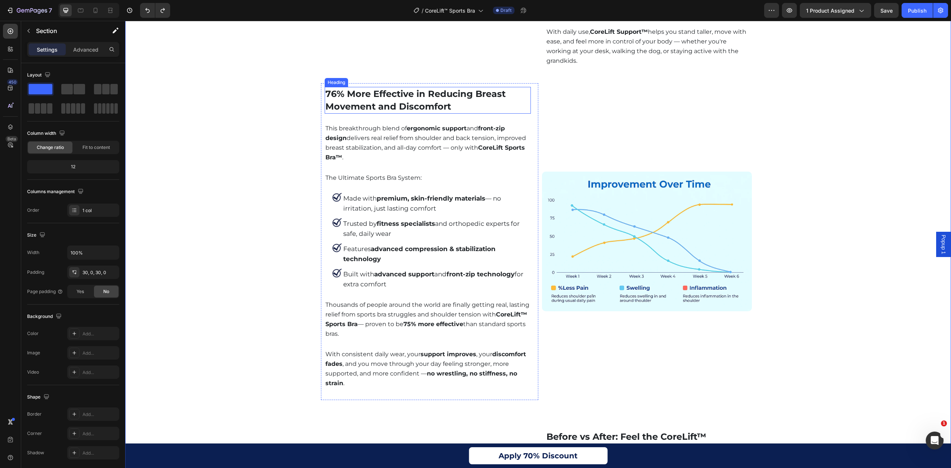
click at [375, 107] on h2 "76% More Effective in Reducing Breast Movement and Discomfort" at bounding box center [428, 100] width 206 height 27
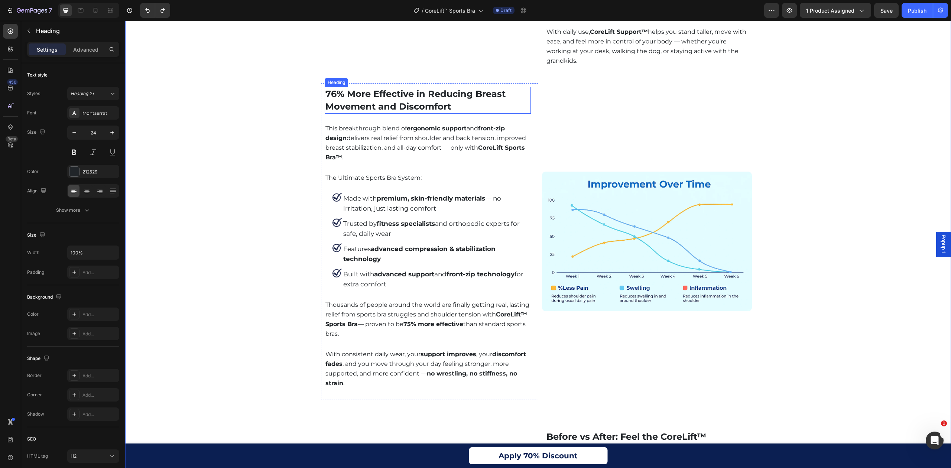
click at [375, 107] on h2 "76% More Effective in Reducing Breast Movement and Discomfort" at bounding box center [428, 100] width 206 height 27
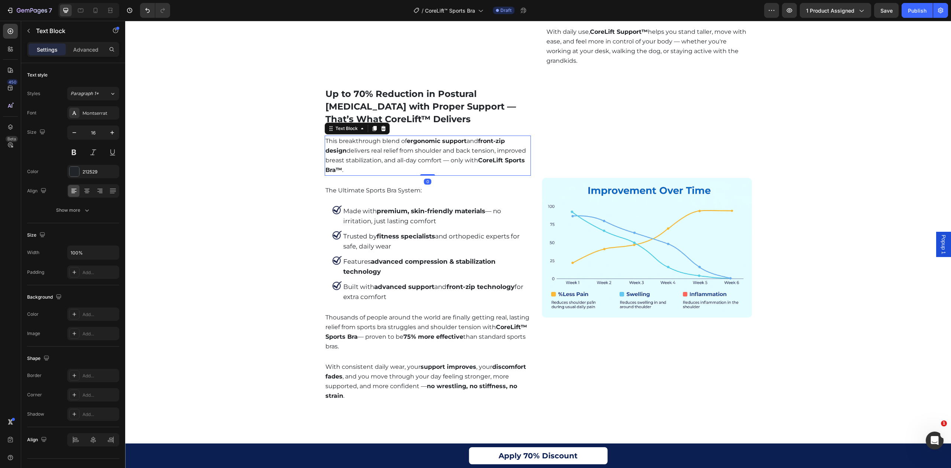
click at [435, 158] on p "This breakthrough blend of ergonomic support and front-zip design delivers real…" at bounding box center [427, 155] width 205 height 39
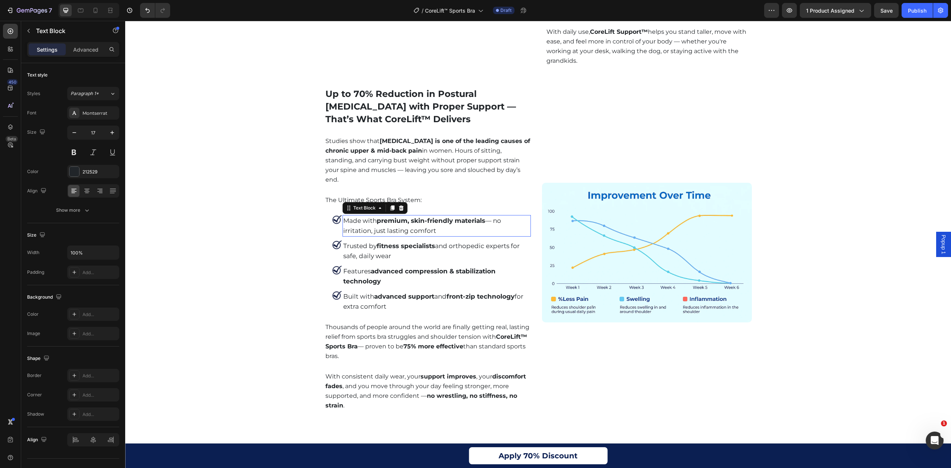
click at [419, 226] on p "Made with premium, skin-friendly materials — no irritation, just lasting comfort" at bounding box center [436, 226] width 187 height 20
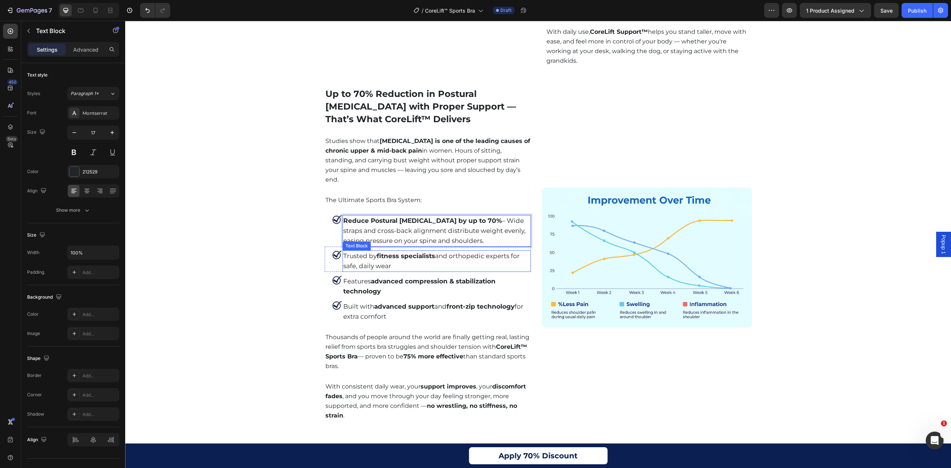
click at [367, 260] on p "Trusted by fitness specialists and orthopedic experts for safe, daily wear" at bounding box center [436, 261] width 187 height 20
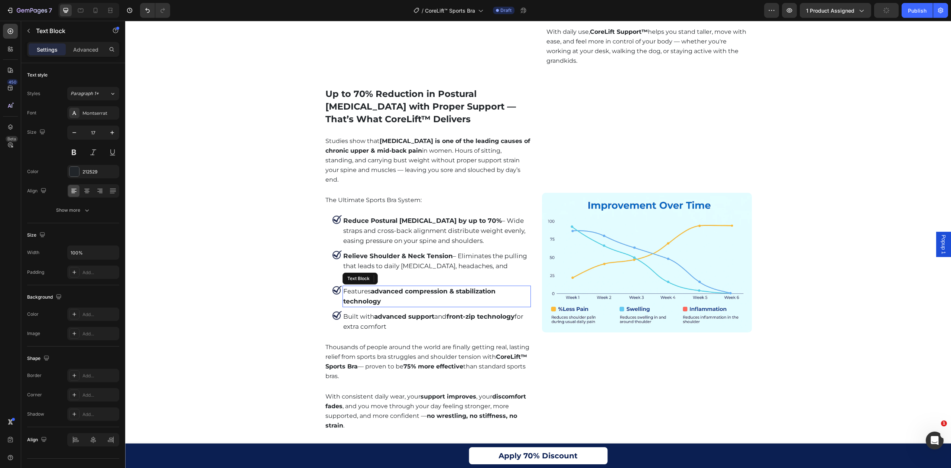
click at [404, 287] on strong "advanced compression & stabilization technology" at bounding box center [419, 295] width 152 height 17
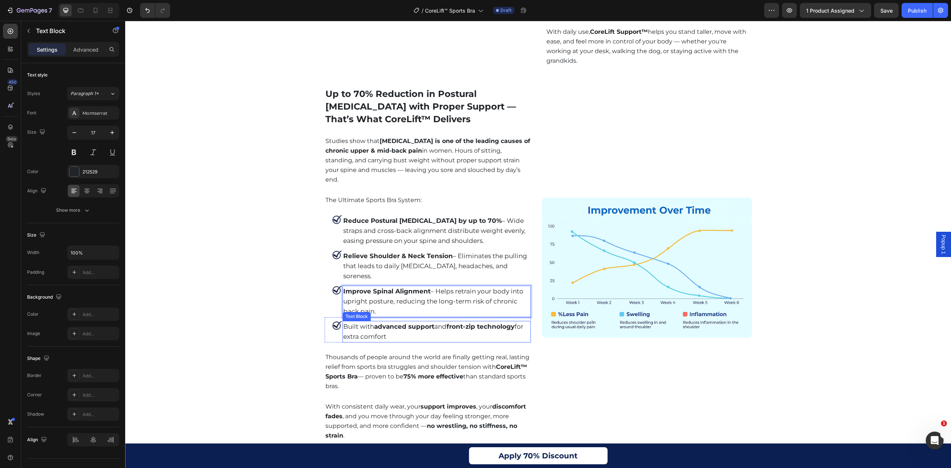
click at [421, 323] on strong "advanced support" at bounding box center [404, 326] width 60 height 7
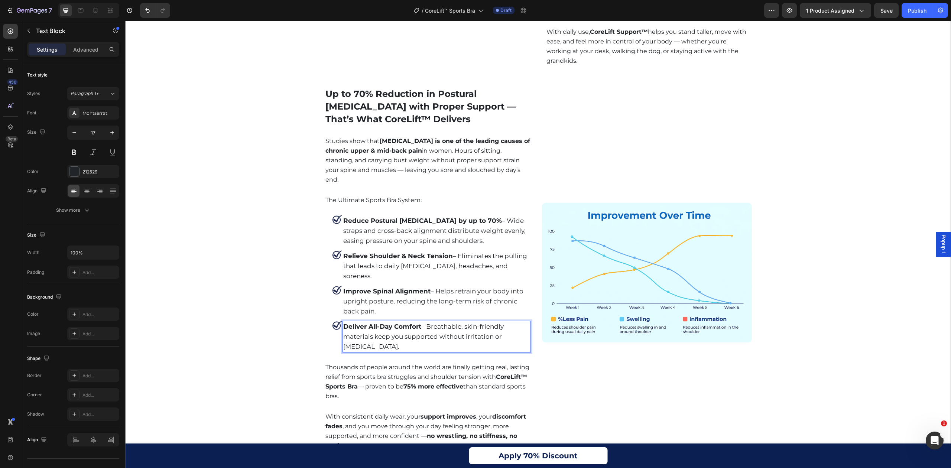
click at [758, 341] on div "What Triggers Shoulder & Back Pain and How Can You Find Lasting Relief? Heading…" at bounding box center [537, 60] width 825 height 1683
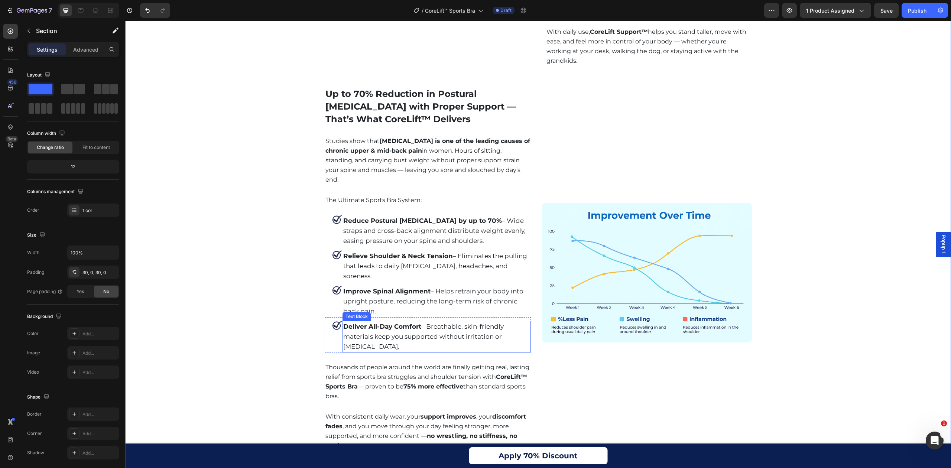
scroll to position [1786, 0]
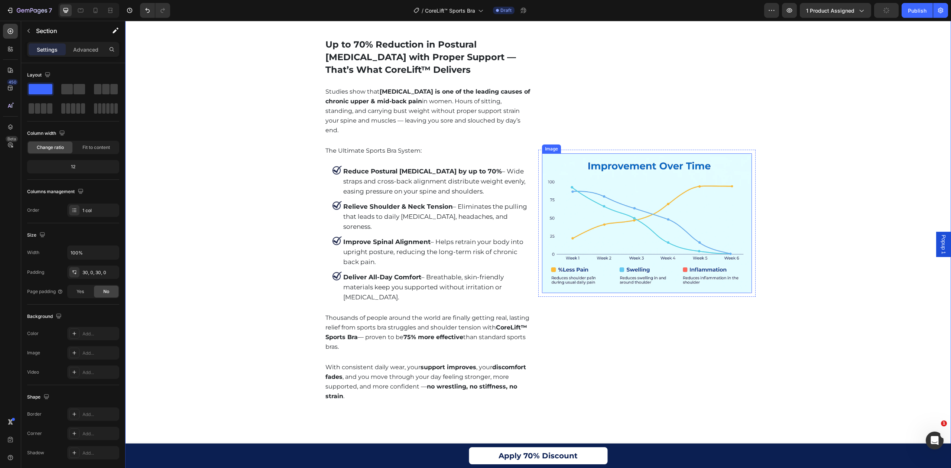
click at [633, 260] on img at bounding box center [647, 223] width 210 height 140
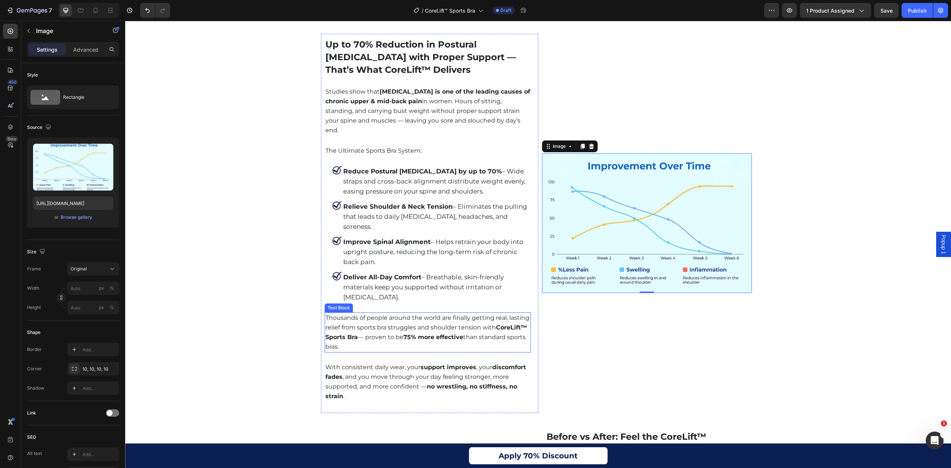
click at [400, 313] on p "Thousands of people around the world are finally getting real, lasting relief f…" at bounding box center [427, 332] width 205 height 39
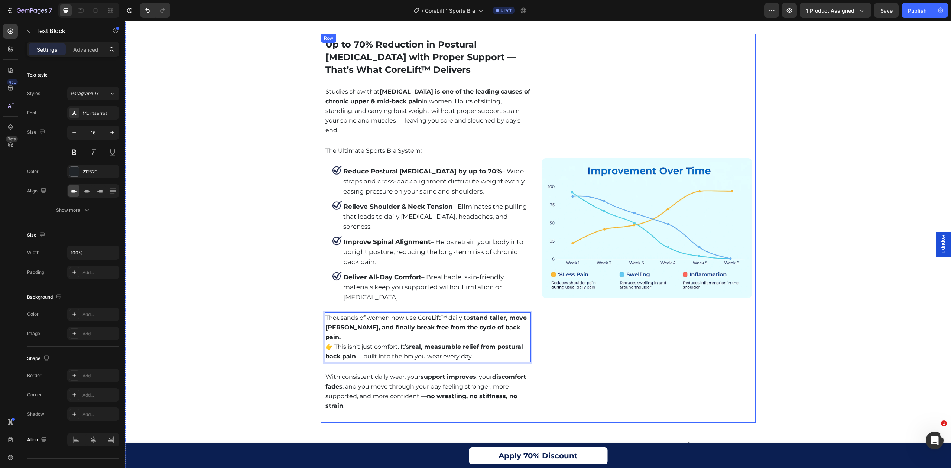
click at [554, 336] on div "Image Row" at bounding box center [646, 228] width 217 height 389
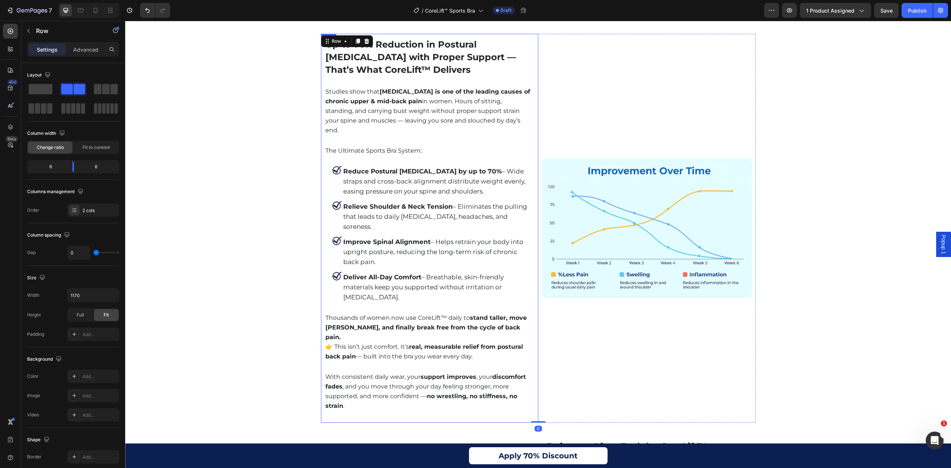
click at [433, 337] on div "Up to 70% Reduction in Postural [MEDICAL_DATA] with Proper Support — That’s Wha…" at bounding box center [428, 228] width 206 height 381
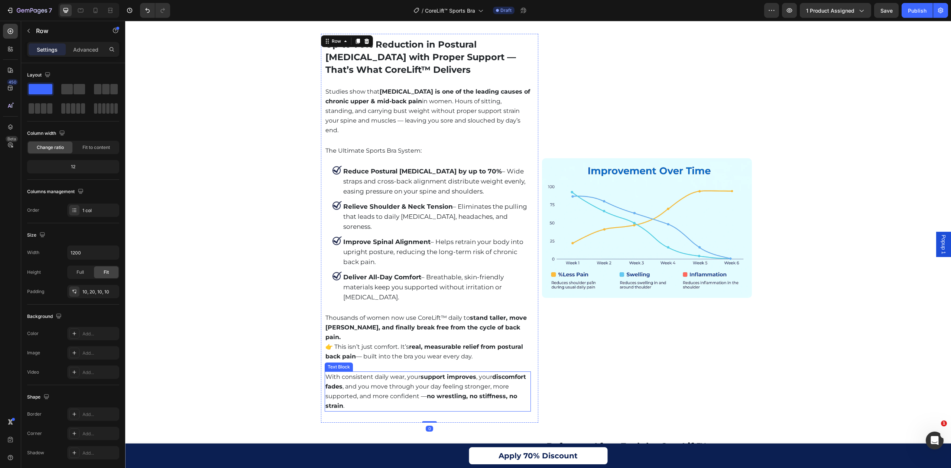
click at [440, 372] on p "With consistent daily wear, your support improves , your discomfort fades , and…" at bounding box center [427, 391] width 205 height 39
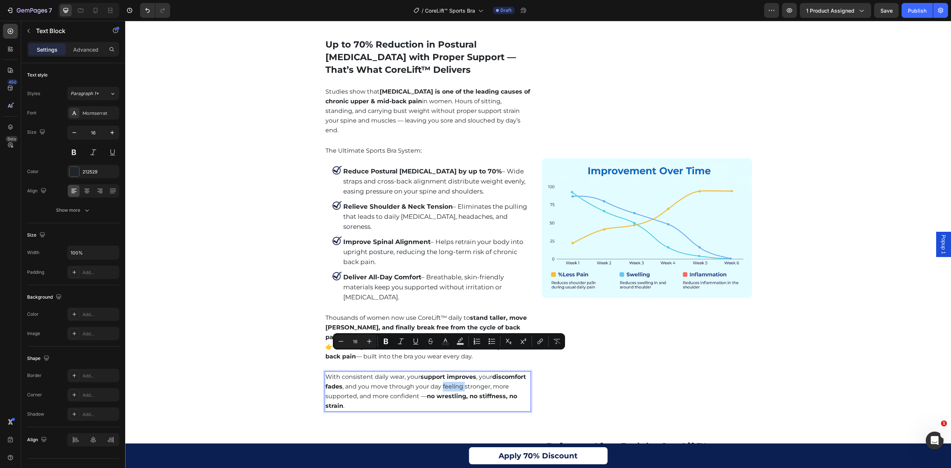
click at [622, 373] on div "Image Row" at bounding box center [646, 228] width 217 height 389
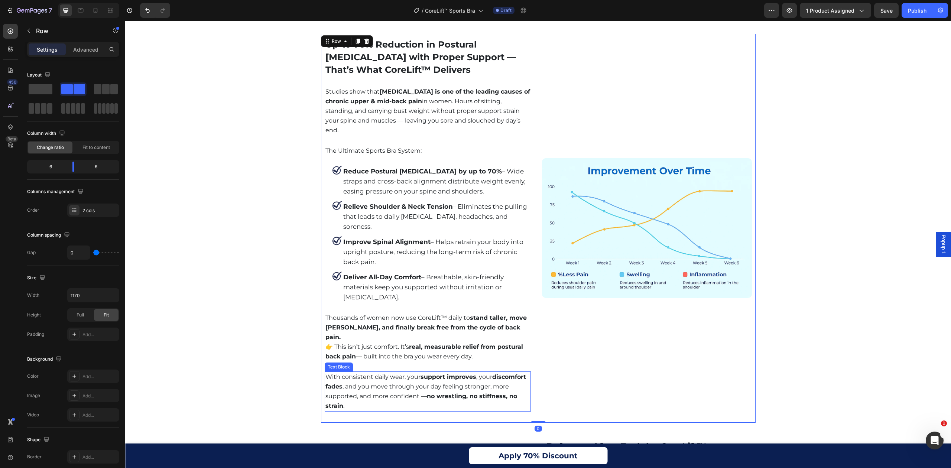
click at [513, 372] on p "With consistent daily wear, your support improves , your discomfort fades , and…" at bounding box center [427, 391] width 205 height 39
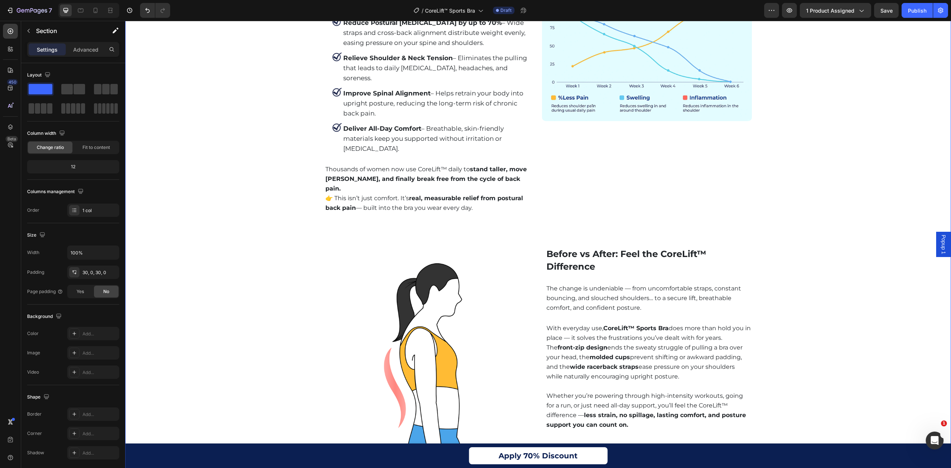
scroll to position [2083, 0]
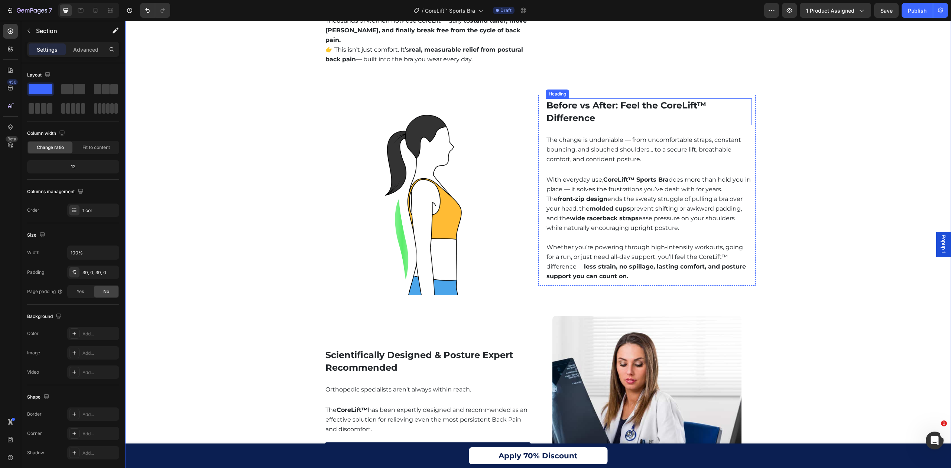
click at [639, 98] on h2 "Before vs After: Feel the CoreLift™ Difference" at bounding box center [648, 111] width 206 height 27
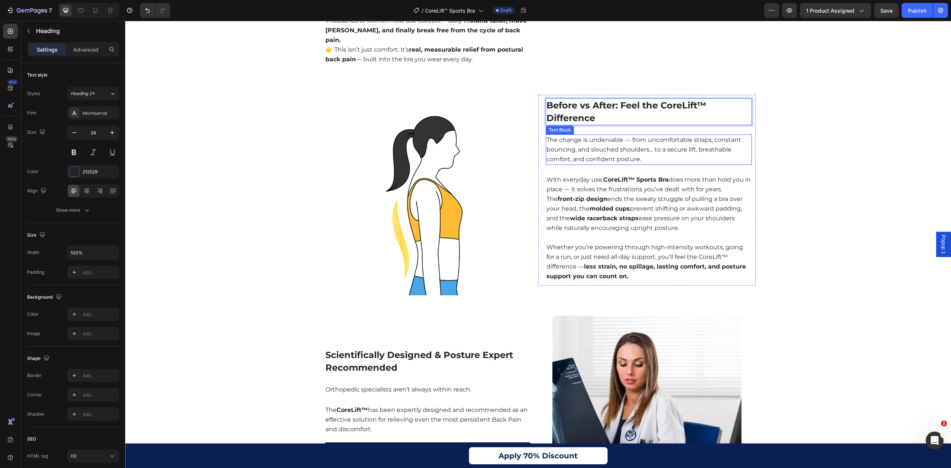
click at [585, 135] on p "The change is undeniable — from uncomfortable straps, constant bouncing, and sl…" at bounding box center [648, 149] width 205 height 29
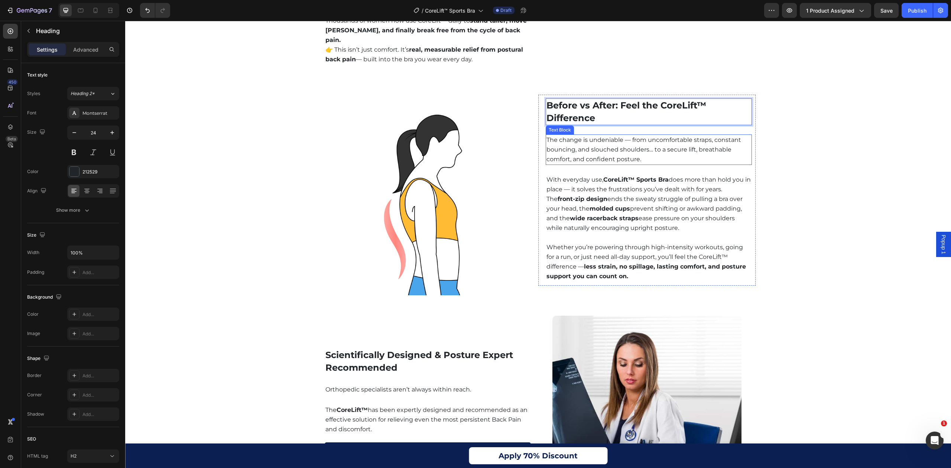
click at [585, 135] on p "The change is undeniable — from uncomfortable straps, constant bouncing, and sl…" at bounding box center [648, 149] width 205 height 29
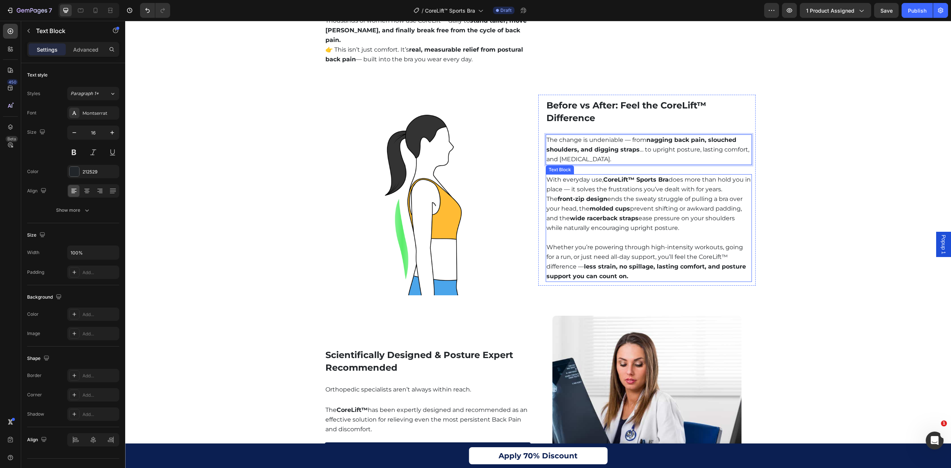
click at [595, 175] on p "With everyday use, CoreLift™ Sports Bra does more than hold you in place — it s…" at bounding box center [648, 228] width 205 height 106
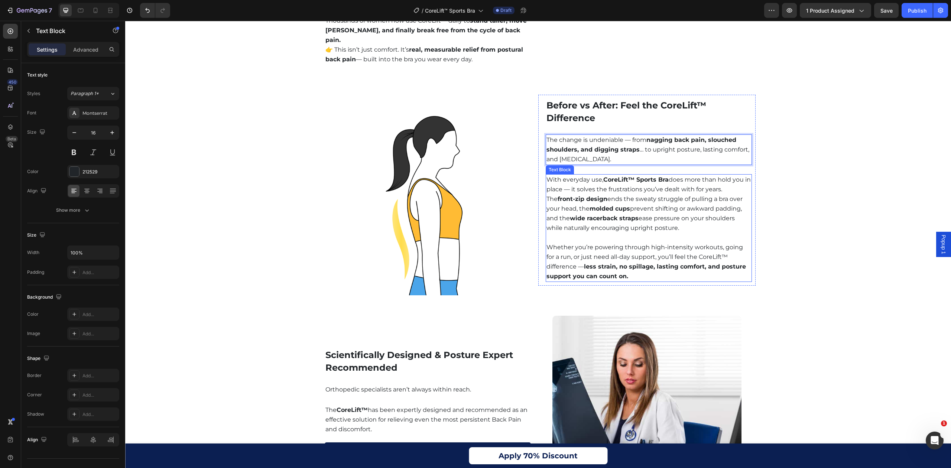
click at [595, 175] on p "With everyday use, CoreLift™ Sports Bra does more than hold you in place — it s…" at bounding box center [648, 228] width 205 height 106
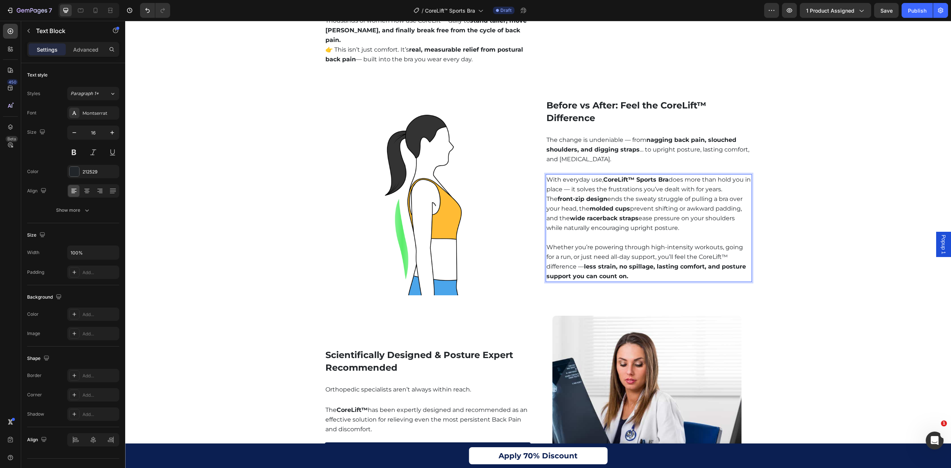
click at [642, 175] on p "With everyday use, CoreLift™ Sports Bra does more than hold you in place — it s…" at bounding box center [648, 228] width 205 height 106
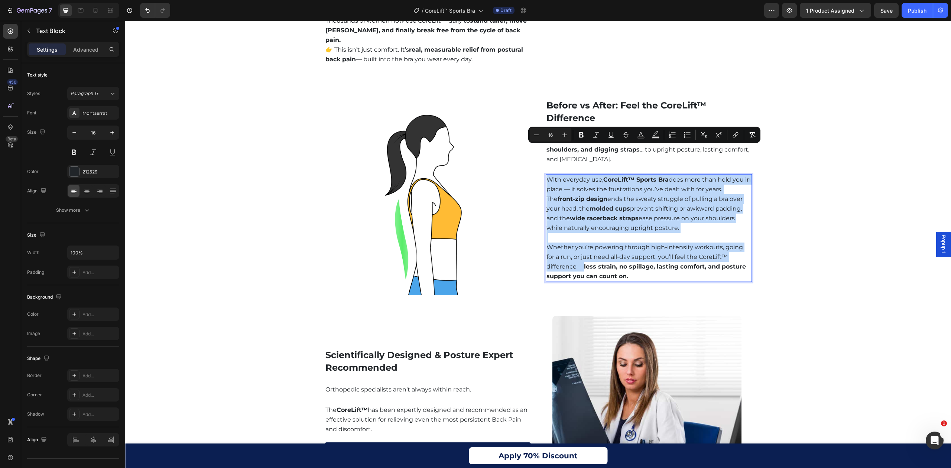
click at [671, 192] on p "With everyday use, CoreLift™ Sports Bra does more than hold you in place — it s…" at bounding box center [648, 228] width 205 height 106
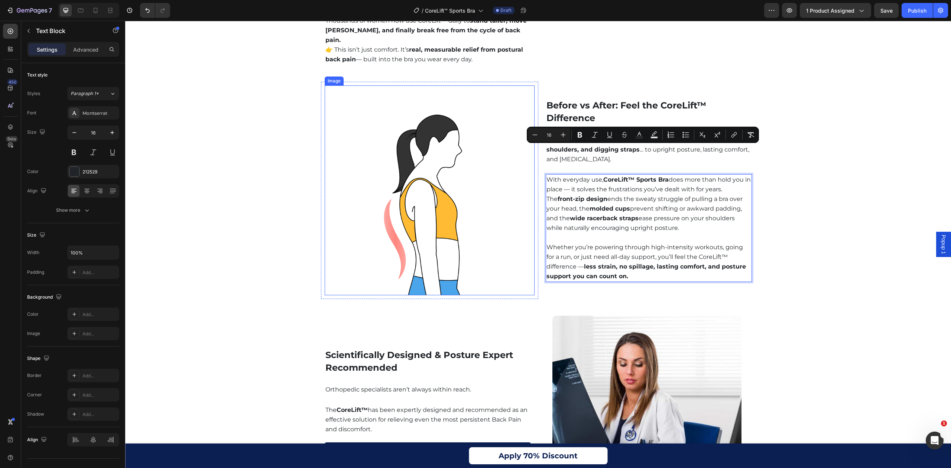
drag, startPoint x: 593, startPoint y: 187, endPoint x: 544, endPoint y: 152, distance: 60.7
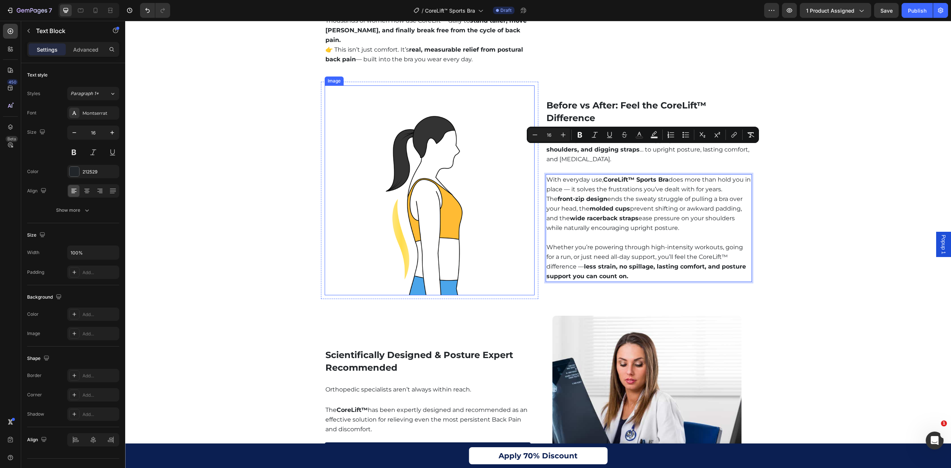
click at [546, 175] on p "With everyday use, CoreLift™ Sports Bra does more than hold you in place — it s…" at bounding box center [648, 228] width 205 height 106
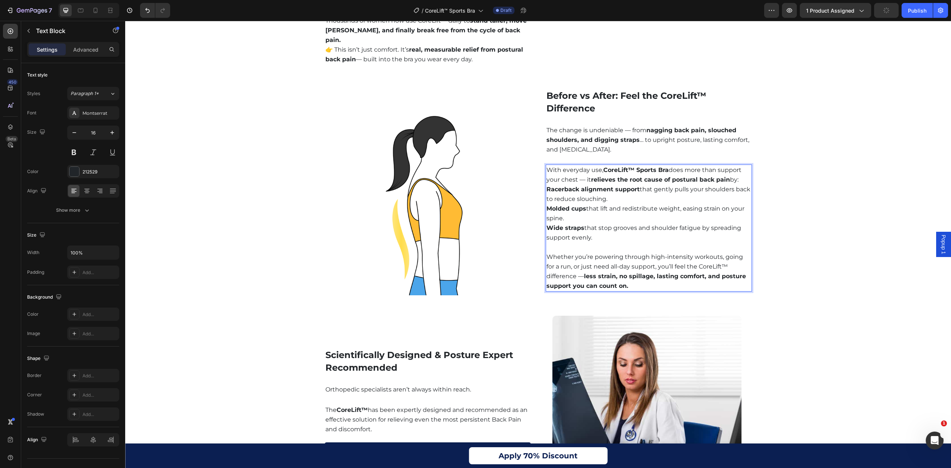
click at [546, 186] on strong "Racerback alignment support" at bounding box center [592, 189] width 93 height 7
click at [737, 165] on p "With everyday use, CoreLift™ Sports Bra does more than support your chest — it …" at bounding box center [648, 174] width 205 height 19
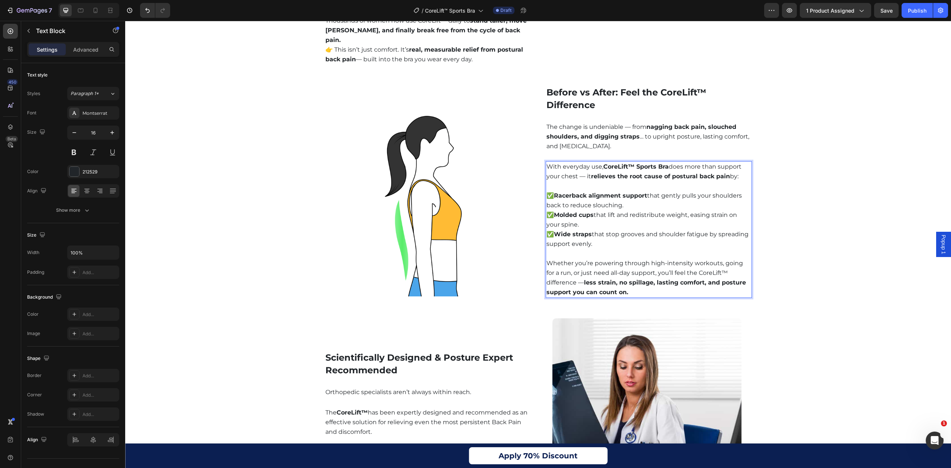
click at [599, 279] on strong "less strain, no spillage, lasting comfort, and posture support you can count on." at bounding box center [645, 287] width 199 height 17
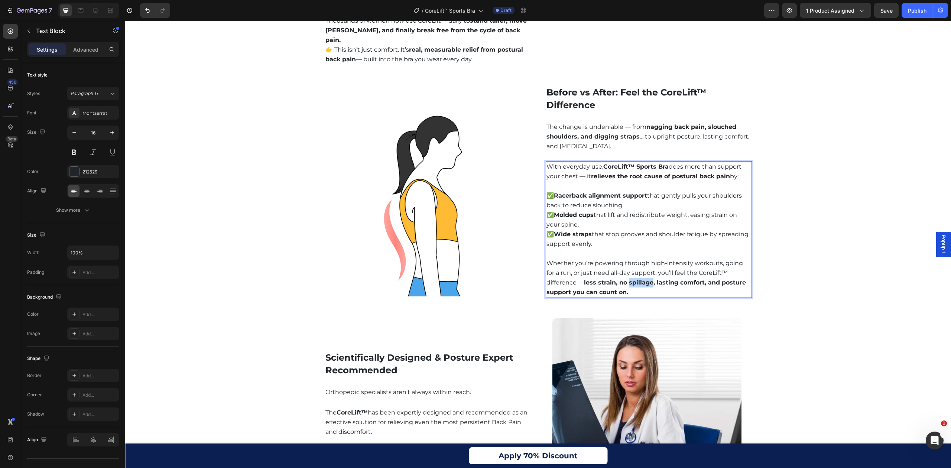
click at [599, 279] on strong "less strain, no spillage, lasting comfort, and posture support you can count on." at bounding box center [645, 287] width 199 height 17
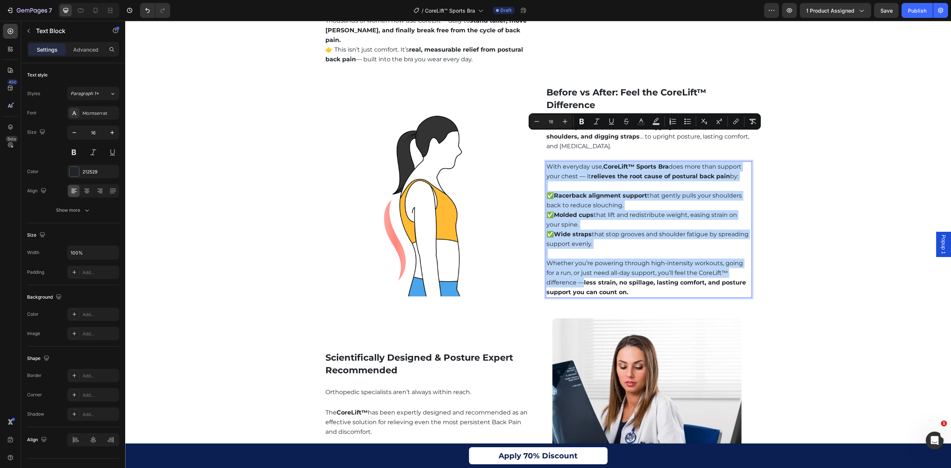
click at [619, 256] on p "✅Wide straps that stop grooves and shoulder fatigue by spreading support evenly…" at bounding box center [648, 263] width 205 height 68
click at [616, 262] on p "✅Wide straps that stop grooves and shoulder fatigue by spreading support evenly…" at bounding box center [648, 263] width 205 height 68
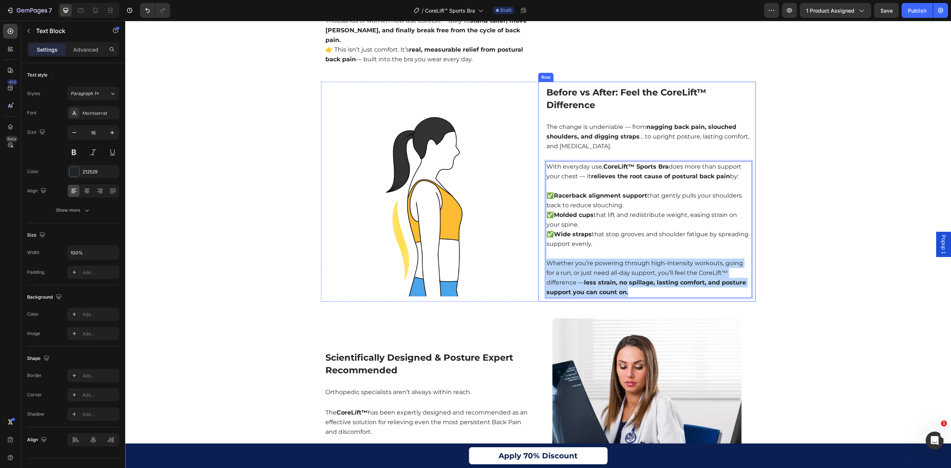
drag, startPoint x: 615, startPoint y: 262, endPoint x: 538, endPoint y: 229, distance: 84.0
click at [538, 229] on div "Before vs After: Feel the CoreLift™ Difference Heading The change is undeniable…" at bounding box center [646, 192] width 217 height 220
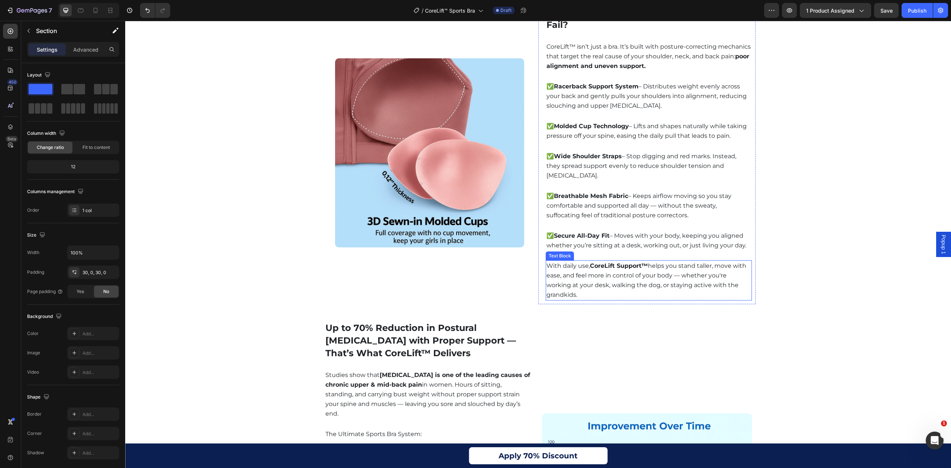
scroll to position [1390, 0]
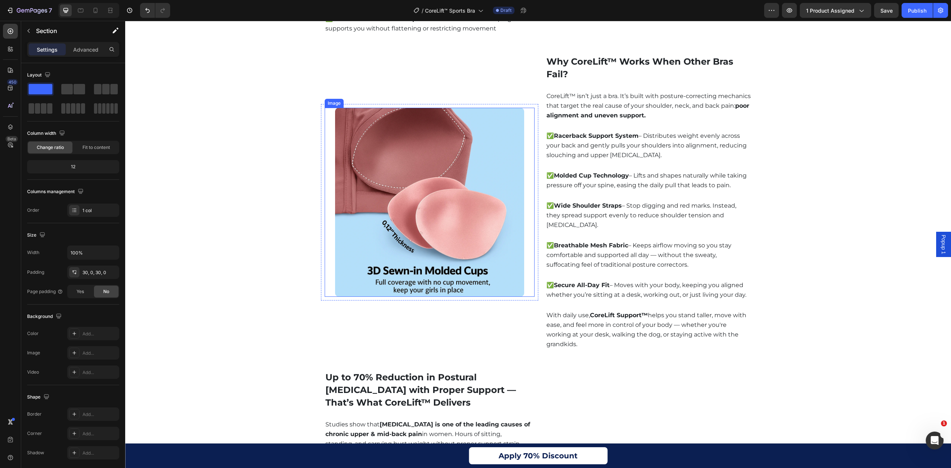
click at [465, 195] on img at bounding box center [429, 202] width 189 height 189
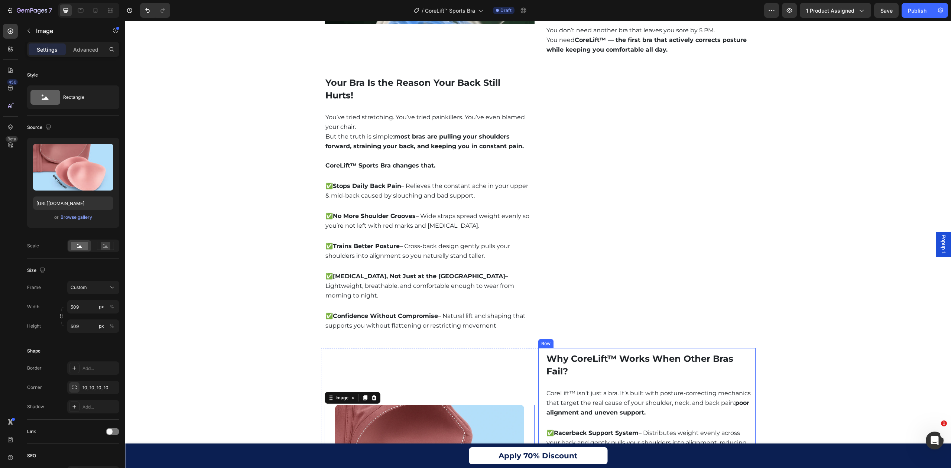
scroll to position [1340, 0]
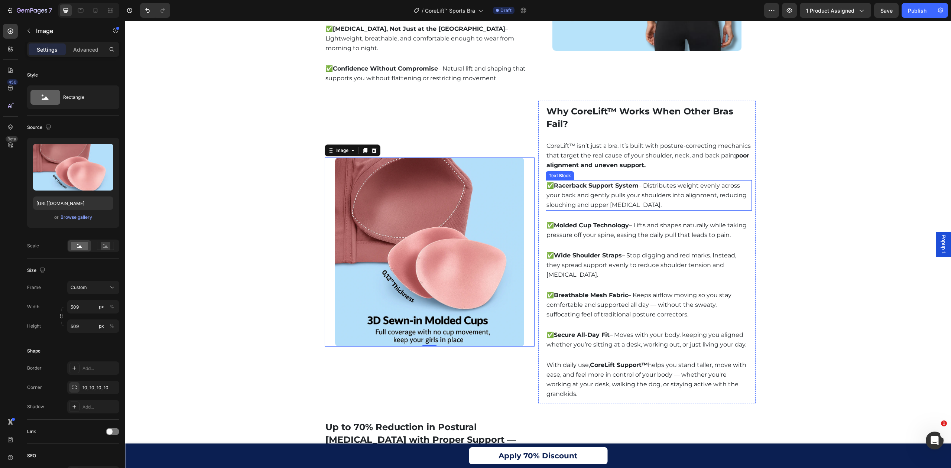
click at [632, 181] on p "✅ Racerback Support System – Distributes weight evenly across your back and gen…" at bounding box center [648, 195] width 205 height 29
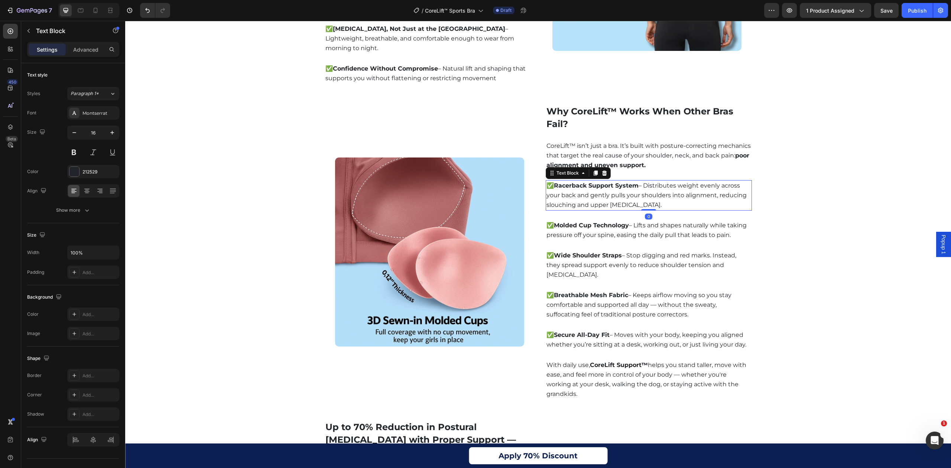
click at [632, 181] on p "✅ Racerback Support System – Distributes weight evenly across your back and gen…" at bounding box center [648, 195] width 205 height 29
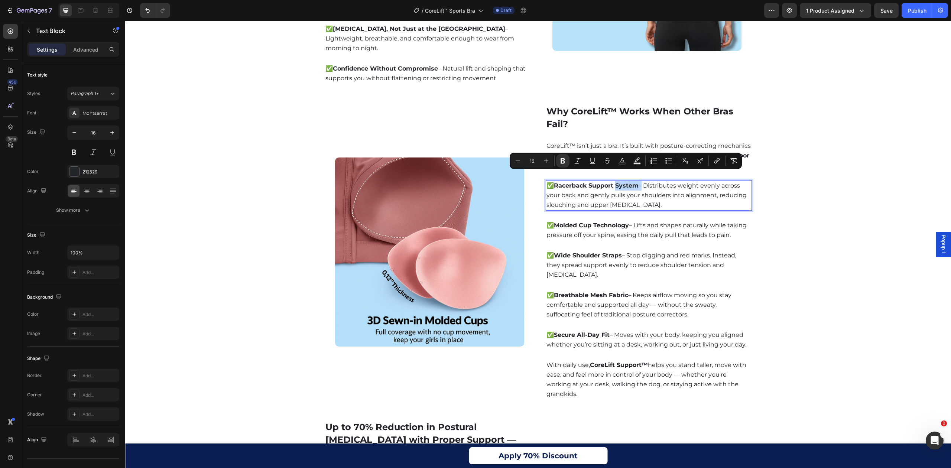
click at [634, 182] on strong "Racerback Support System" at bounding box center [596, 185] width 85 height 7
drag, startPoint x: 635, startPoint y: 177, endPoint x: 553, endPoint y: 180, distance: 81.4
click at [553, 181] on p "✅ Racerback Support System – Distributes weight evenly across your back and gen…" at bounding box center [648, 195] width 205 height 29
copy strong "Racerback Support System"
click at [599, 221] on p "✅ Molded Cup Technology – Lifts and shapes naturally while taking pressure off …" at bounding box center [648, 230] width 205 height 19
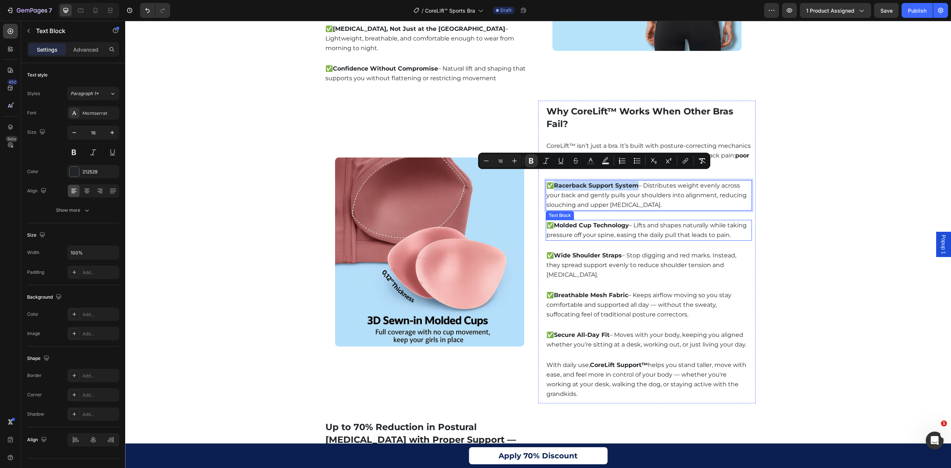
click at [599, 221] on p "✅ Molded Cup Technology – Lifts and shapes naturally while taking pressure off …" at bounding box center [648, 230] width 205 height 19
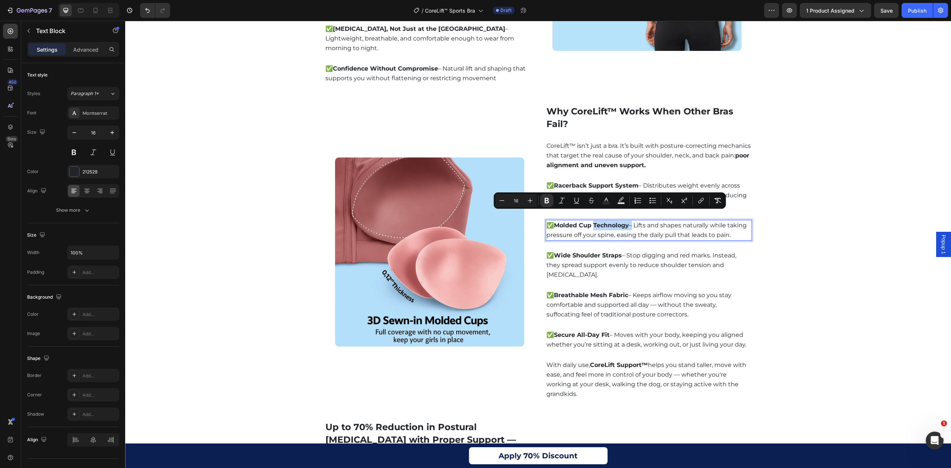
click at [624, 222] on strong "Molded Cup Technology" at bounding box center [591, 225] width 75 height 7
click at [625, 222] on strong "Molded Cup Technology" at bounding box center [591, 225] width 75 height 7
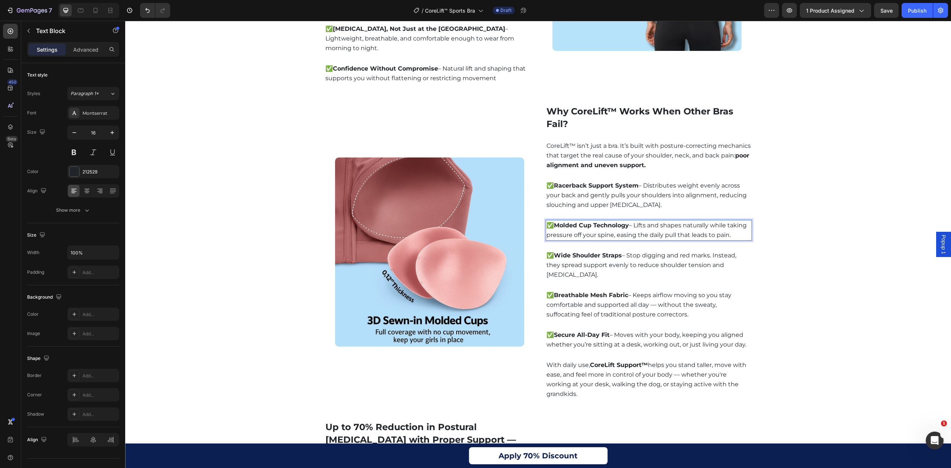
click at [622, 222] on strong "Molded Cup Technology" at bounding box center [591, 225] width 75 height 7
drag, startPoint x: 626, startPoint y: 215, endPoint x: 552, endPoint y: 213, distance: 73.5
click at [554, 222] on strong "Molded Cup Technology" at bounding box center [591, 225] width 75 height 7
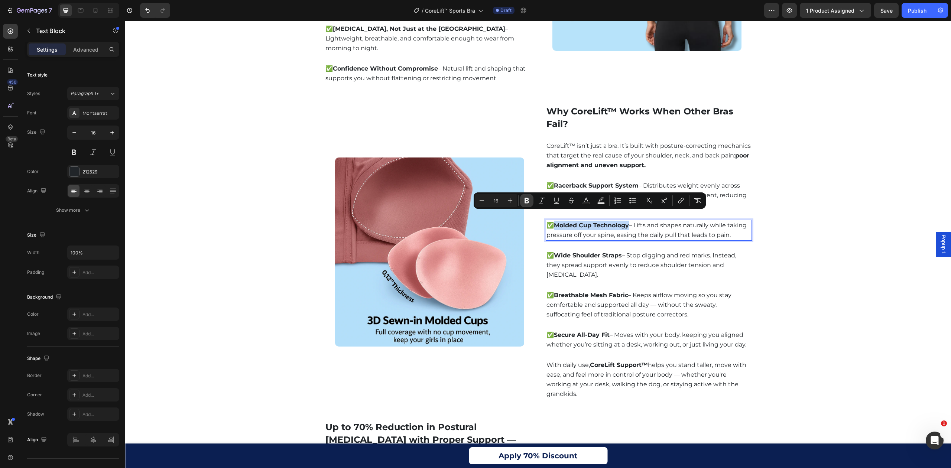
copy strong "Molded Cup Technology"
click at [601, 253] on strong "Wide Shoulder Straps" at bounding box center [588, 255] width 68 height 7
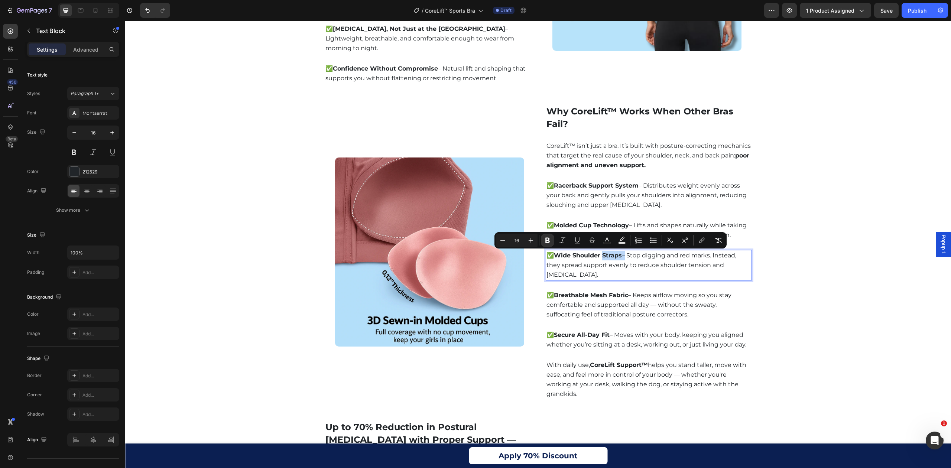
click at [620, 255] on p "✅ Wide Shoulder Straps – Stop digging and red marks. Instead, they spread suppo…" at bounding box center [648, 265] width 205 height 29
drag, startPoint x: 620, startPoint y: 255, endPoint x: 555, endPoint y: 249, distance: 65.3
click at [561, 254] on p "✅ Wide Shoulder Straps – Stop digging and red marks. Instead, they spread suppo…" at bounding box center [648, 265] width 205 height 29
copy p "Wide Shoulder Straps"
click at [601, 302] on p "✅ Breathable Mesh Fabric – Keeps airflow moving so you stay comfortable and sup…" at bounding box center [648, 304] width 205 height 29
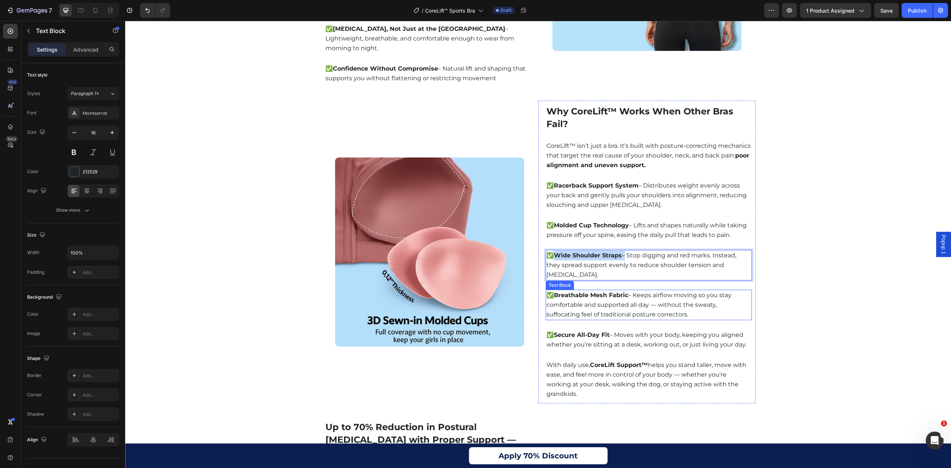
click at [605, 295] on strong "Breathable Mesh Fabric" at bounding box center [591, 294] width 74 height 7
drag, startPoint x: 620, startPoint y: 296, endPoint x: 553, endPoint y: 293, distance: 67.3
click at [554, 293] on strong "Breathable Mesh Fabric" at bounding box center [591, 294] width 74 height 7
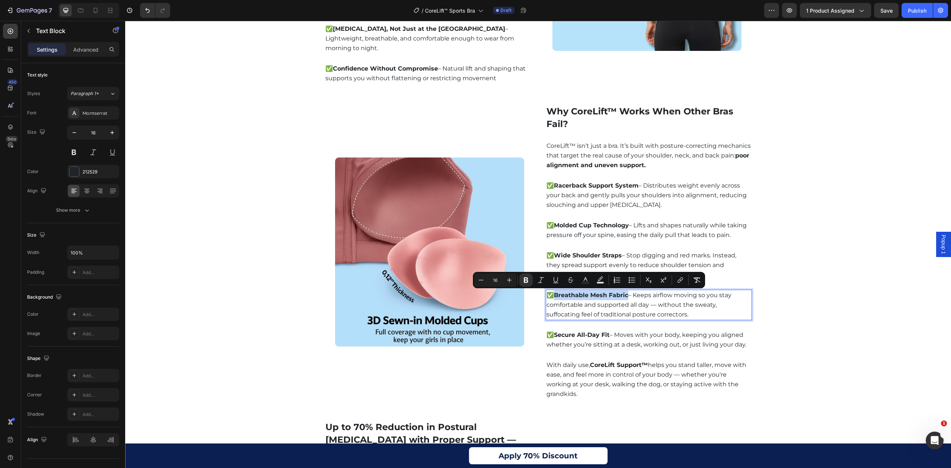
copy strong "Breathable Mesh Fabric"
click at [597, 333] on strong "Secure All-Day Fit" at bounding box center [582, 334] width 56 height 7
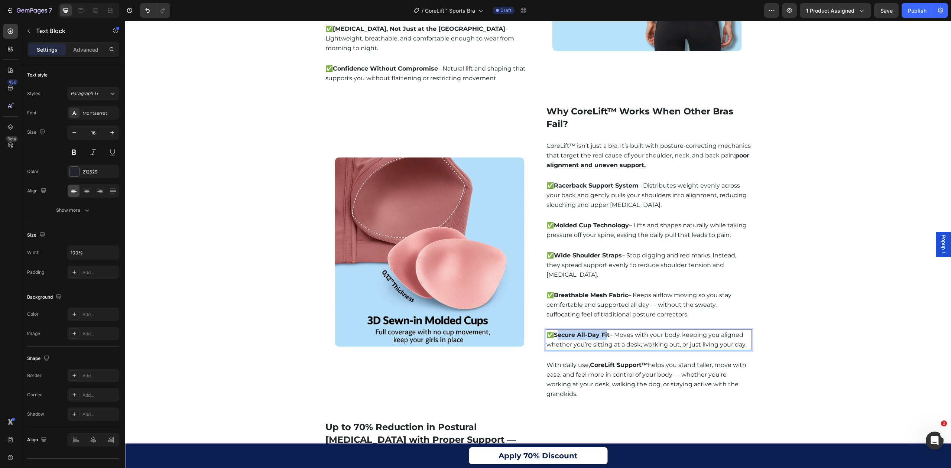
drag, startPoint x: 606, startPoint y: 337, endPoint x: 554, endPoint y: 339, distance: 51.6
click at [554, 339] on p "✅ Secure All-Day Fit – Moves with your body, keeping you aligned whether you’re…" at bounding box center [648, 339] width 205 height 19
drag, startPoint x: 607, startPoint y: 335, endPoint x: 553, endPoint y: 335, distance: 53.5
click at [553, 335] on p "✅ Secure All-Day Fit – Moves with your body, keeping you aligned whether you’re…" at bounding box center [648, 339] width 205 height 19
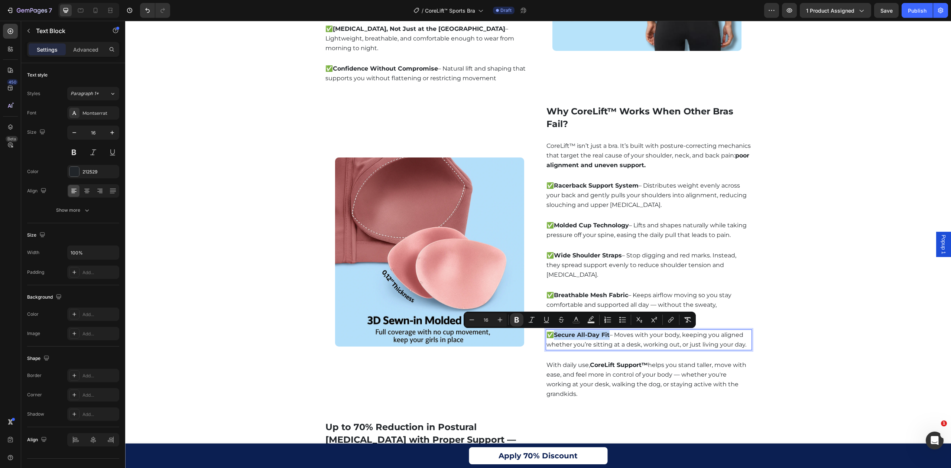
copy strong "Secure All-Day Fit"
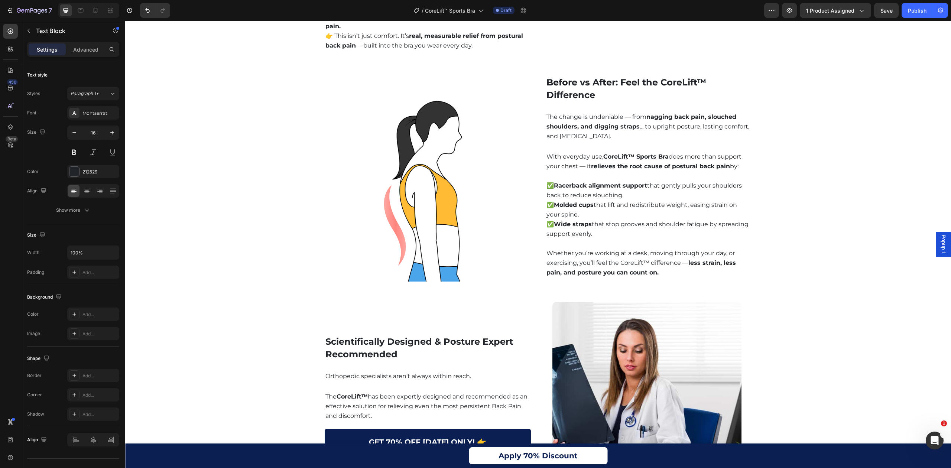
scroll to position [2281, 0]
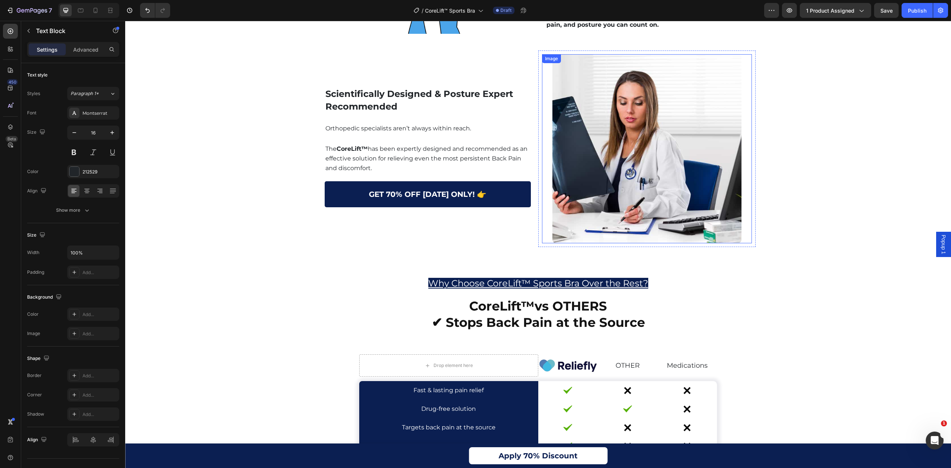
click at [652, 154] on img at bounding box center [646, 148] width 189 height 189
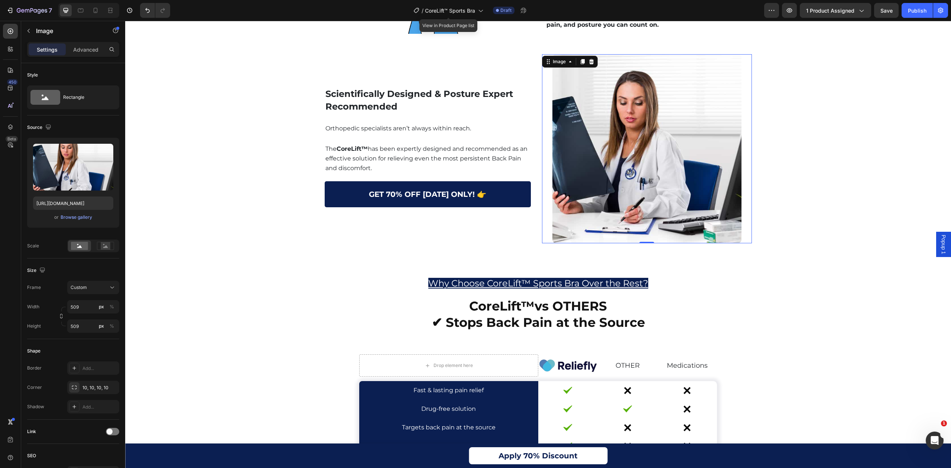
scroll to position [2232, 0]
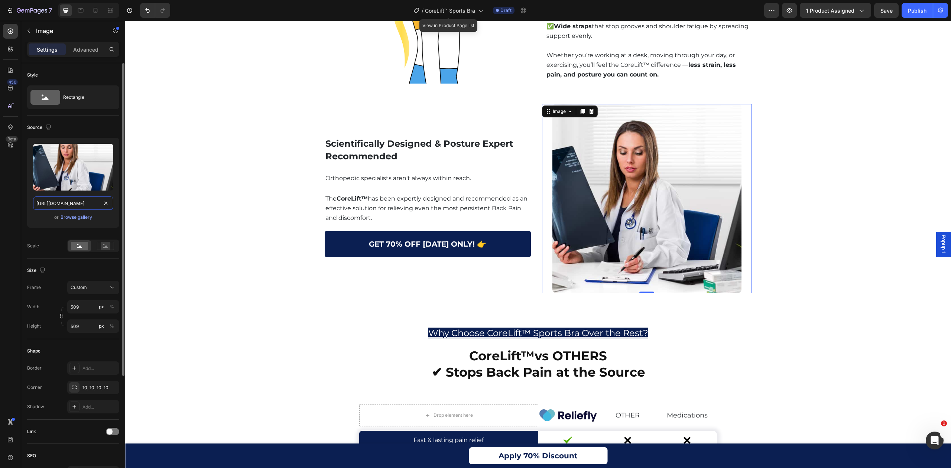
click at [53, 203] on input "[URL][DOMAIN_NAME]" at bounding box center [73, 202] width 80 height 13
paste input "ChatGPT_Image_Aug_26_2025_09_33_54_PM.webp?v=1756224456"
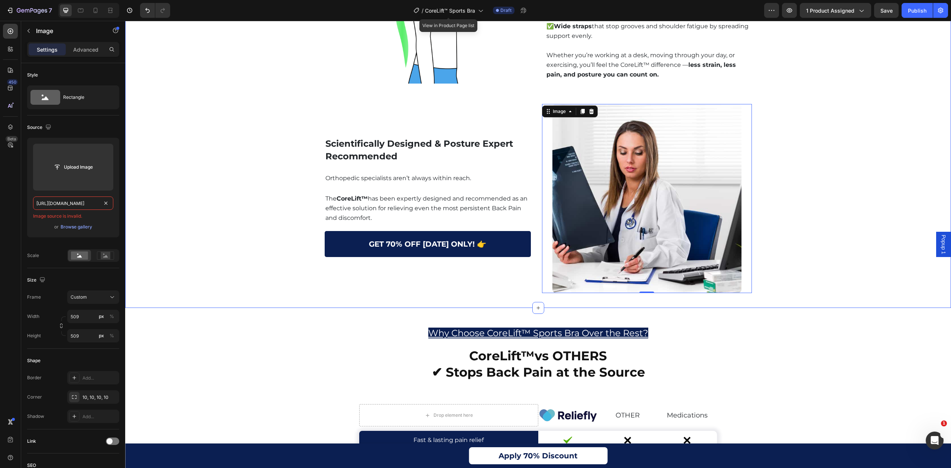
type input "[URL][DOMAIN_NAME]"
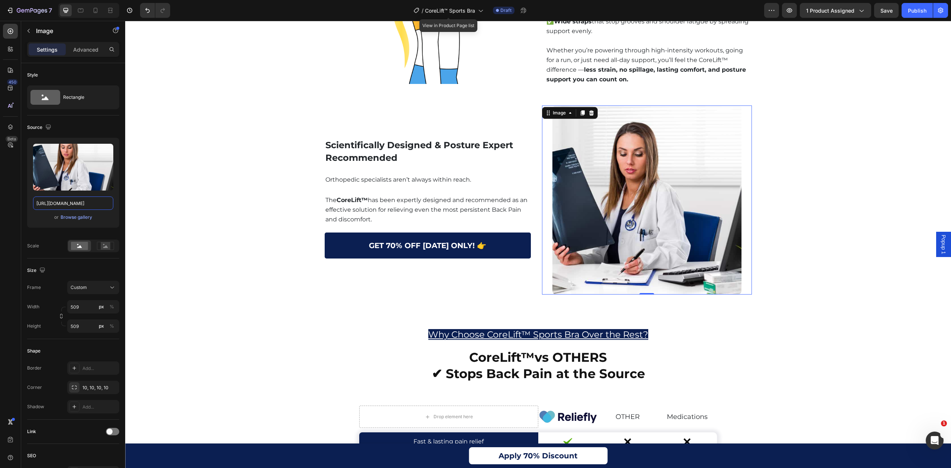
scroll to position [0, 0]
click at [889, 7] on span "Save" at bounding box center [886, 10] width 12 height 6
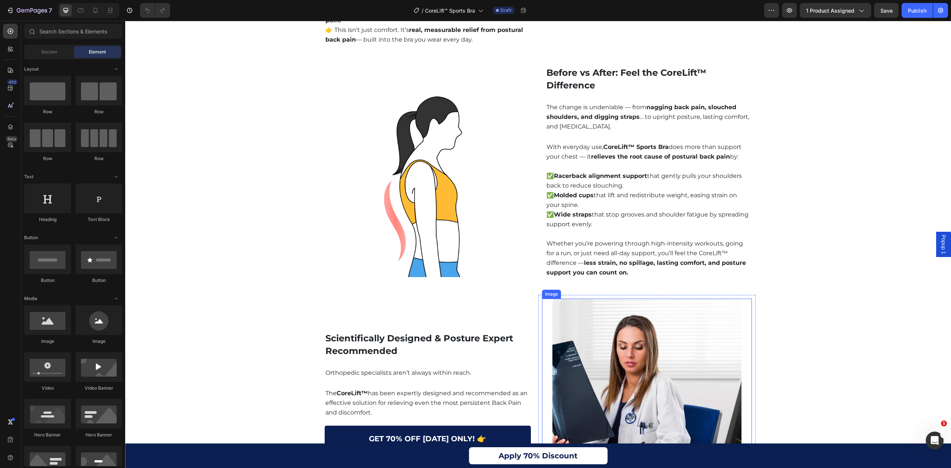
scroll to position [1584, 0]
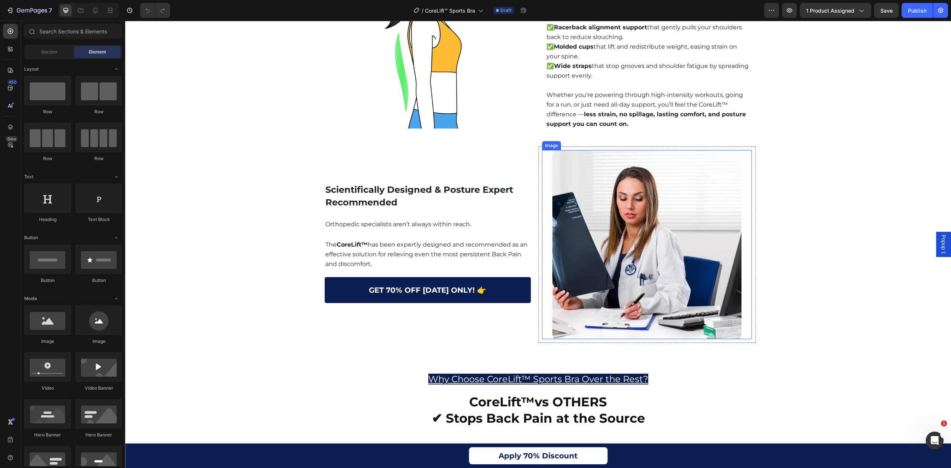
click at [621, 221] on img at bounding box center [646, 244] width 189 height 189
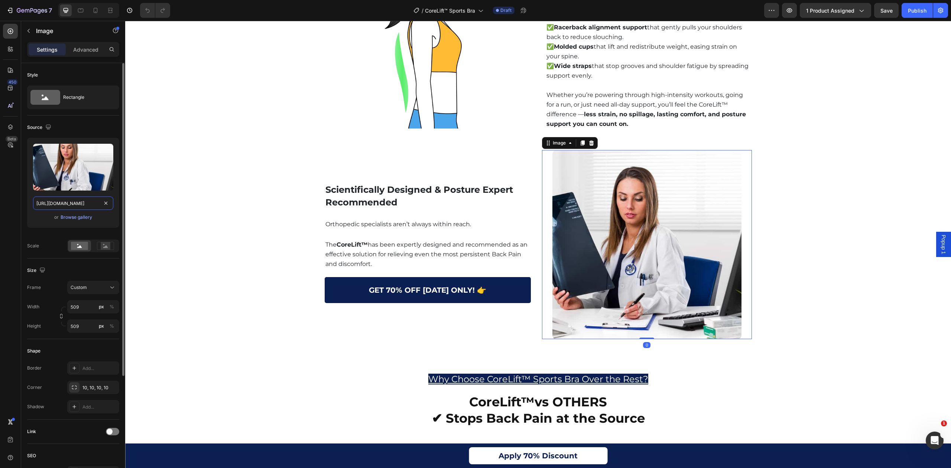
click at [80, 201] on input "[URL][DOMAIN_NAME]" at bounding box center [73, 202] width 80 height 13
paste input "ChatGPT_Image_Aug_26_2025_09_33_54_PM.webp?v=1756224456"
type input "[URL][DOMAIN_NAME]"
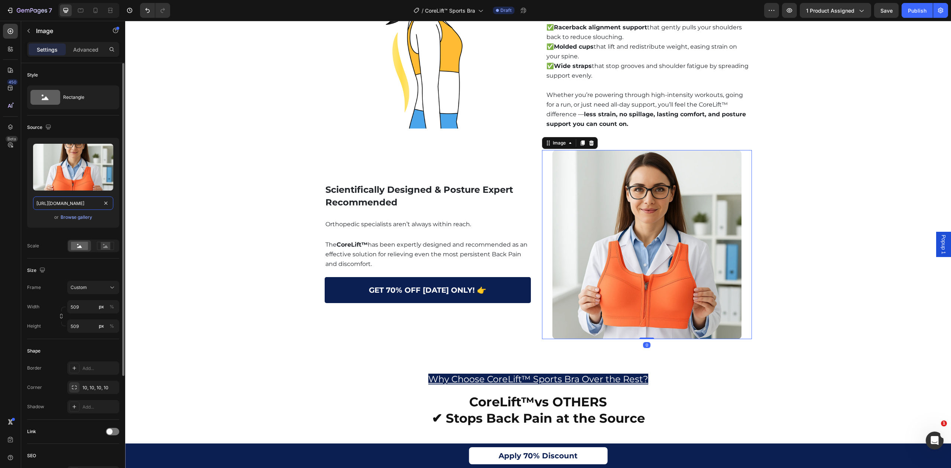
scroll to position [0, 196]
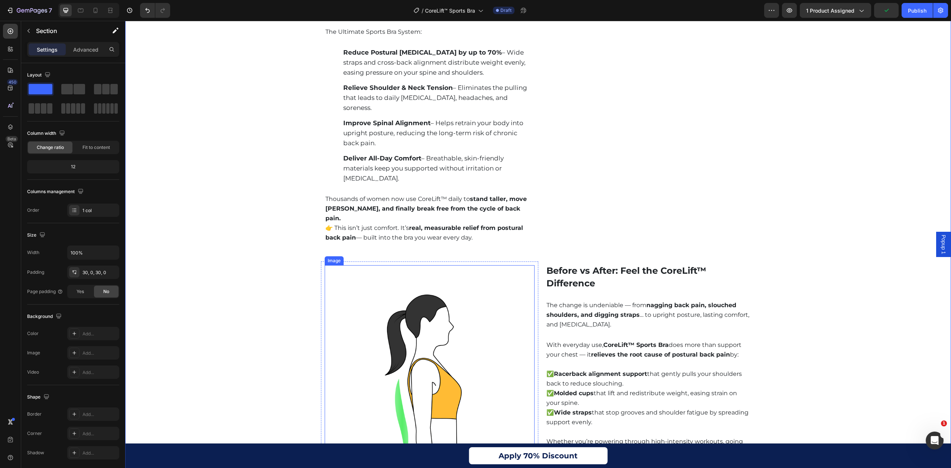
scroll to position [1337, 0]
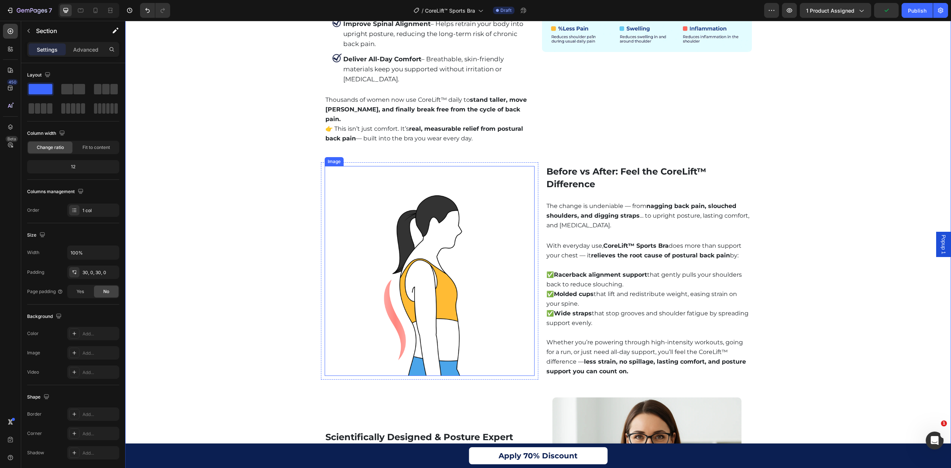
click at [473, 189] on img at bounding box center [430, 271] width 210 height 210
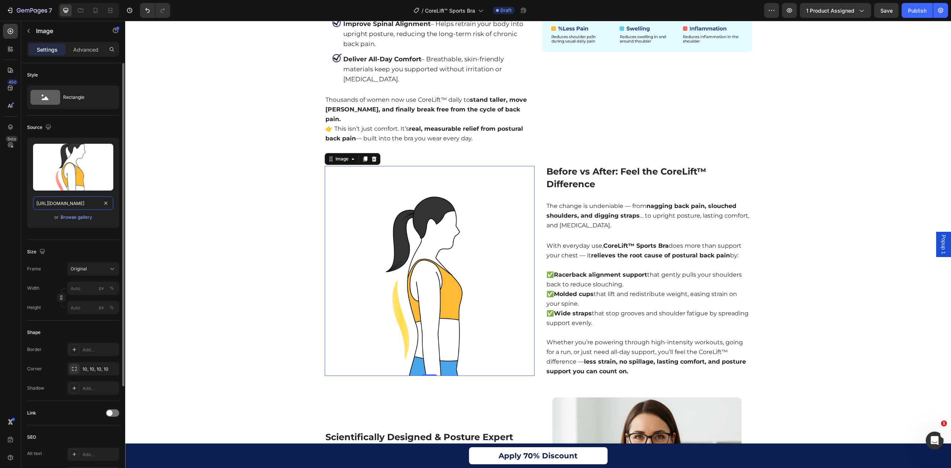
click at [88, 209] on input "[URL][DOMAIN_NAME]" at bounding box center [73, 202] width 80 height 13
paste input "ChatGPT_Image_Aug_26_2025_09_36_30_PM.webp?v=175622445"
type input "[URL][DOMAIN_NAME]"
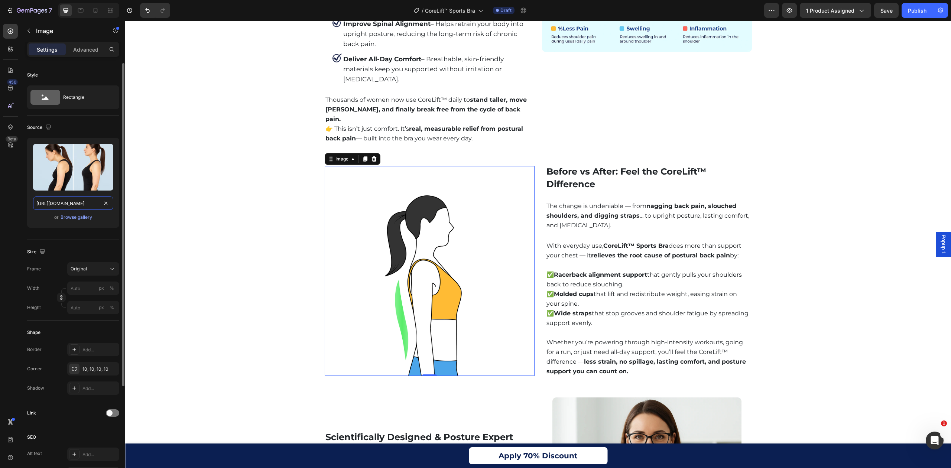
scroll to position [0, 195]
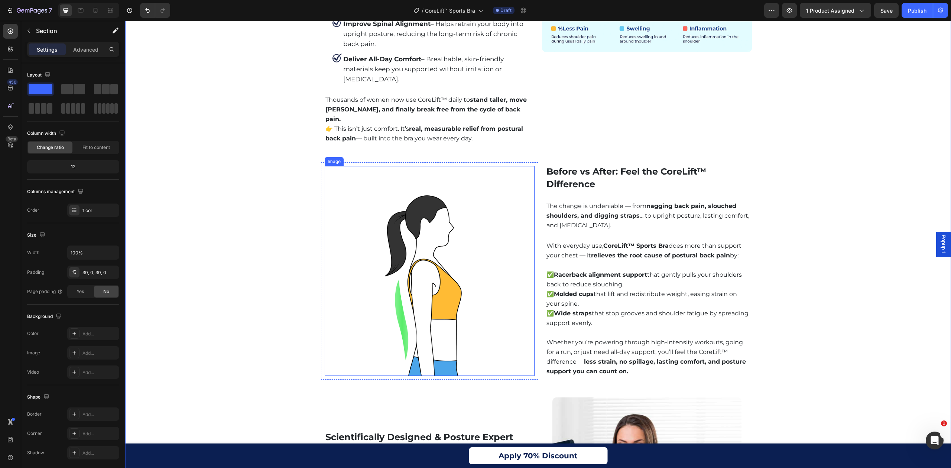
click at [447, 209] on img at bounding box center [430, 271] width 210 height 210
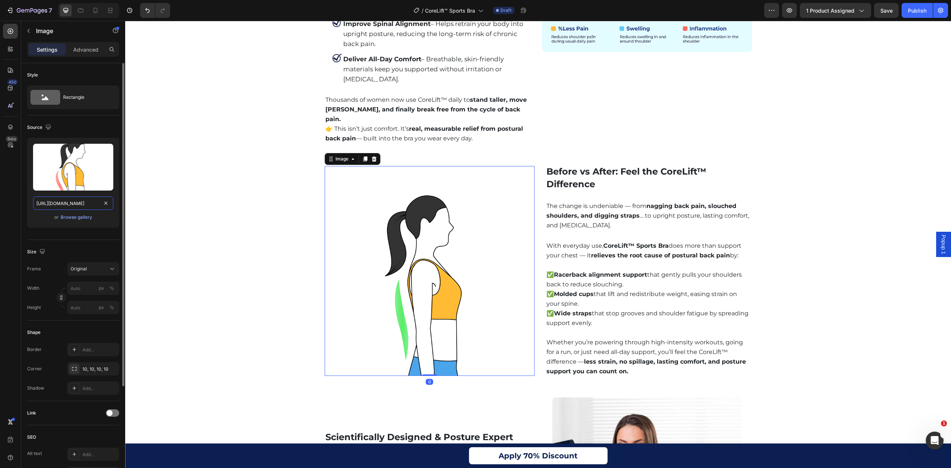
click at [65, 204] on input "[URL][DOMAIN_NAME]" at bounding box center [73, 202] width 80 height 13
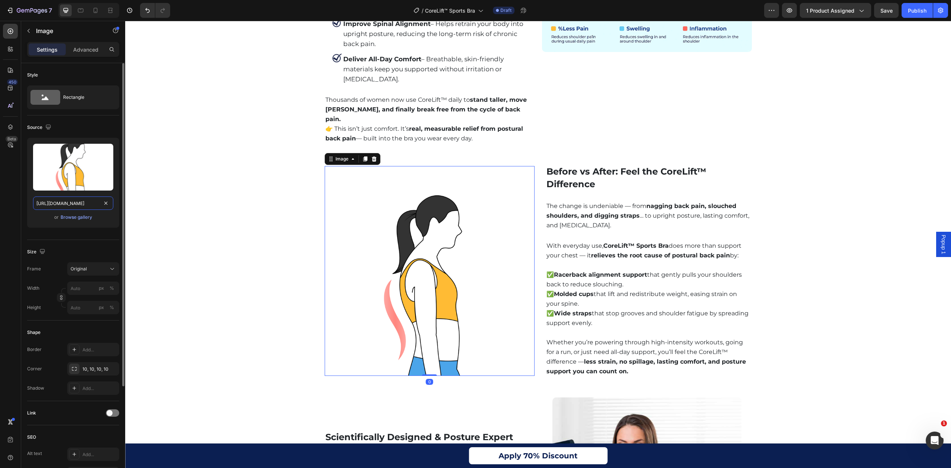
paste input "ChatGPT_Image_Aug_26_2025_09_36_30_PM.webp?v=175622445"
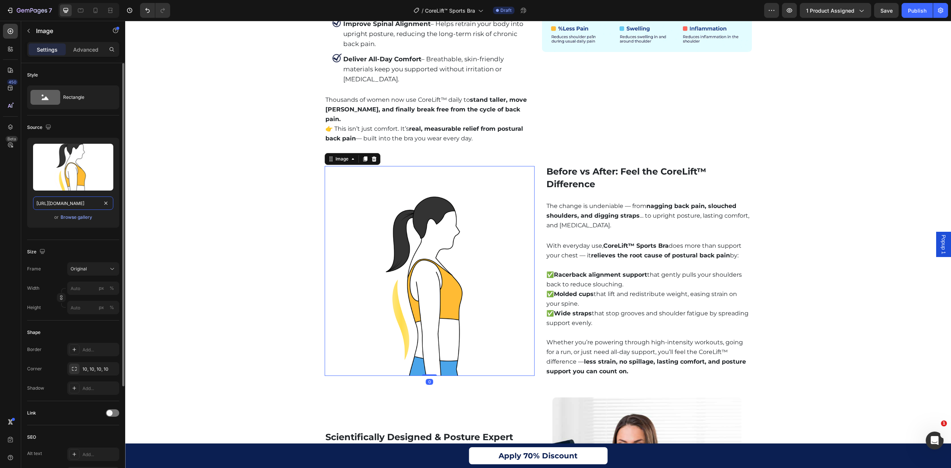
type input "[URL][DOMAIN_NAME]"
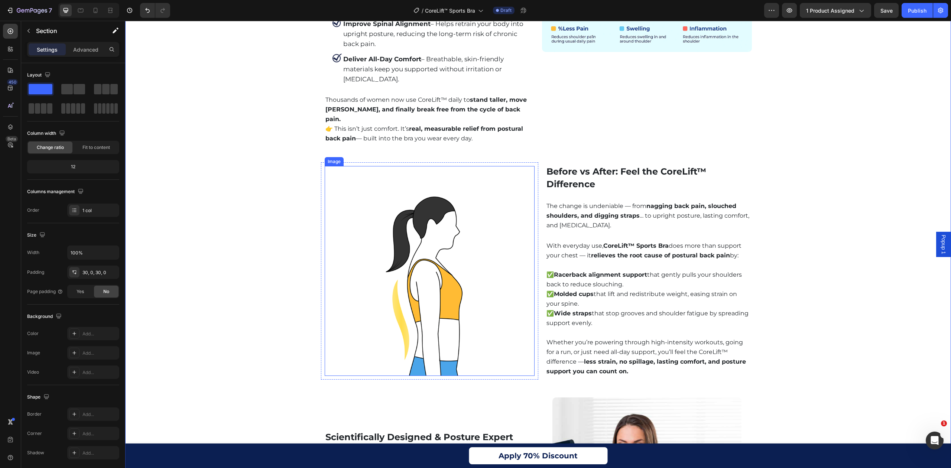
click at [395, 198] on img at bounding box center [430, 271] width 210 height 210
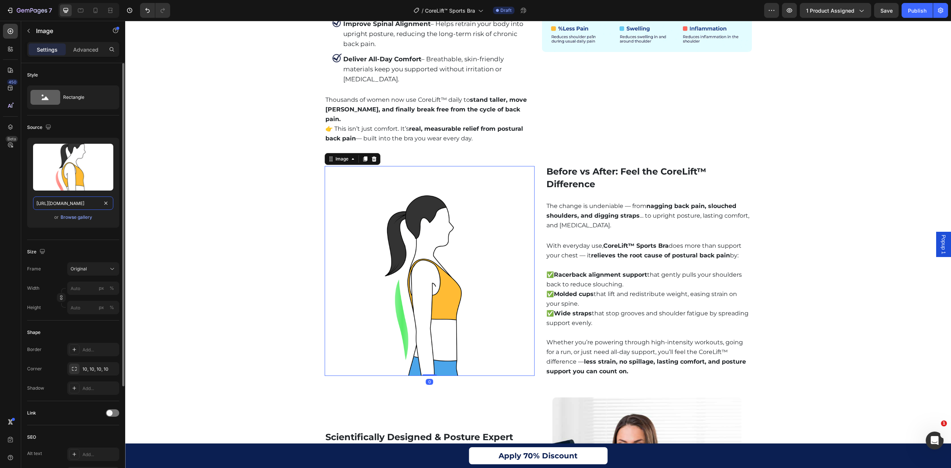
click at [59, 207] on input "[URL][DOMAIN_NAME]" at bounding box center [73, 202] width 80 height 13
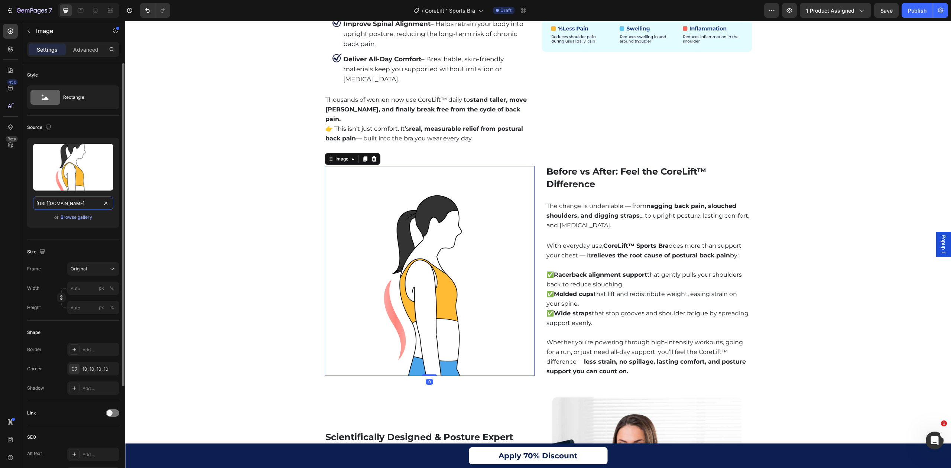
paste input "ChatGPT_Image_Aug_26_2025_09_36_30_PM.webp?v=175622445"
type input "[URL][DOMAIN_NAME]"
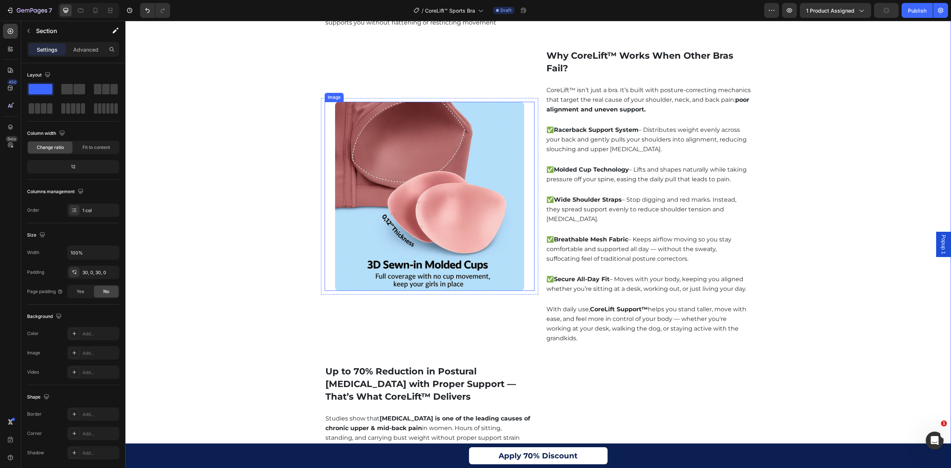
scroll to position [743, 0]
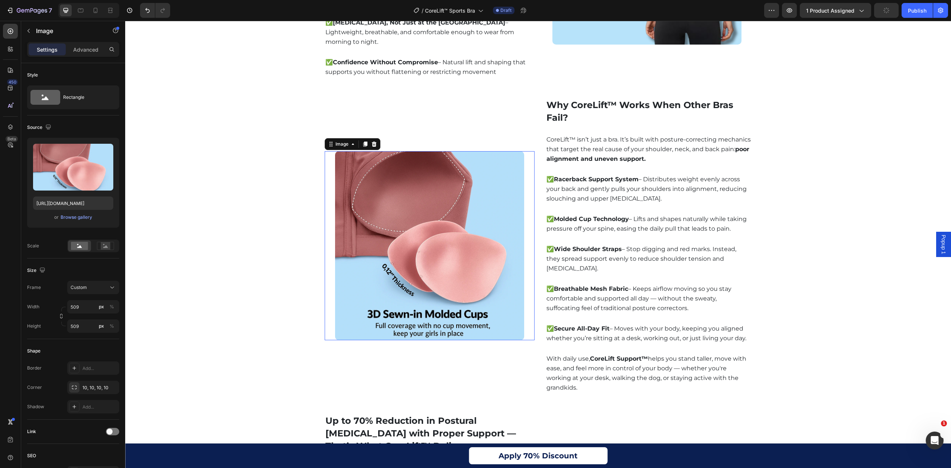
click at [412, 205] on img at bounding box center [429, 245] width 189 height 189
click at [79, 204] on input "[URL][DOMAIN_NAME]" at bounding box center [73, 202] width 80 height 13
paste input "6_2025_09_22_40_PM.webp?v=175622445"
type input "[URL][DOMAIN_NAME]"
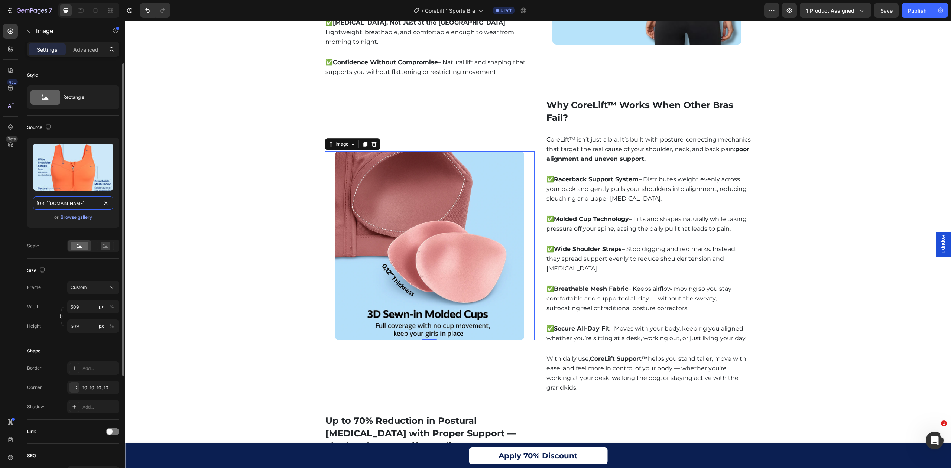
scroll to position [0, 196]
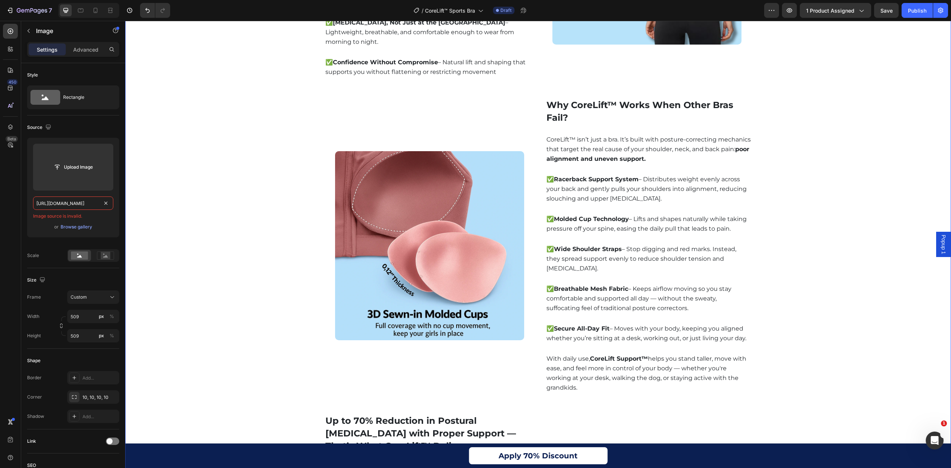
click at [183, 215] on div "What Triggers Shoulder & Back Pain and How Can You Find Lasting Relief? Heading…" at bounding box center [537, 365] width 825 height 1638
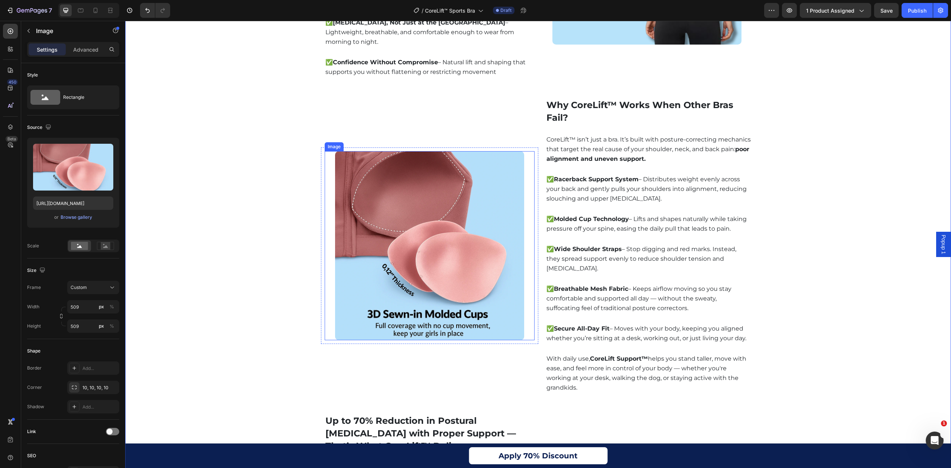
click at [431, 189] on img at bounding box center [429, 245] width 189 height 189
click at [81, 201] on input "[URL][DOMAIN_NAME]" at bounding box center [73, 202] width 80 height 13
paste input "6_2025_09_22_40_PM.webp?v=175622445"
type input "[URL][DOMAIN_NAME]"
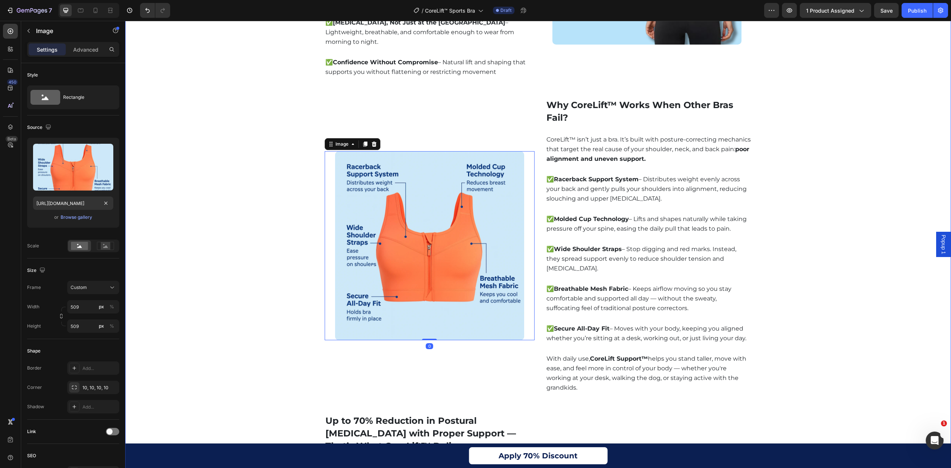
click at [203, 194] on div "What Triggers Shoulder & Back Pain and How Can You Find Lasting Relief? Heading…" at bounding box center [537, 365] width 825 height 1638
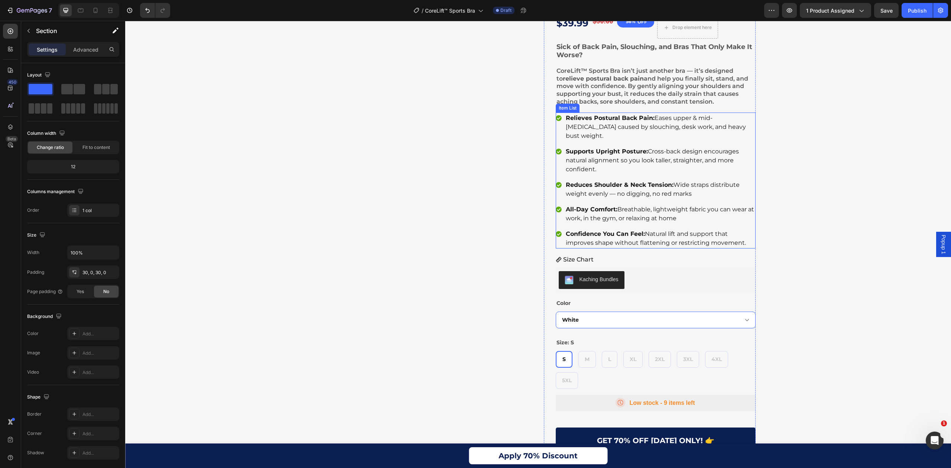
scroll to position [0, 0]
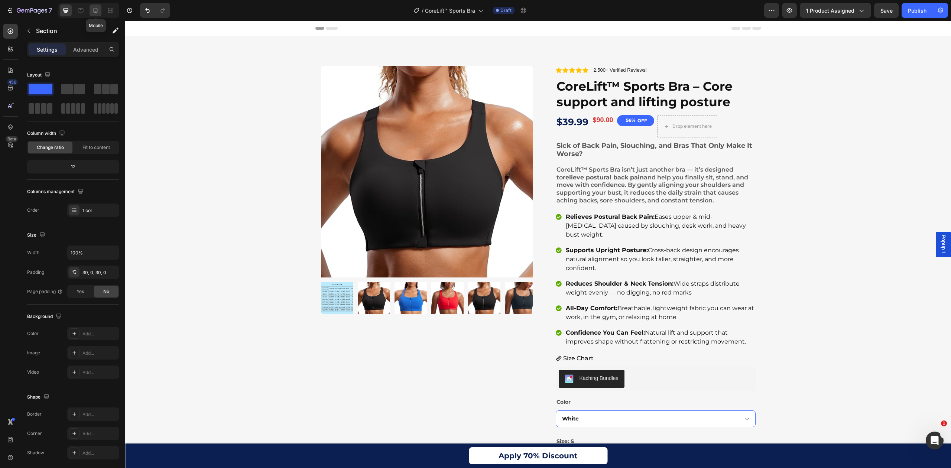
click at [97, 11] on icon at bounding box center [96, 10] width 4 height 5
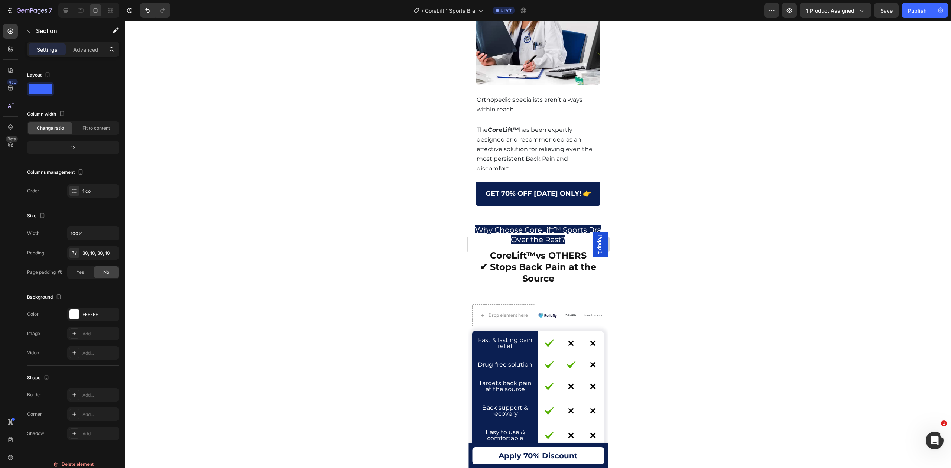
scroll to position [4107, 0]
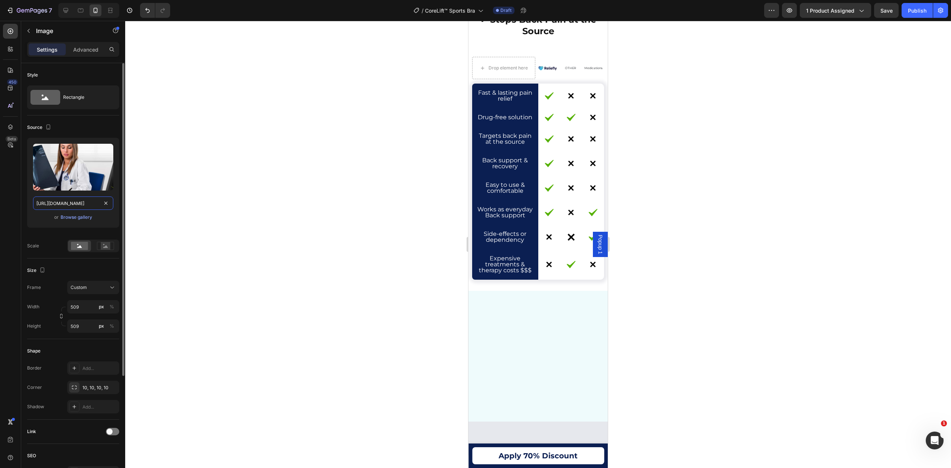
click at [79, 206] on input "[URL][DOMAIN_NAME]" at bounding box center [73, 202] width 80 height 13
paste input "ChatGPT_Image_Aug_26_2025_09_33_54_PM.webp?v=1756224456"
type input "[URL][DOMAIN_NAME]"
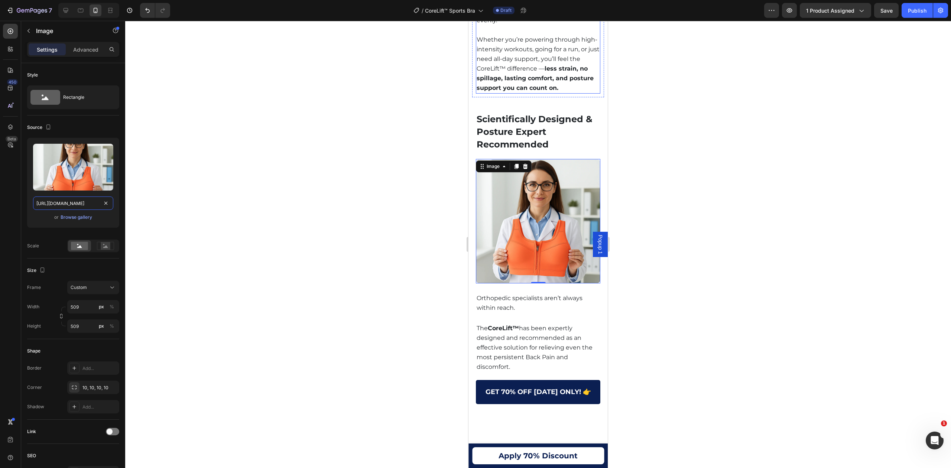
scroll to position [3513, 0]
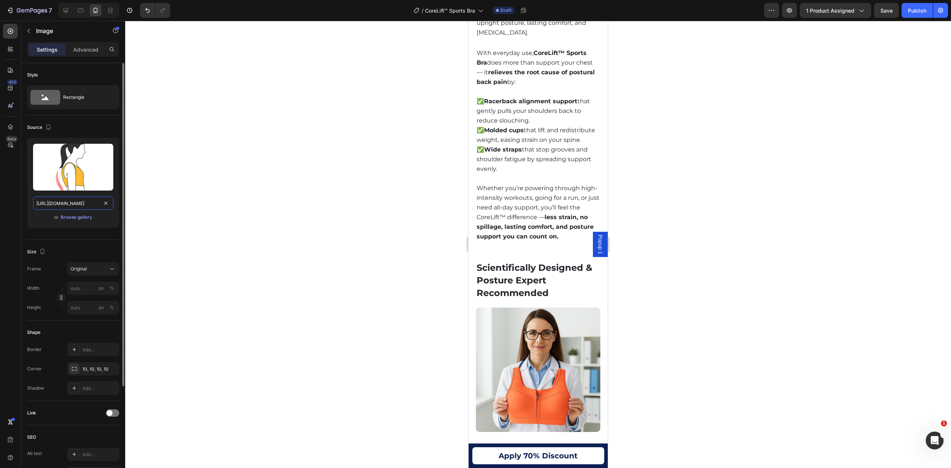
click at [79, 203] on input "[URL][DOMAIN_NAME]" at bounding box center [73, 202] width 80 height 13
paste input "ChatGPT_Image_Aug_26_2025_09_36_30_PM.webp?v=175622445"
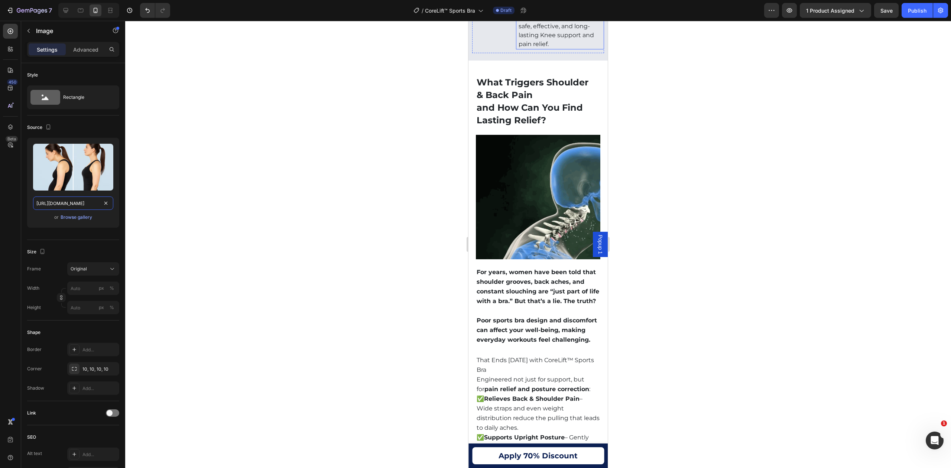
scroll to position [988, 0]
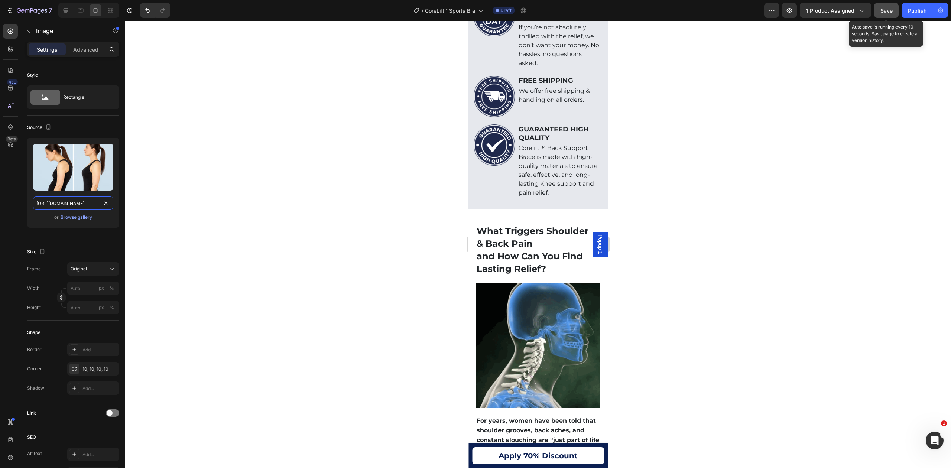
type input "[URL][DOMAIN_NAME]"
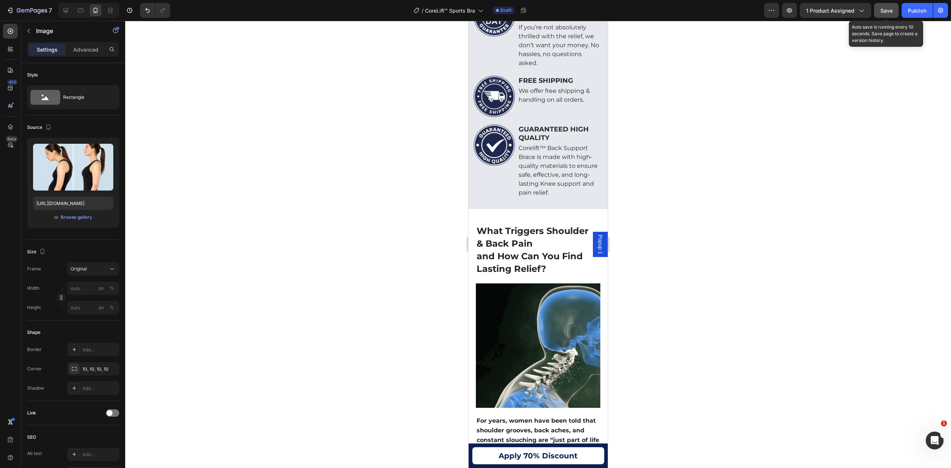
scroll to position [0, 0]
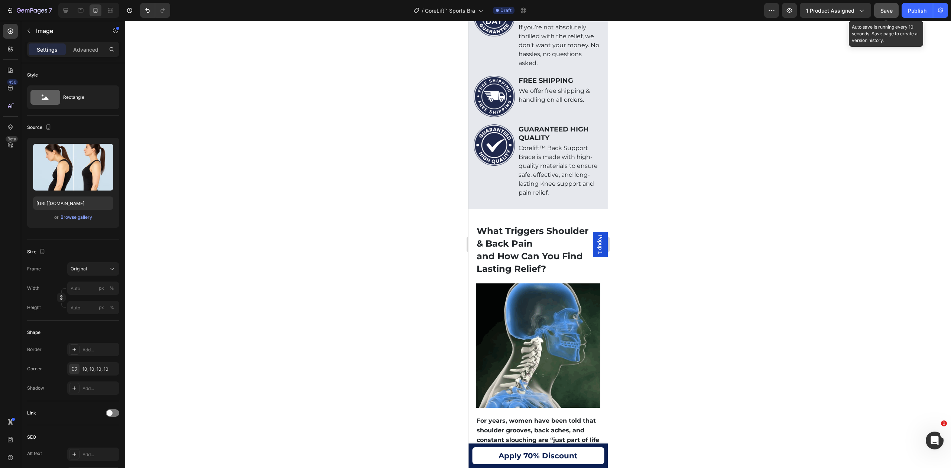
click at [883, 8] on span "Save" at bounding box center [886, 10] width 12 height 6
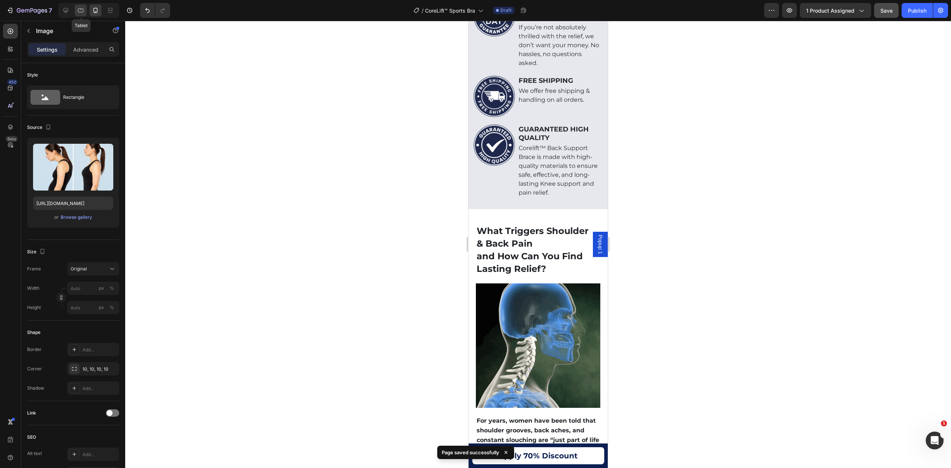
click at [75, 13] on div at bounding box center [81, 10] width 12 height 12
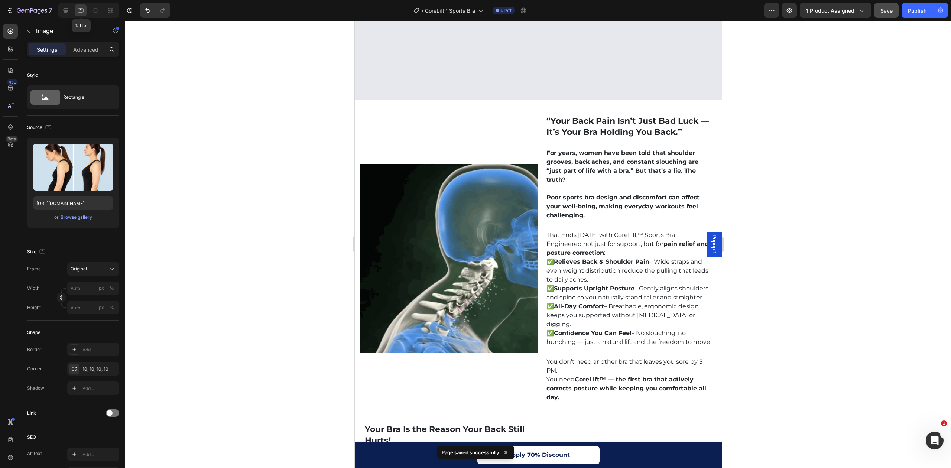
click at [77, 11] on icon at bounding box center [80, 10] width 7 height 7
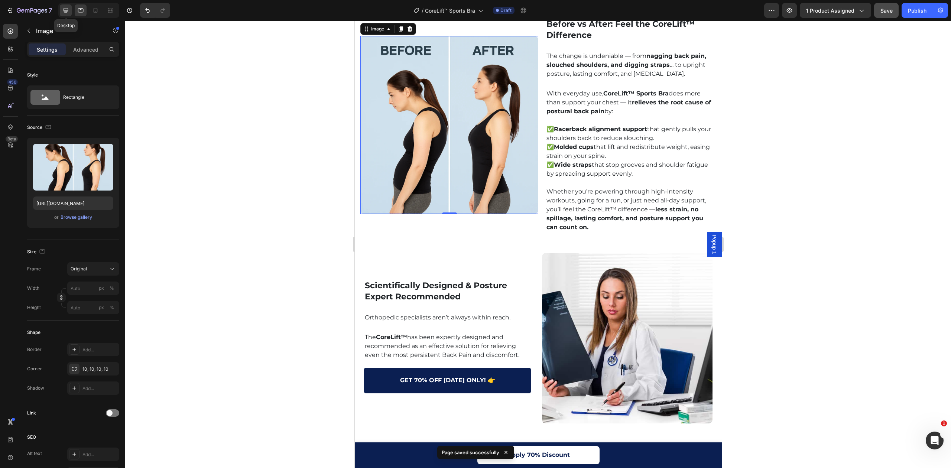
click at [69, 10] on icon at bounding box center [65, 10] width 7 height 7
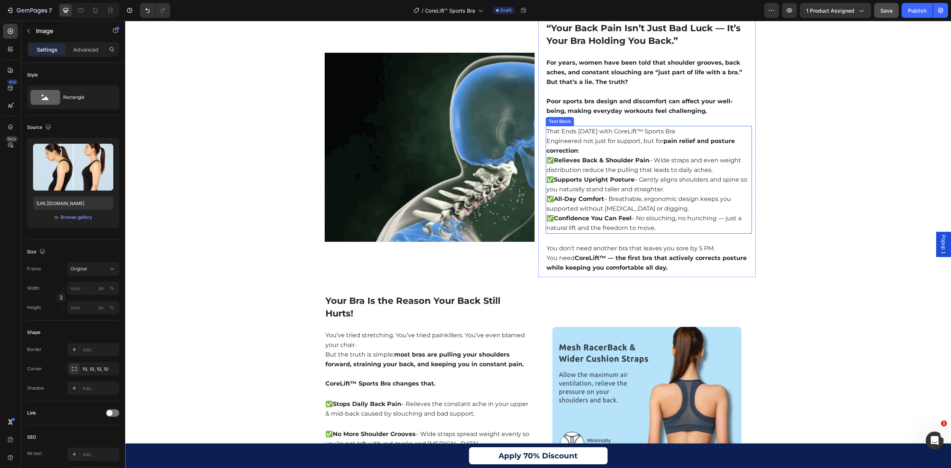
scroll to position [1188, 0]
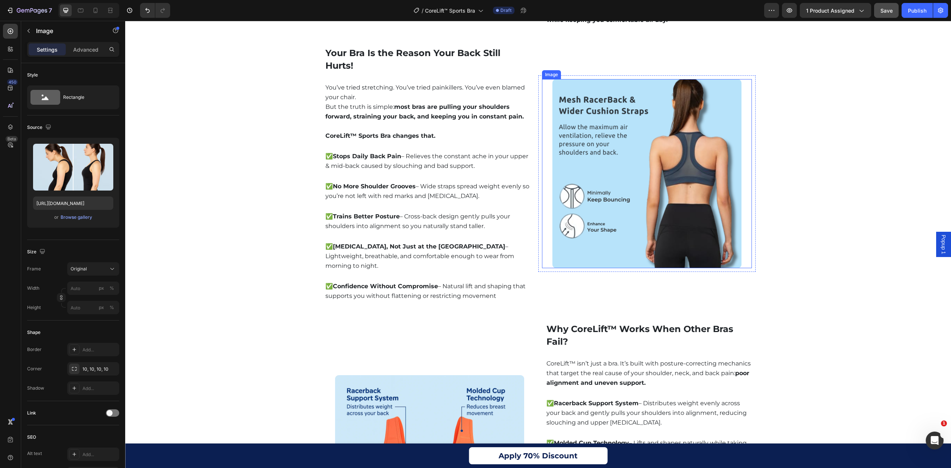
click at [623, 160] on img at bounding box center [646, 173] width 189 height 189
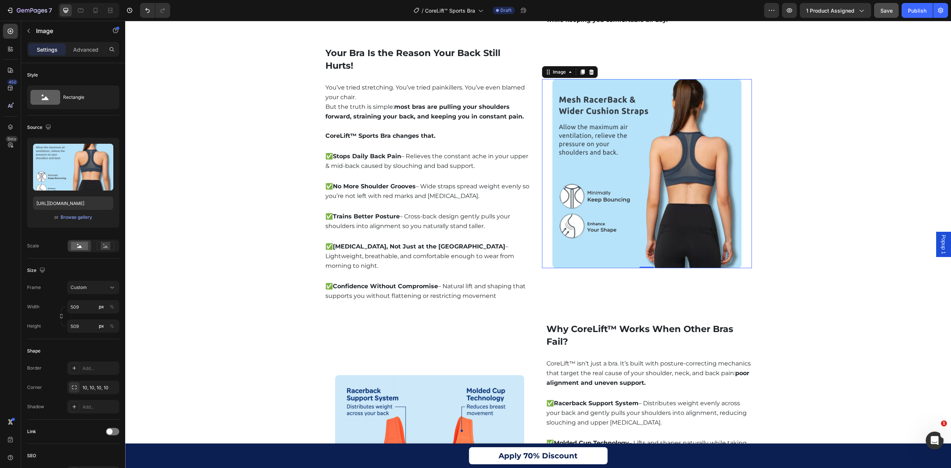
click at [581, 158] on img at bounding box center [646, 173] width 189 height 189
click at [73, 210] on input "[URL][DOMAIN_NAME]" at bounding box center [73, 202] width 80 height 13
paste input "ChatGPT_Image_Aug_25_2025_10_21_22_PM_da28d23d-d9c0-4d94-a0c7-16fb0d6d173f.webp"
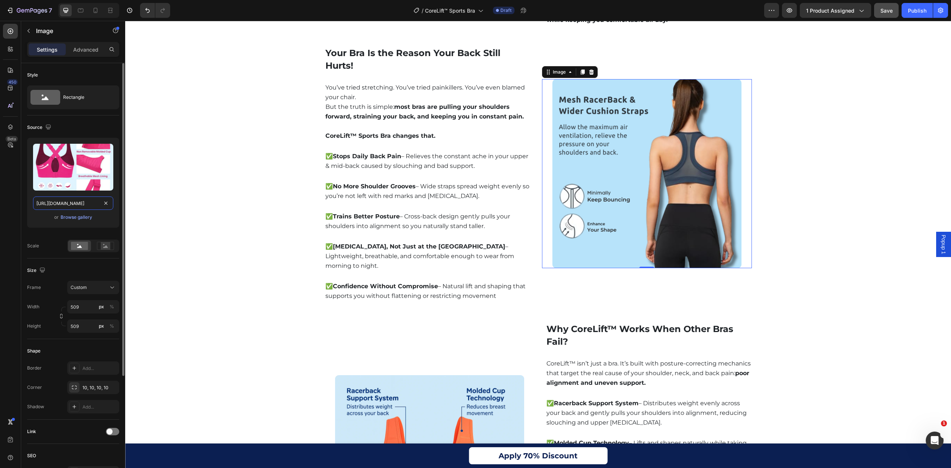
scroll to position [0, 284]
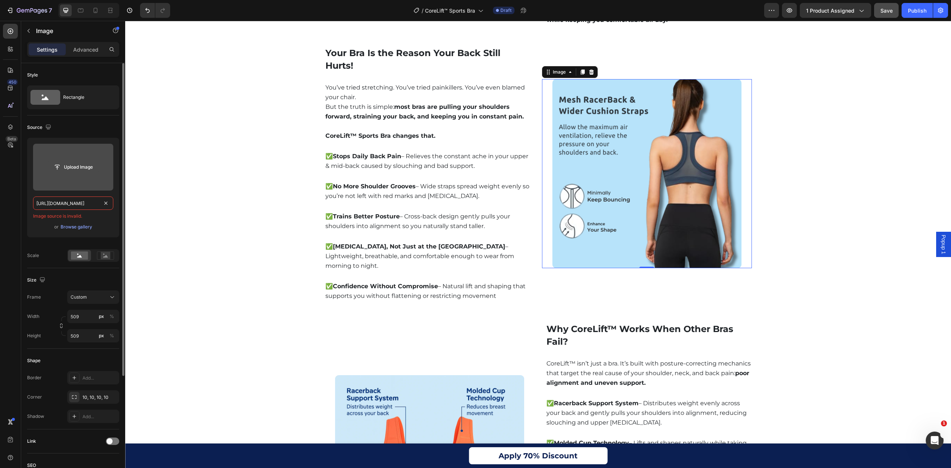
type input "[URL][DOMAIN_NAME]"
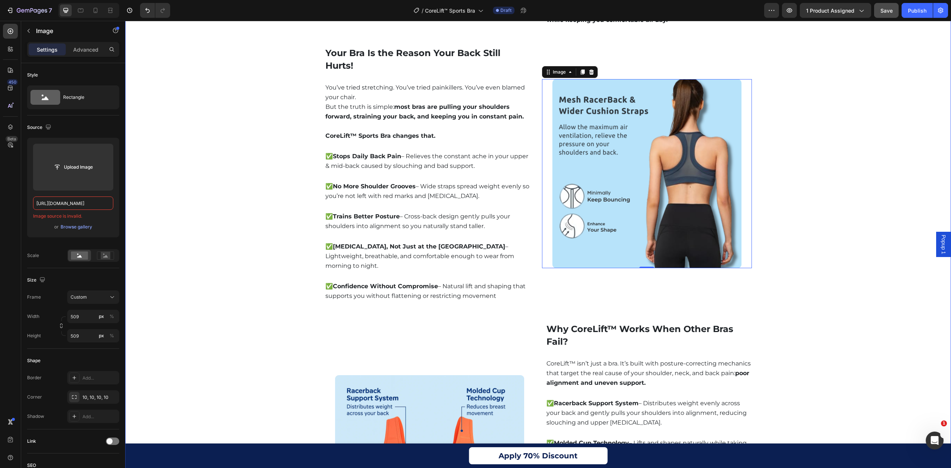
drag, startPoint x: 212, startPoint y: 192, endPoint x: 138, endPoint y: 204, distance: 74.5
click at [87, 201] on input "[URL][DOMAIN_NAME]" at bounding box center [73, 202] width 80 height 13
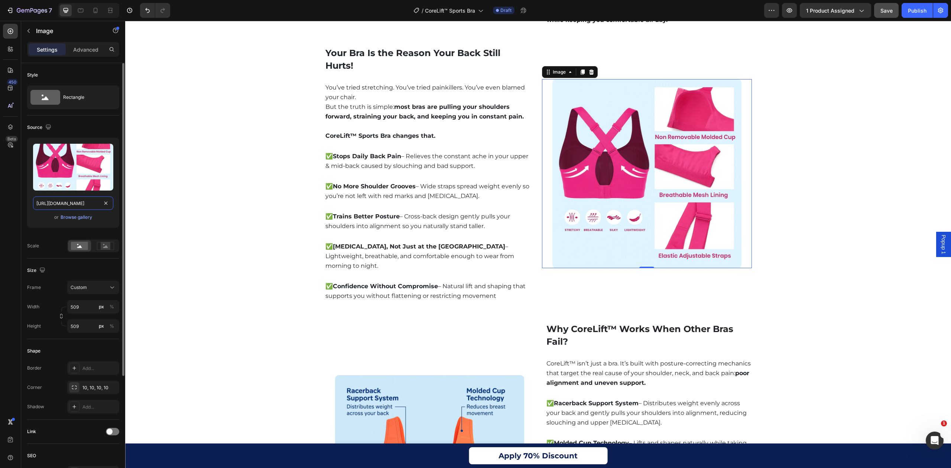
scroll to position [0, 284]
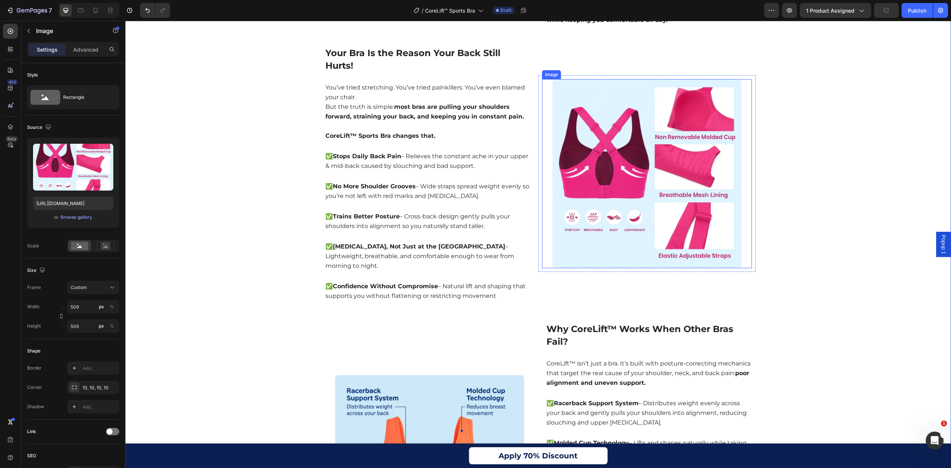
click at [565, 131] on img at bounding box center [646, 173] width 189 height 189
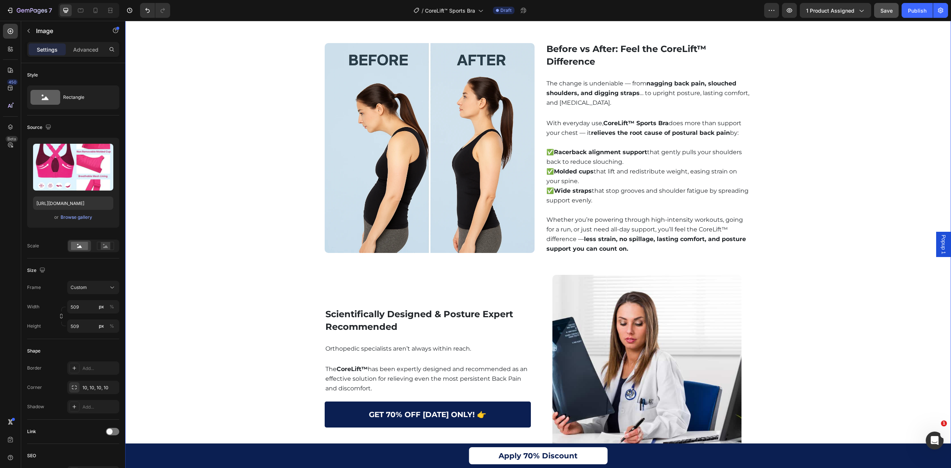
scroll to position [2327, 0]
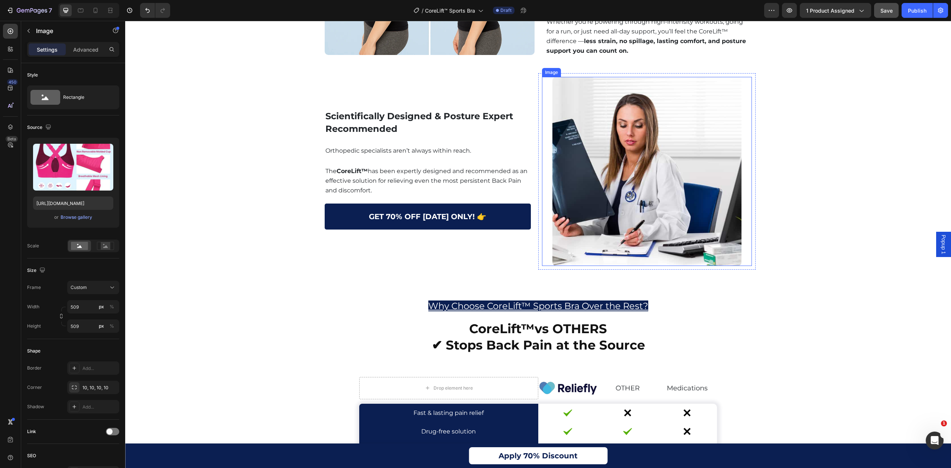
click at [653, 186] on img at bounding box center [646, 171] width 189 height 189
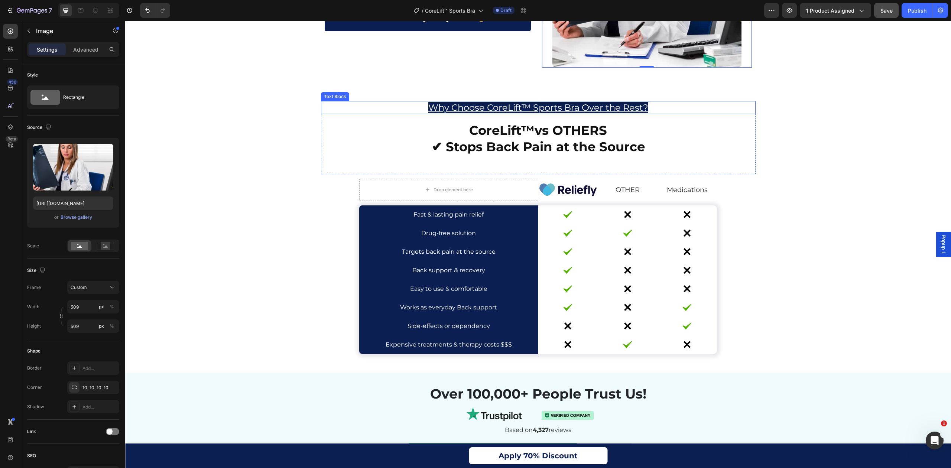
scroll to position [2376, 0]
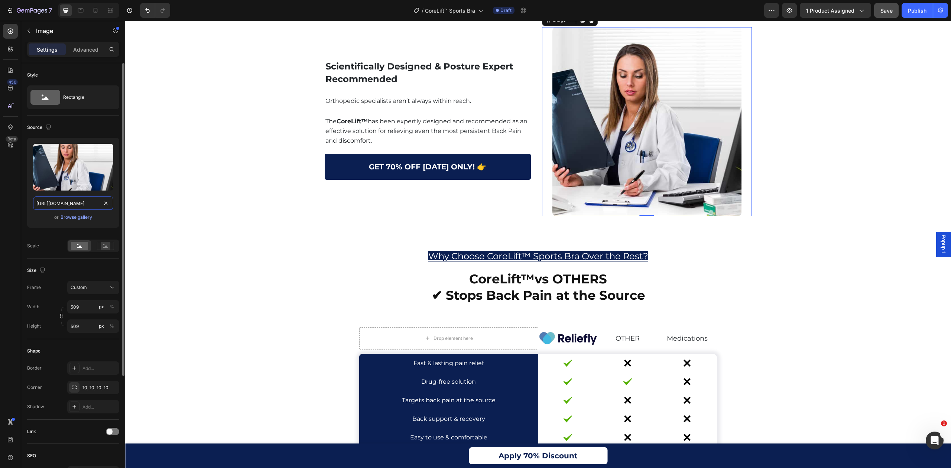
click at [74, 204] on input "[URL][DOMAIN_NAME]" at bounding box center [73, 202] width 80 height 13
paste input "ChatGPT_Image_Aug_26_2025_09_33_54_PM.webp?v=1756224456"
type input "[URL][DOMAIN_NAME]"
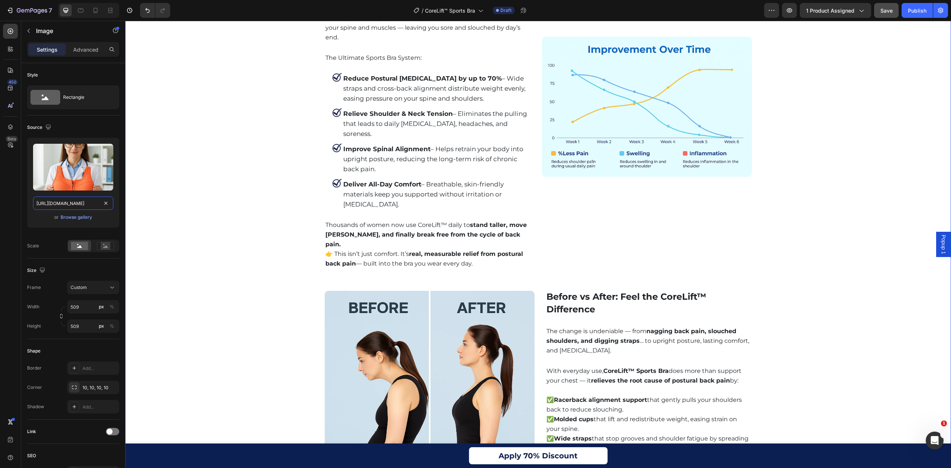
scroll to position [1634, 0]
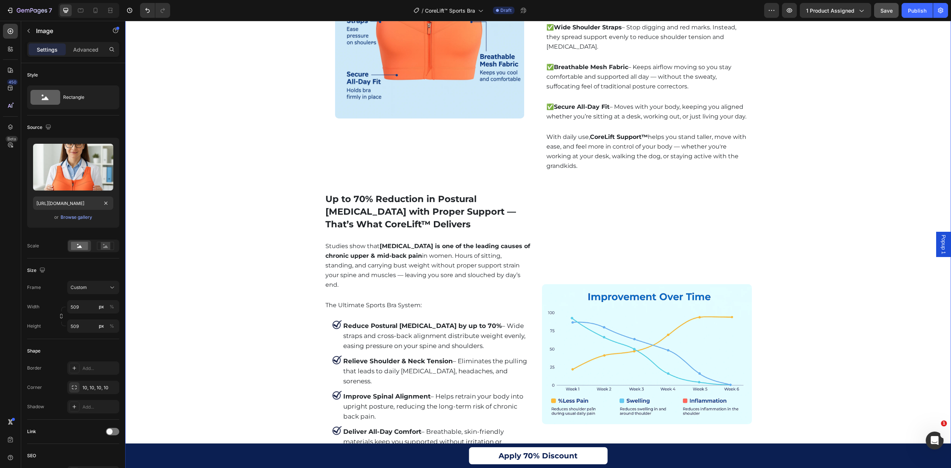
click at [783, 133] on div "What Triggers Shoulder & Back Pain and How Can You Find Lasting Relief? Heading…" at bounding box center [537, 143] width 825 height 1638
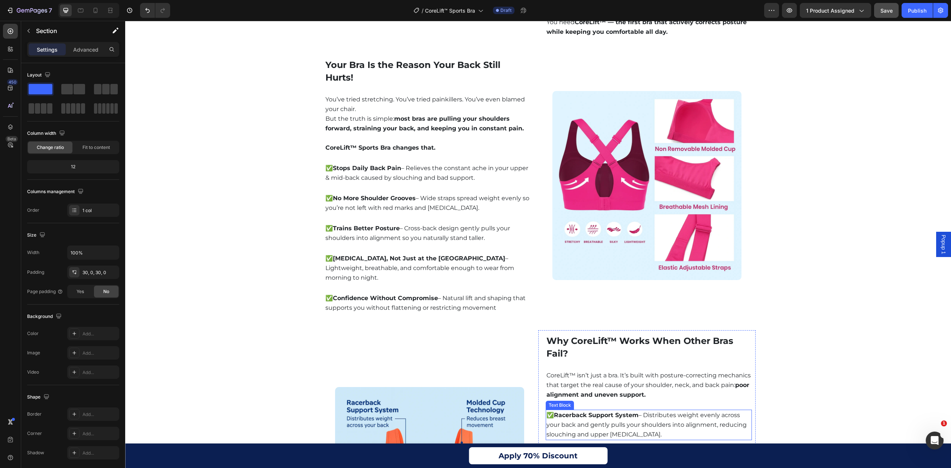
scroll to position [1028, 0]
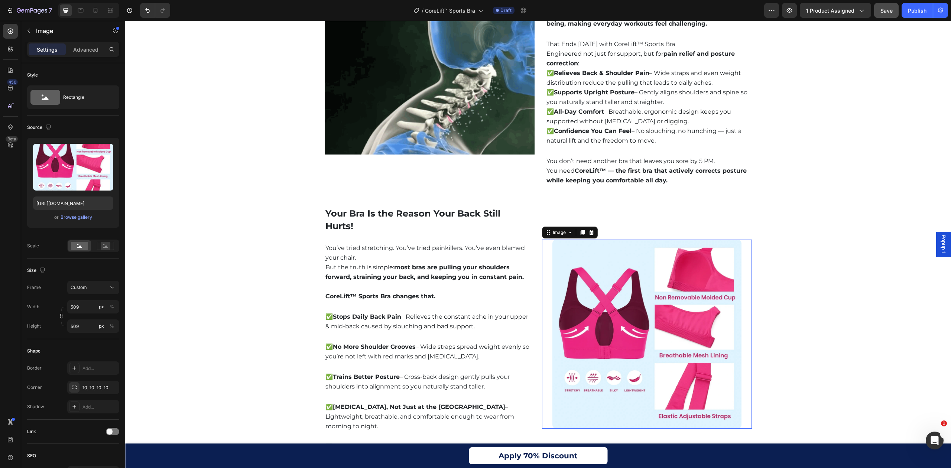
click at [623, 312] on img at bounding box center [646, 333] width 189 height 189
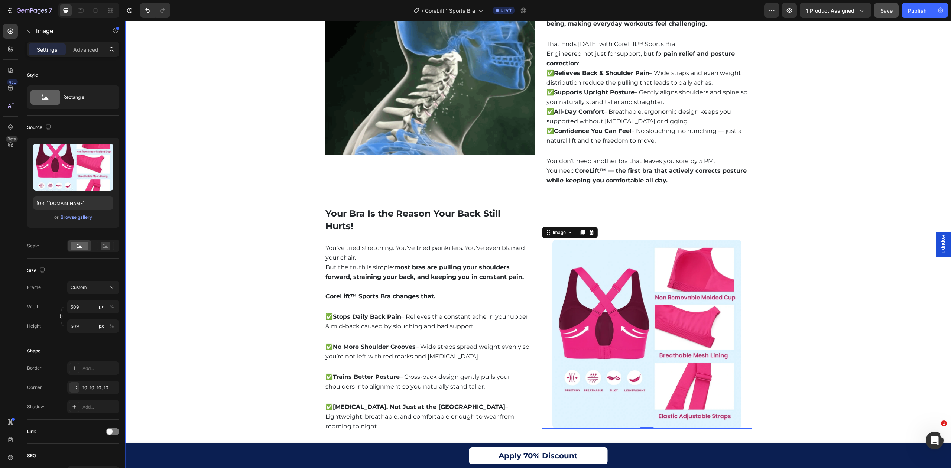
scroll to position [1127, 0]
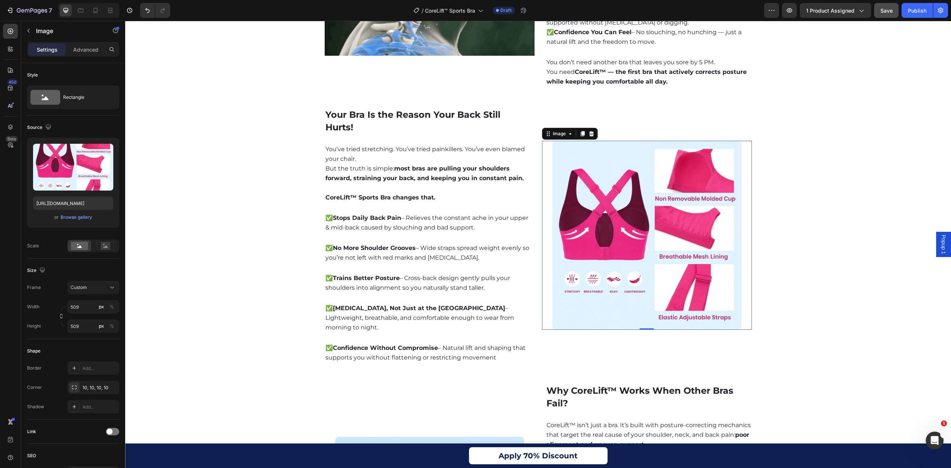
click at [596, 173] on img at bounding box center [646, 235] width 189 height 189
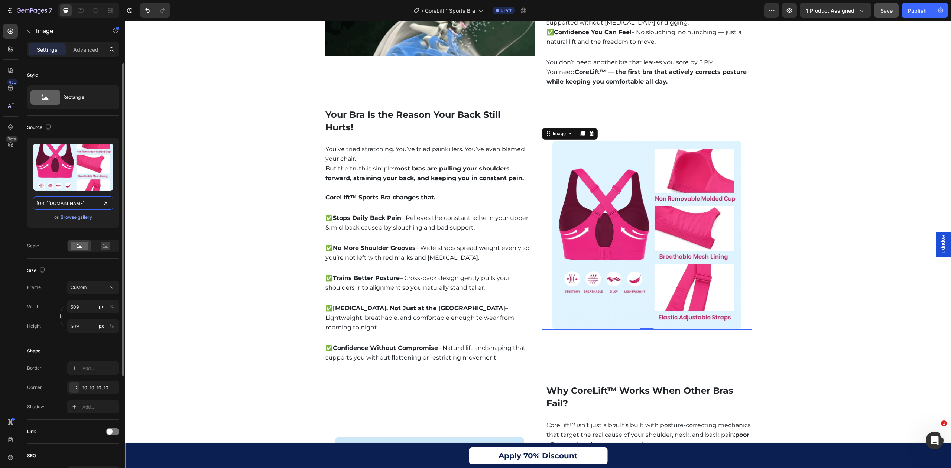
click at [72, 201] on input "[URL][DOMAIN_NAME]" at bounding box center [73, 202] width 80 height 13
paste input "young-woman-sports-bra-touches-600nw-2470253441.webp?v=1756141450"
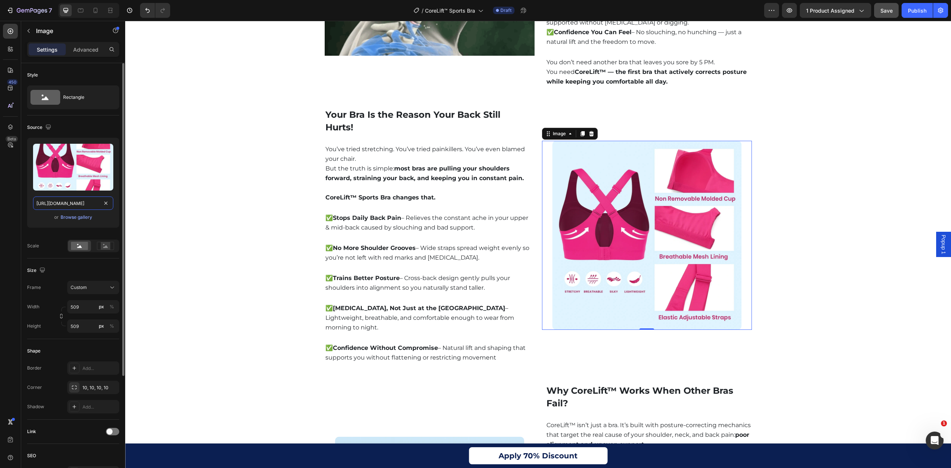
type input "[URL][DOMAIN_NAME]"
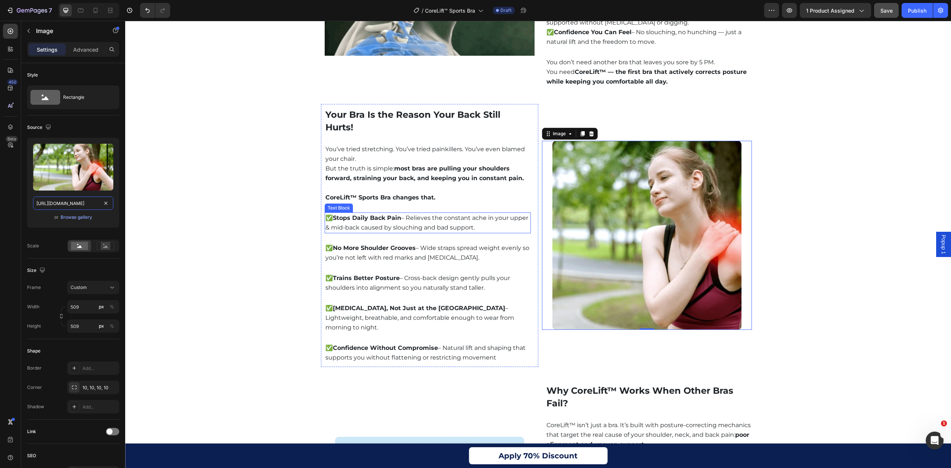
scroll to position [0, 217]
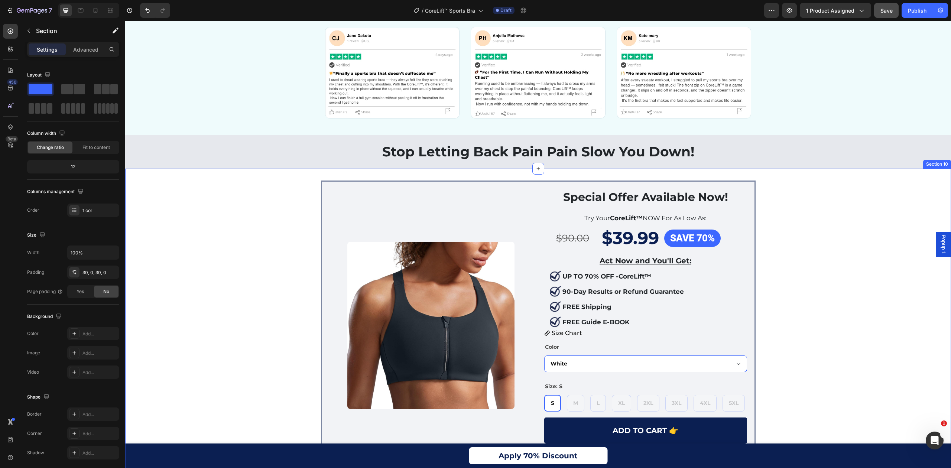
scroll to position [2760, 0]
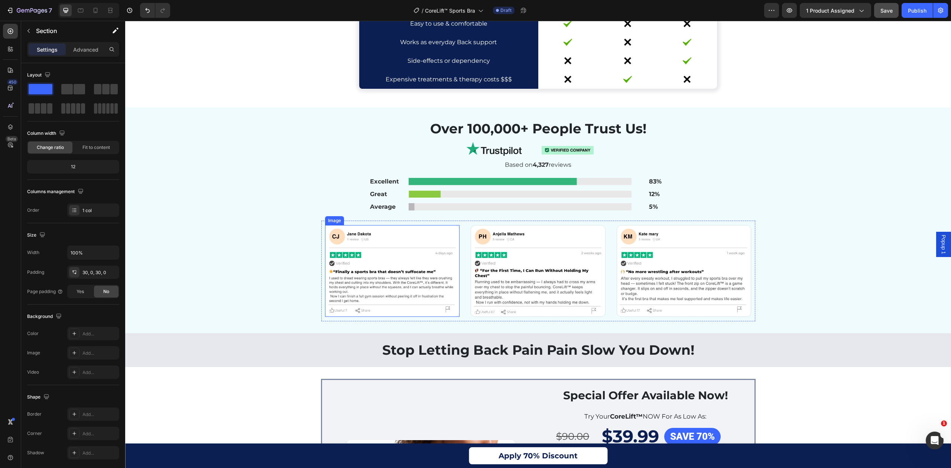
click at [443, 275] on img at bounding box center [392, 271] width 135 height 92
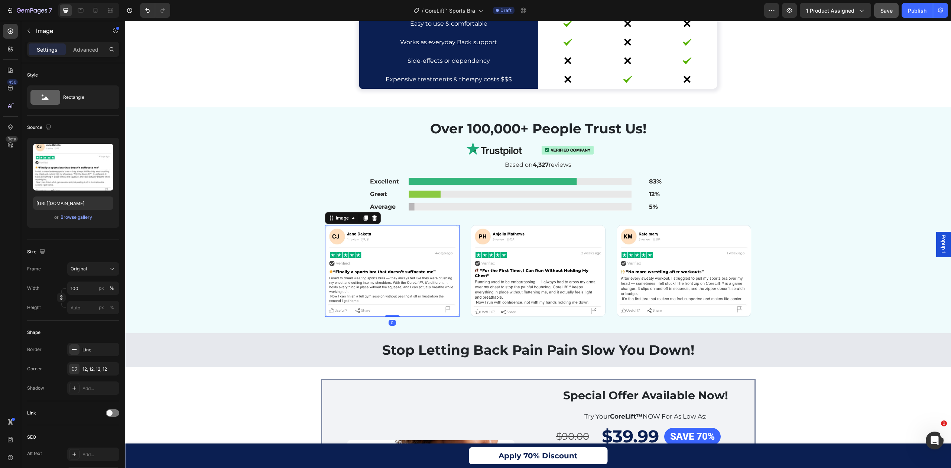
click at [433, 286] on img at bounding box center [392, 271] width 135 height 92
click at [84, 205] on input "[URL][DOMAIN_NAME]" at bounding box center [73, 202] width 80 height 13
paste input "d3821d3d-fdde-4ced-a77d-6f29e8d2e1bf.webp?v=1756225678"
type input "[URL][DOMAIN_NAME]"
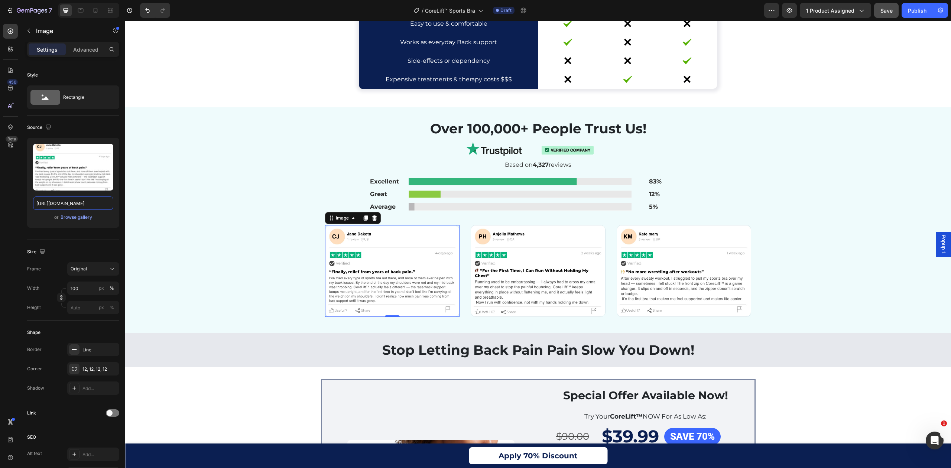
scroll to position [0, 0]
click at [484, 286] on img at bounding box center [537, 271] width 135 height 92
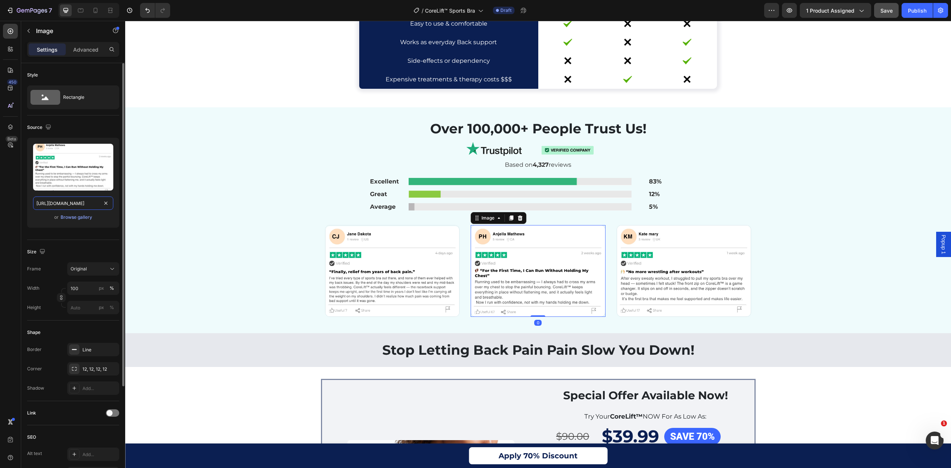
click at [49, 209] on input "[URL][DOMAIN_NAME]" at bounding box center [73, 202] width 80 height 13
paste input "cdcb1aee-2cf6-4edf-a793-ff58485bcac2.webp?v=1756225679"
type input "[URL][DOMAIN_NAME]"
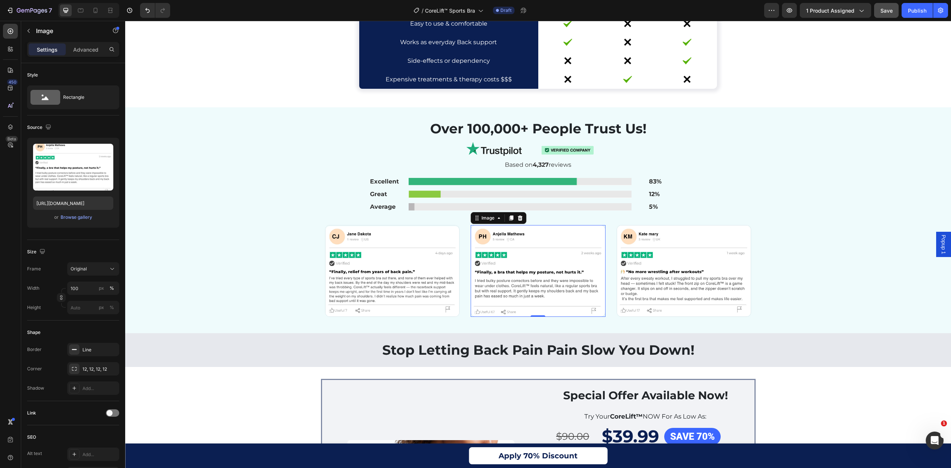
click at [651, 262] on img at bounding box center [683, 271] width 135 height 92
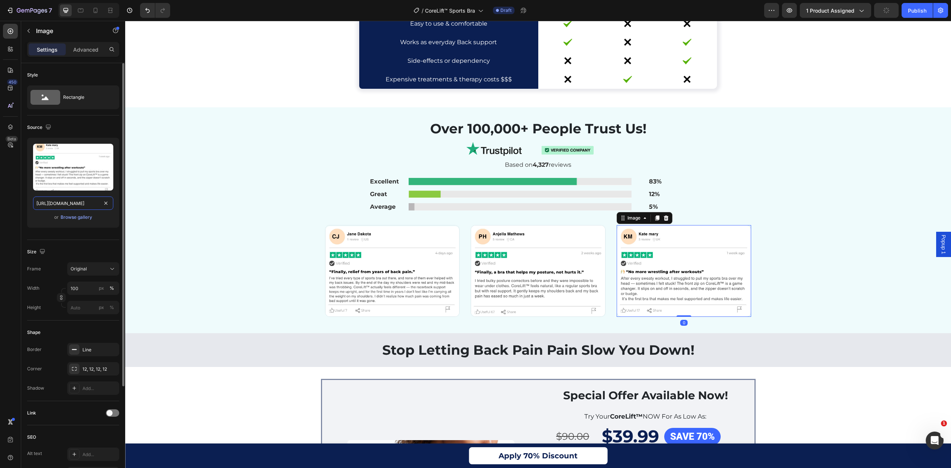
click at [51, 204] on input "[URL][DOMAIN_NAME]" at bounding box center [73, 202] width 80 height 13
paste input "0874dfa6-275c-4e77-bd12-8b26774ffb44.webp?v=1756225679"
type input "[URL][DOMAIN_NAME]"
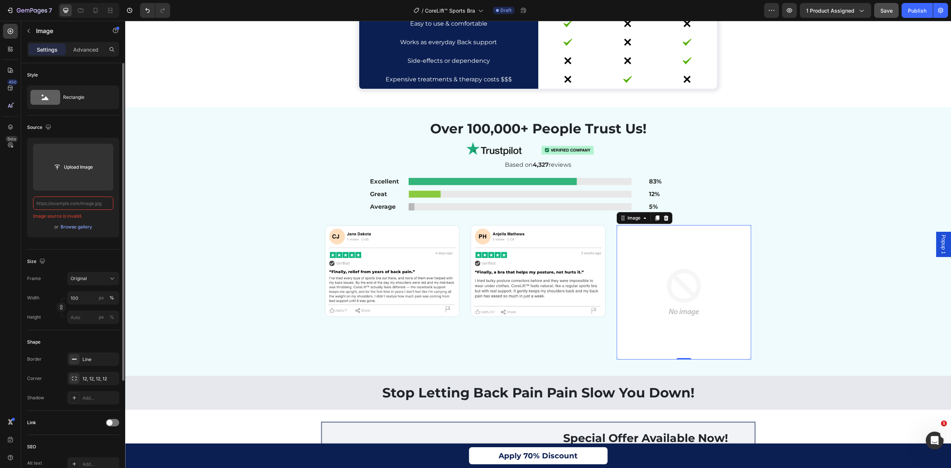
click at [82, 201] on input "text" at bounding box center [73, 202] width 80 height 13
paste input "[URL][DOMAIN_NAME]"
type input "[URL][DOMAIN_NAME]"
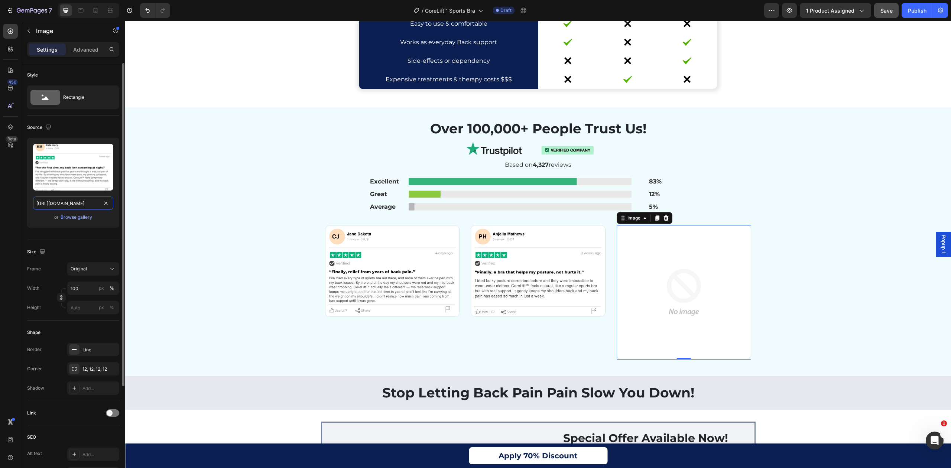
scroll to position [0, 194]
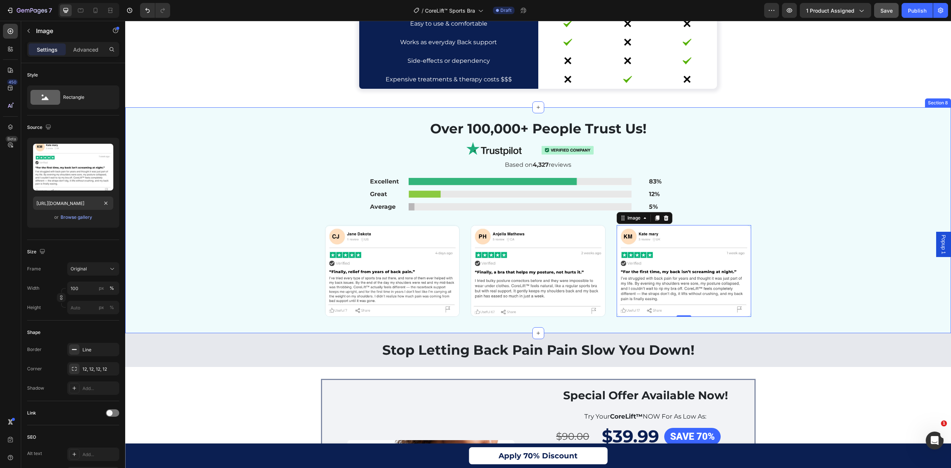
click at [207, 204] on div "Over 100,000+ People Trust Us! Heading Image Image Row Based on 4,327 reviews T…" at bounding box center [537, 220] width 825 height 202
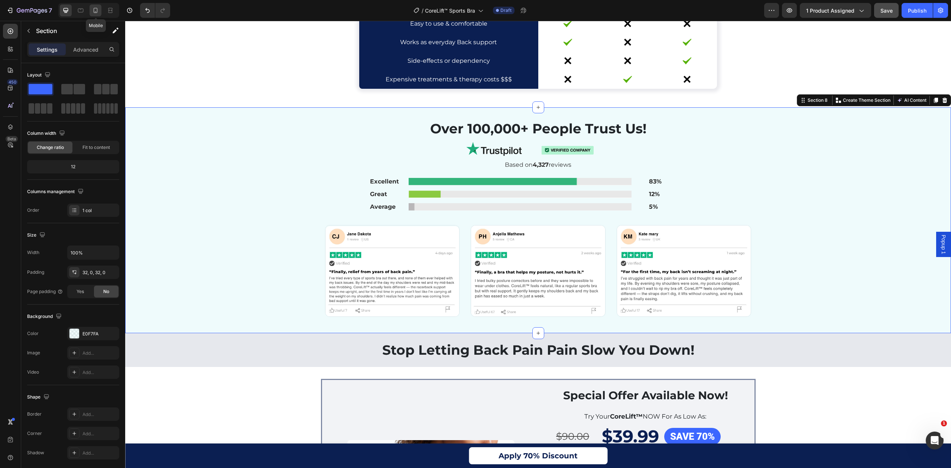
click at [100, 9] on div at bounding box center [95, 10] width 12 height 12
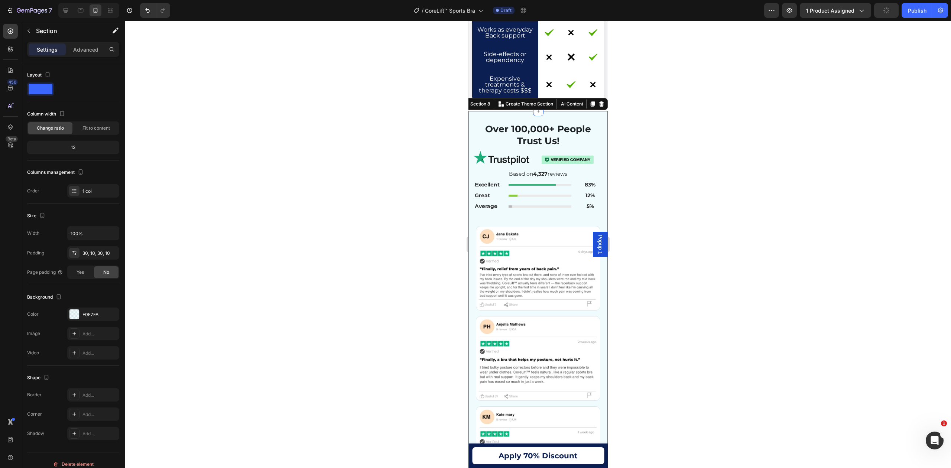
scroll to position [2836, 0]
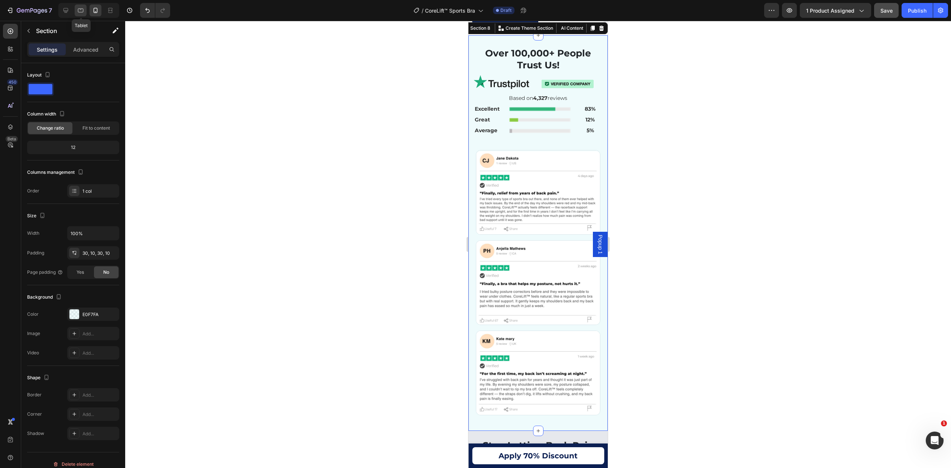
click at [82, 8] on icon at bounding box center [80, 10] width 7 height 7
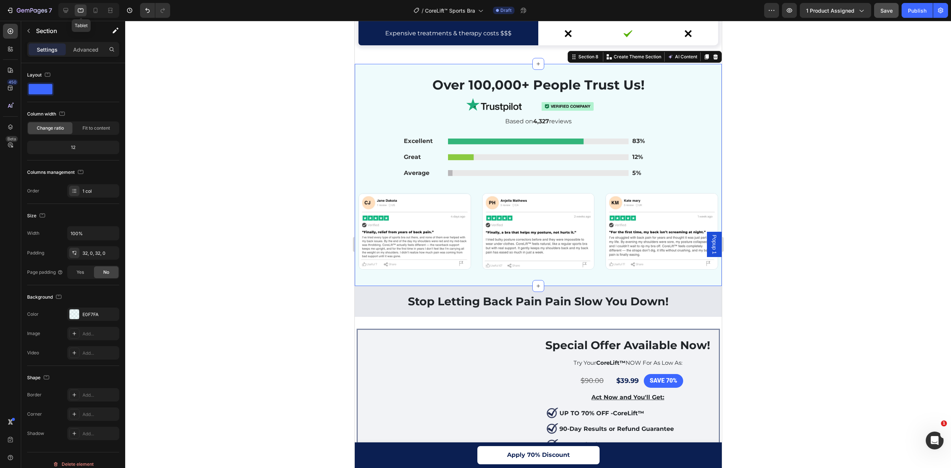
scroll to position [2841, 0]
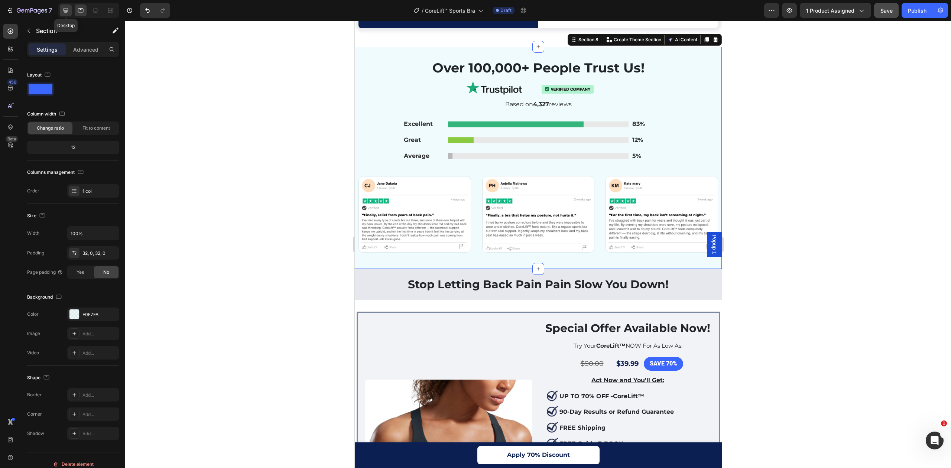
drag, startPoint x: 72, startPoint y: 5, endPoint x: 69, endPoint y: 7, distance: 3.9
click at [75, 6] on div at bounding box center [81, 10] width 12 height 12
click at [69, 7] on icon at bounding box center [65, 10] width 7 height 7
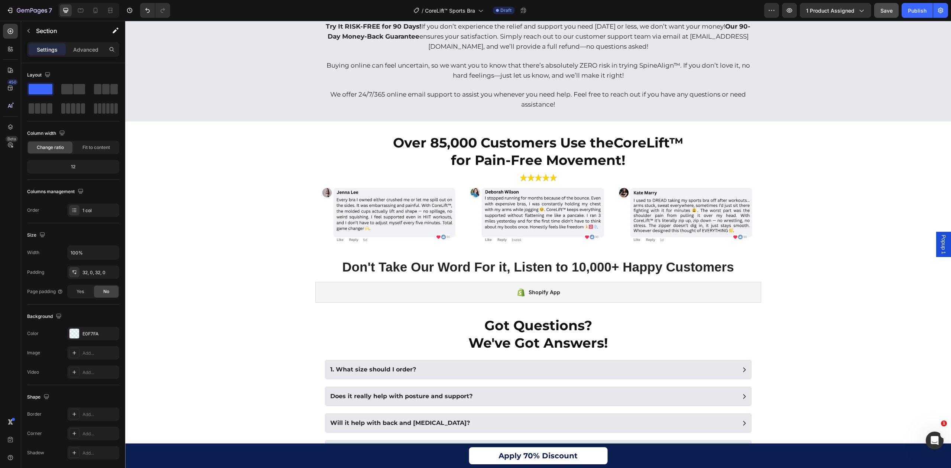
scroll to position [3648, 0]
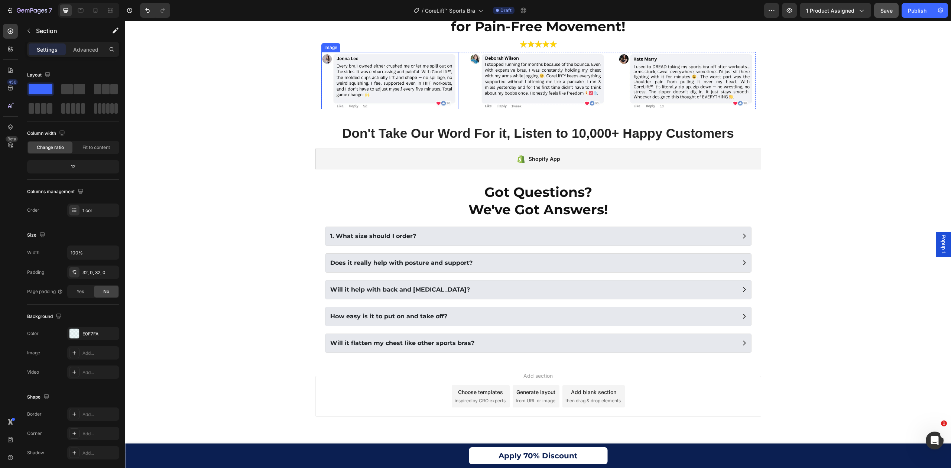
click at [366, 75] on img at bounding box center [389, 80] width 137 height 57
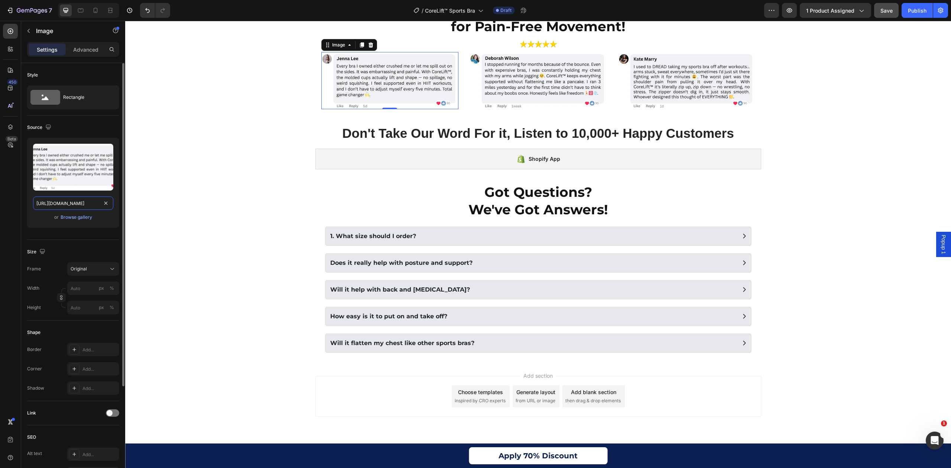
click at [73, 203] on input "[URL][DOMAIN_NAME]" at bounding box center [73, 202] width 80 height 13
paste input "_8b32cfa5-a73f-4a18-80dd-3624167dbab0.webp?v=175622586"
type input "[URL][DOMAIN_NAME]"
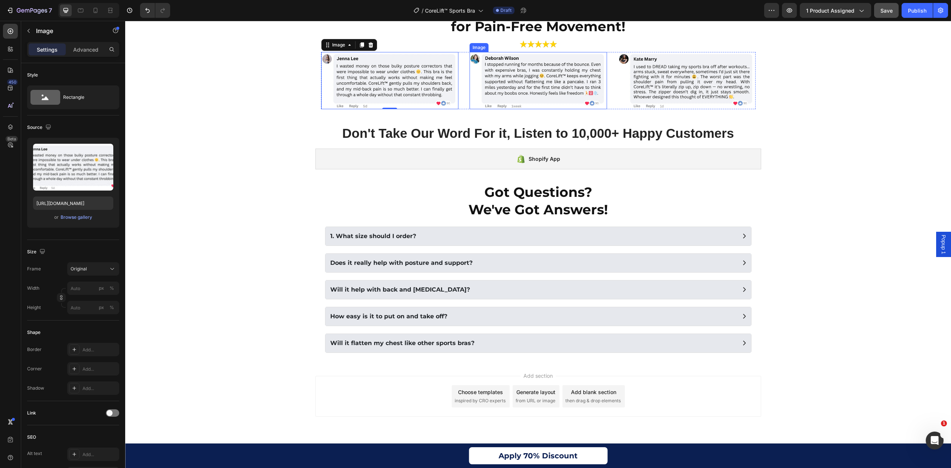
click at [555, 65] on img at bounding box center [537, 80] width 137 height 57
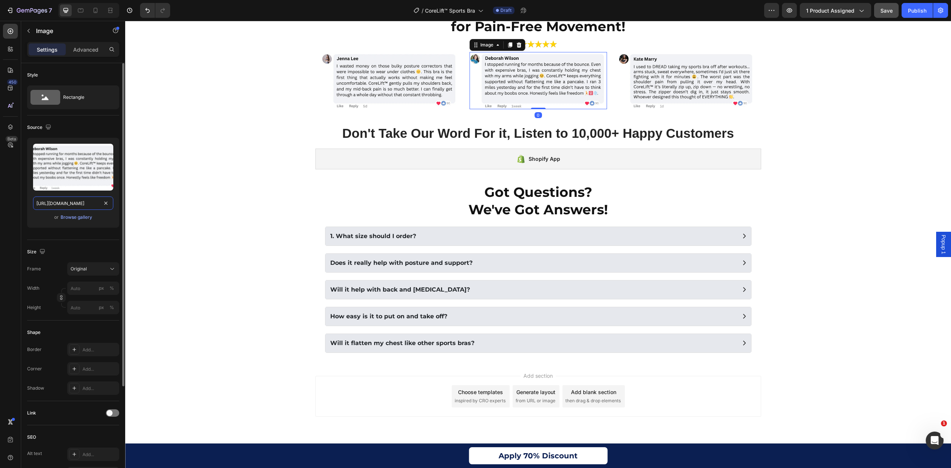
click at [84, 204] on input "[URL][DOMAIN_NAME]" at bounding box center [73, 202] width 80 height 13
paste input "1_1_aee51c7e-bbc2-4786-9cd4-2e55b88f2b77.webp?v=175622586"
type input "[URL][DOMAIN_NAME]"
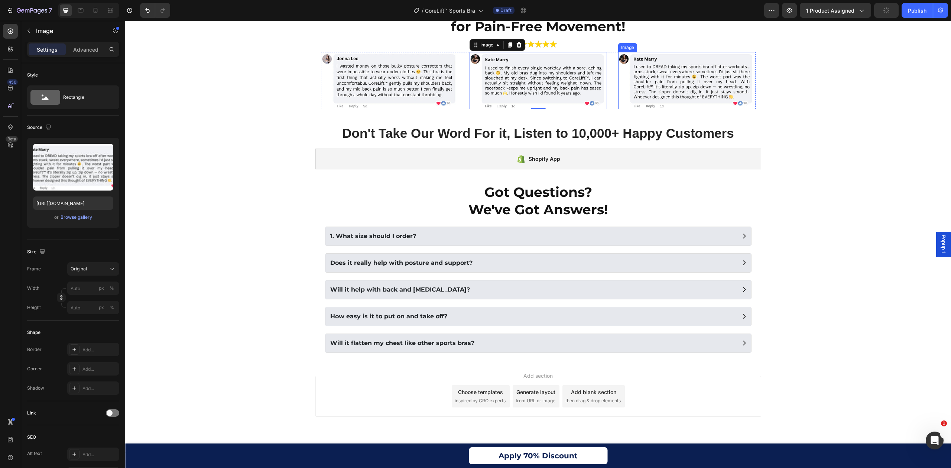
click at [658, 67] on img at bounding box center [686, 80] width 137 height 57
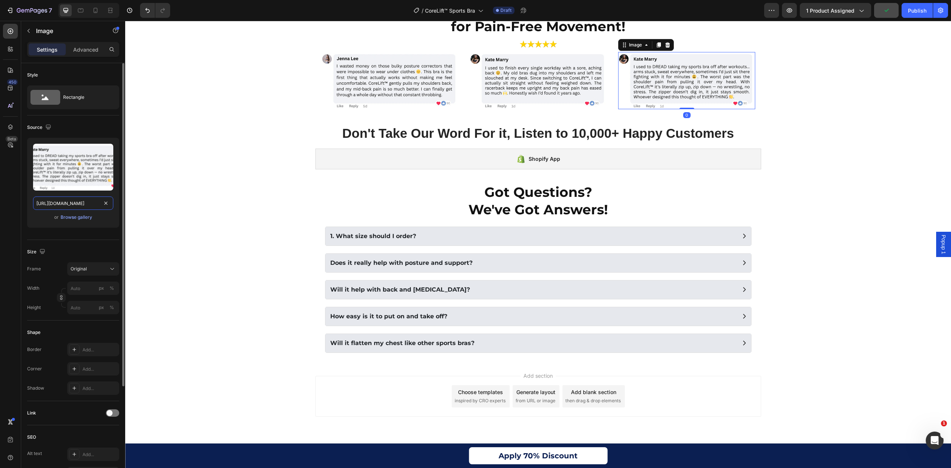
click at [76, 204] on input "[URL][DOMAIN_NAME]" at bounding box center [73, 202] width 80 height 13
paste input "2_1_d351757d-ca29-4b3c-aede-7ac53a838df6.webp?v=175622586"
type input "[URL][DOMAIN_NAME]"
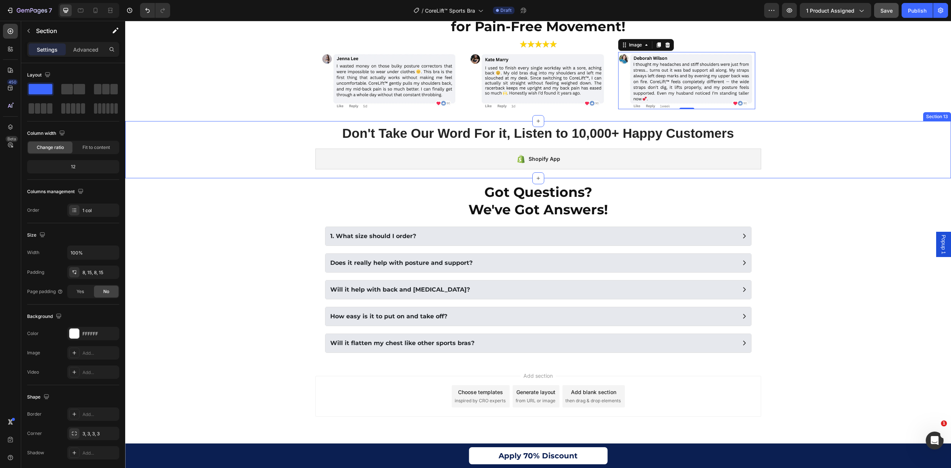
click at [846, 170] on div "Don't Take Our Word For it, Listen to 10,000+ Happy Customers Heading Shopify A…" at bounding box center [538, 149] width 814 height 51
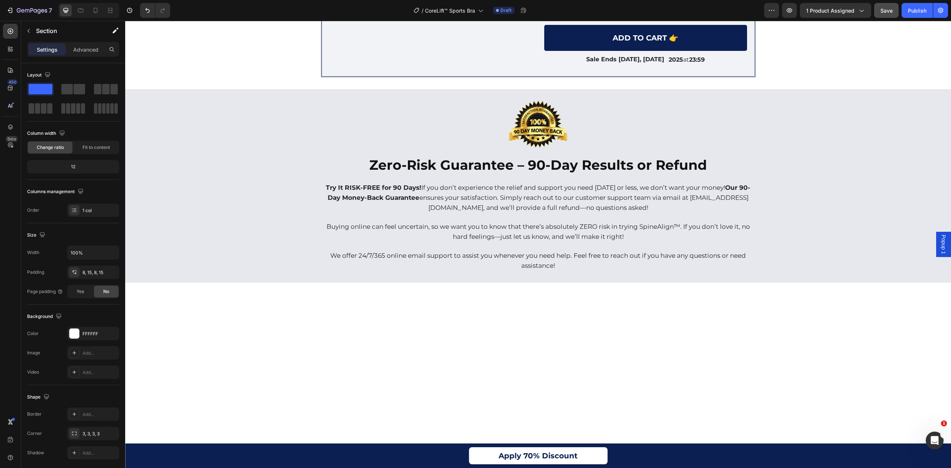
scroll to position [3104, 0]
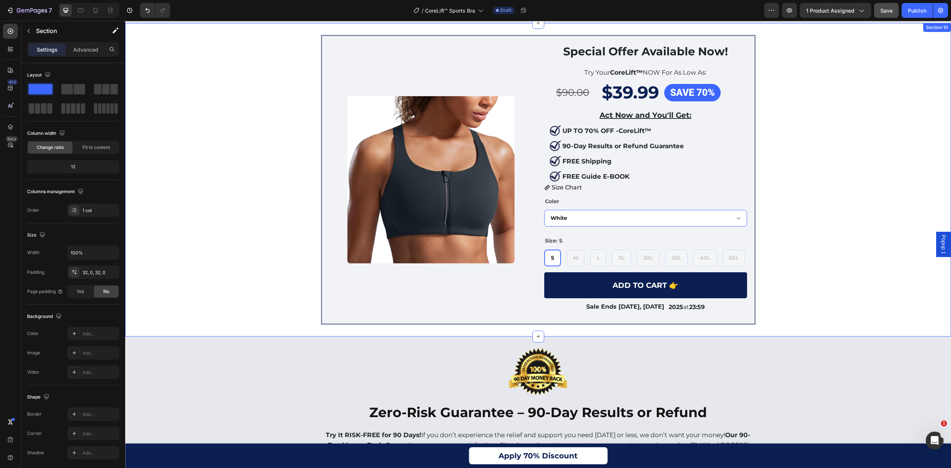
click at [845, 154] on div "Image Special Offer Available Now! Heading Try Your CoreLift™ NOW For As Low As…" at bounding box center [537, 180] width 825 height 290
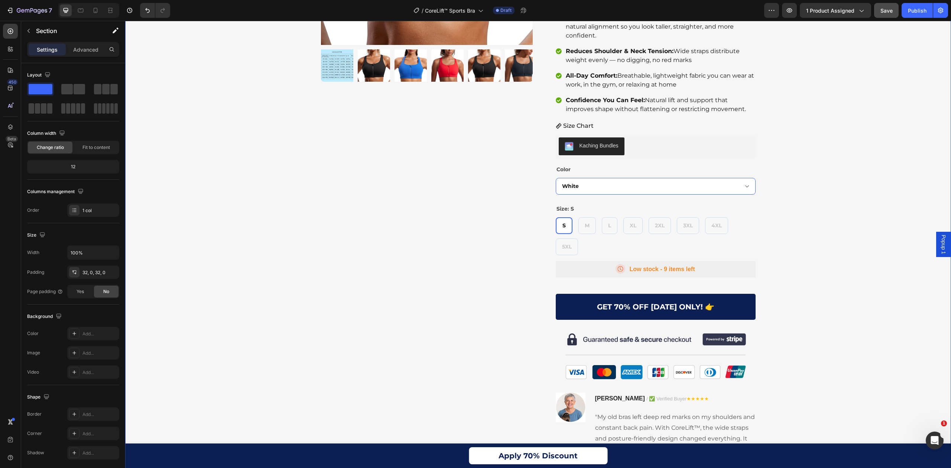
scroll to position [0, 0]
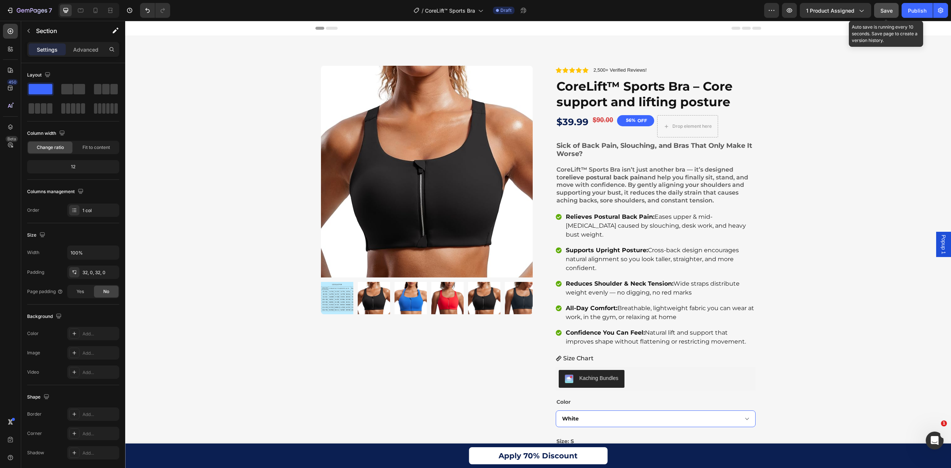
drag, startPoint x: 889, startPoint y: 8, endPoint x: 754, endPoint y: 1, distance: 135.0
click at [889, 8] on span "Save" at bounding box center [886, 10] width 12 height 6
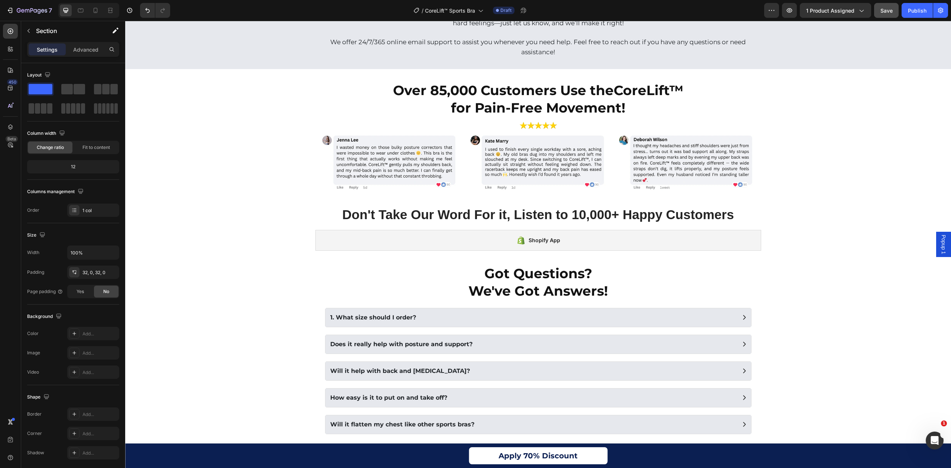
scroll to position [3648, 0]
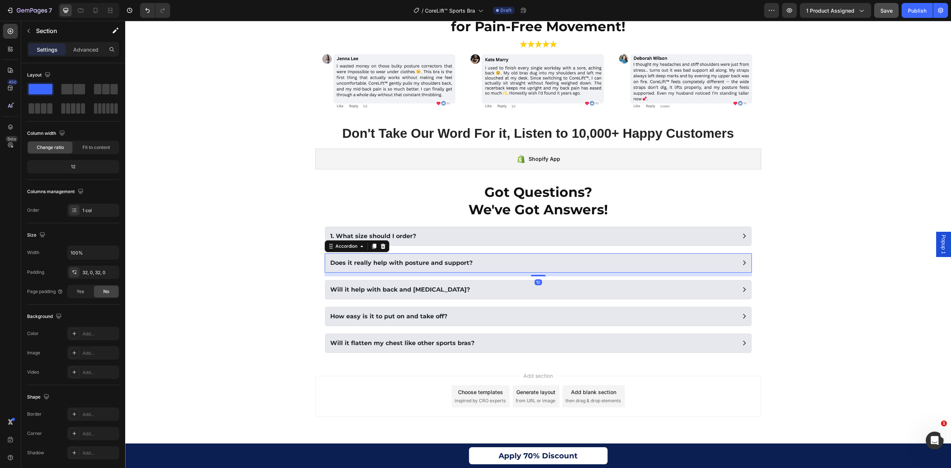
click at [471, 265] on div "Does it really help with posture and support?" at bounding box center [532, 262] width 406 height 11
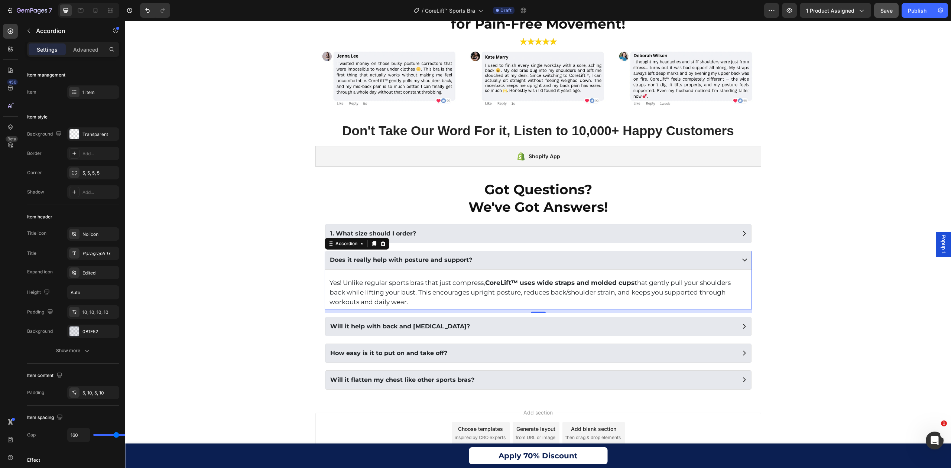
click at [493, 251] on div "Does it really help with posture and support?" at bounding box center [538, 260] width 426 height 19
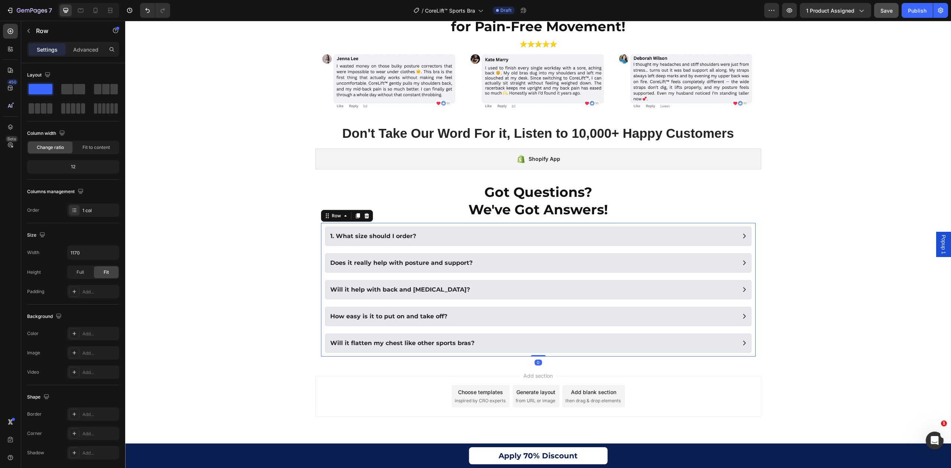
click at [526, 300] on div "1. What size should I order? Accordion Does it really help with posture and sup…" at bounding box center [538, 290] width 434 height 134
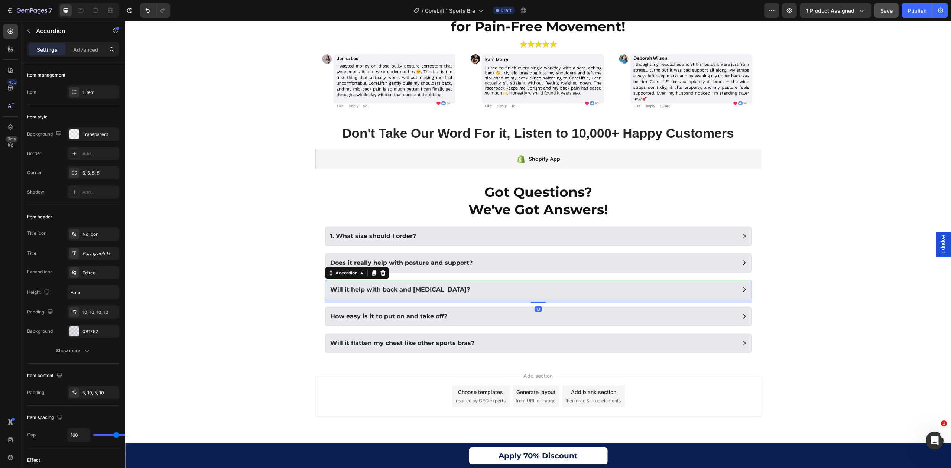
click at [529, 291] on div "Will it help with back and [MEDICAL_DATA]?" at bounding box center [532, 289] width 406 height 11
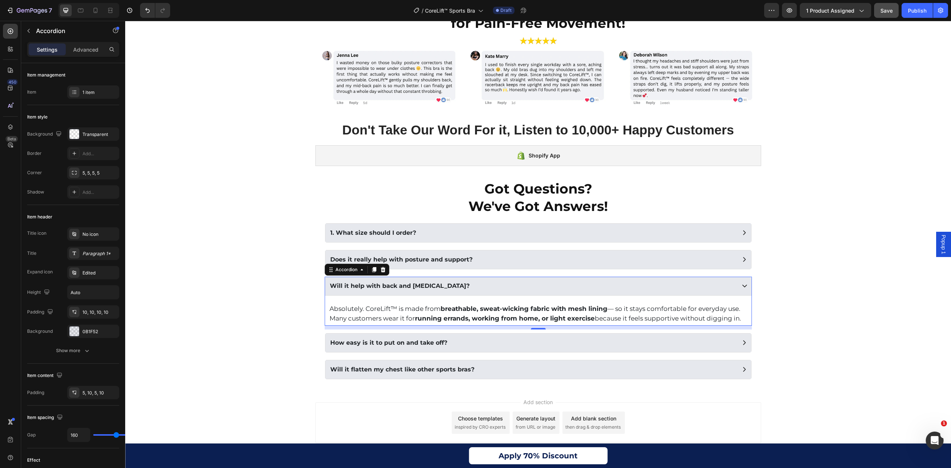
click at [532, 287] on div "Will it help with back and [MEDICAL_DATA]?" at bounding box center [532, 285] width 407 height 11
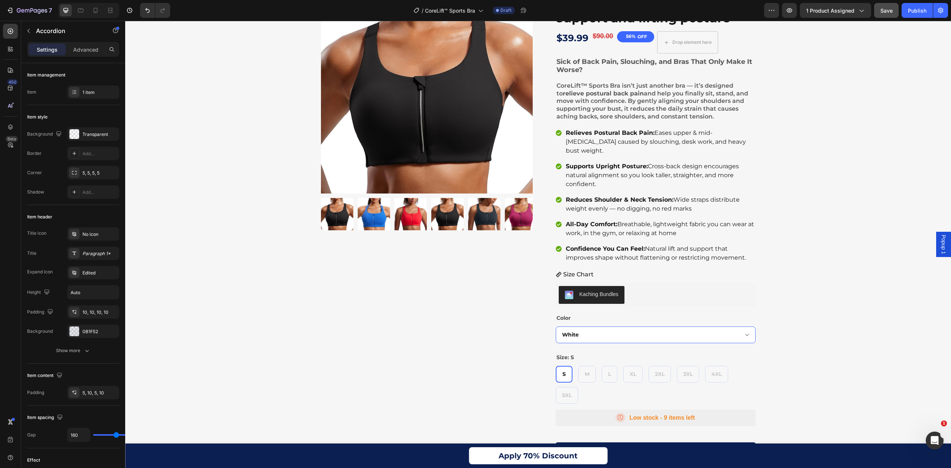
scroll to position [0, 0]
